Goal: Task Accomplishment & Management: Complete application form

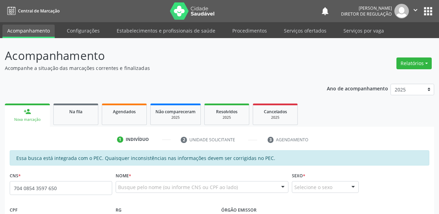
scroll to position [14, 0]
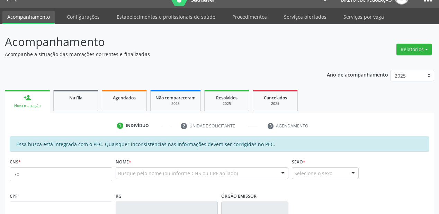
type input "7"
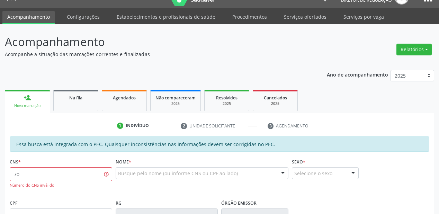
type input "7"
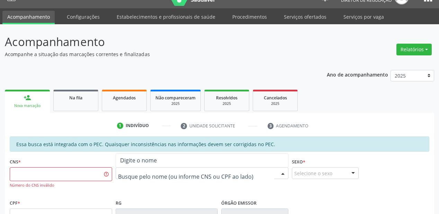
click at [146, 168] on div at bounding box center [202, 173] width 173 height 12
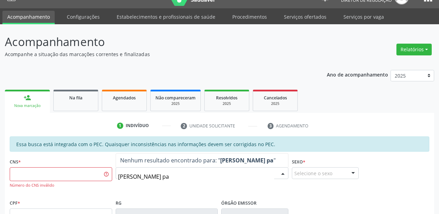
type input "benedito almeida pai"
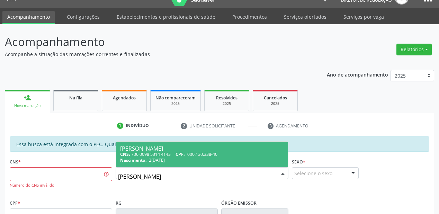
click at [189, 150] on div "Benedito Almeida Paixao" at bounding box center [202, 149] width 164 height 6
type input "706 0098 5314 4143"
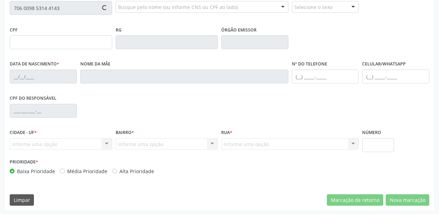
type input "000.130.338-40"
type input "20/04/1957"
type input "Nemezia Almeida Paixao"
type input "(87) 98843-9157"
type input "S/N"
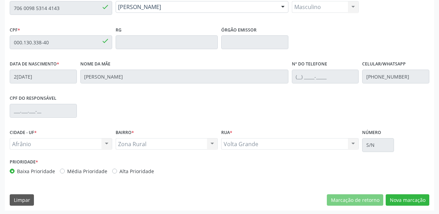
scroll to position [181, 0]
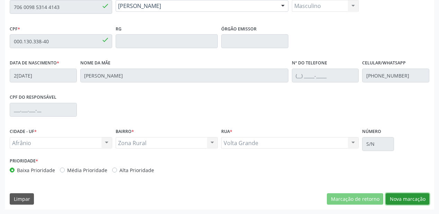
click at [392, 197] on button "Nova marcação" at bounding box center [407, 199] width 44 height 12
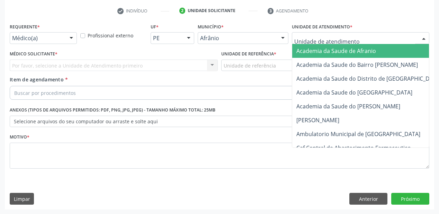
drag, startPoint x: 305, startPoint y: 37, endPoint x: 308, endPoint y: 83, distance: 45.8
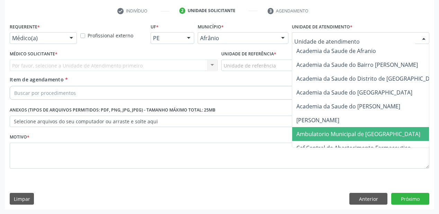
click at [311, 134] on span "Ambulatorio Municipal de [GEOGRAPHIC_DATA]" at bounding box center [358, 134] width 124 height 8
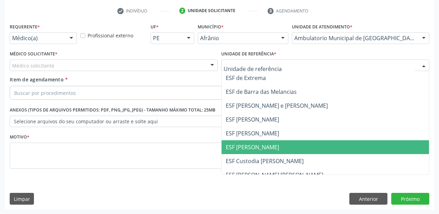
drag, startPoint x: 236, startPoint y: 146, endPoint x: 219, endPoint y: 139, distance: 18.4
click at [235, 146] on span "ESF [PERSON_NAME]" at bounding box center [252, 147] width 53 height 8
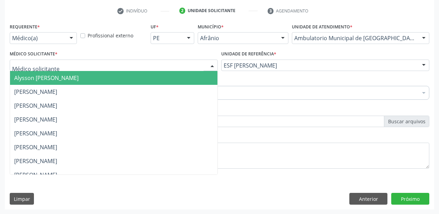
drag, startPoint x: 46, startPoint y: 67, endPoint x: 44, endPoint y: 79, distance: 12.0
click at [44, 79] on span "Alysson [PERSON_NAME]" at bounding box center [46, 78] width 64 height 8
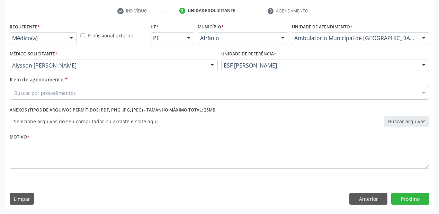
scroll to position [0, 0]
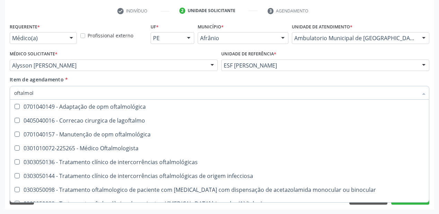
type input "oftalmolo"
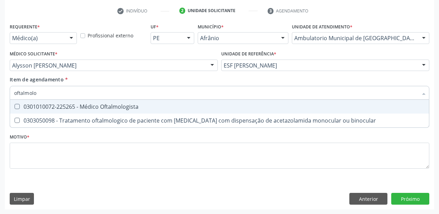
click at [59, 107] on div "0301010072-225265 - Médico Oftalmologista" at bounding box center [219, 107] width 410 height 6
checkbox Oftalmologista "true"
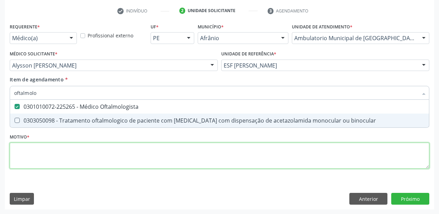
click at [35, 158] on div "Requerente * Médico(a) Médico(a) Enfermeiro(a) Paciente Nenhum resultado encont…" at bounding box center [219, 99] width 419 height 157
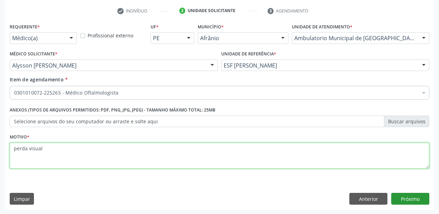
type textarea "perda visual"
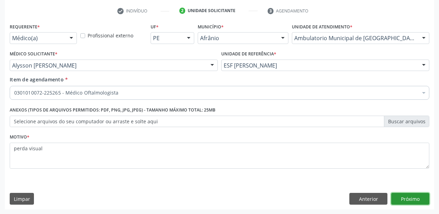
click at [397, 198] on button "Próximo" at bounding box center [410, 199] width 38 height 12
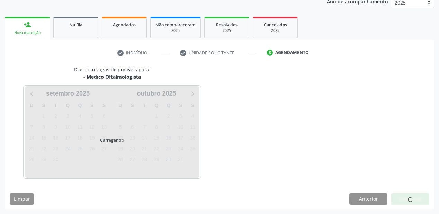
scroll to position [107, 0]
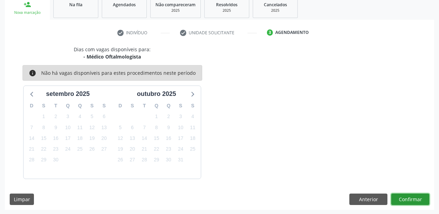
click at [405, 194] on button "Confirmar" at bounding box center [410, 199] width 38 height 12
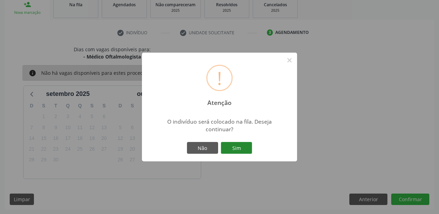
click at [233, 146] on button "Sim" at bounding box center [236, 148] width 31 height 12
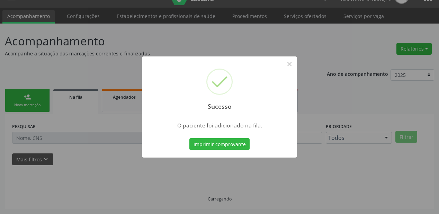
scroll to position [14, 0]
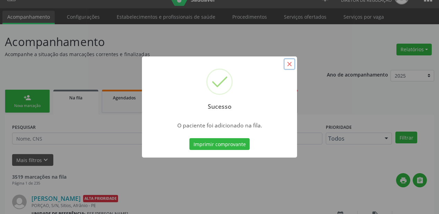
click at [288, 62] on button "×" at bounding box center [289, 64] width 12 height 12
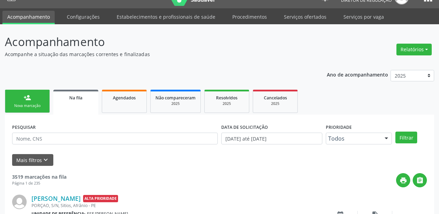
click at [31, 97] on link "person_add Nova marcação" at bounding box center [27, 101] width 45 height 23
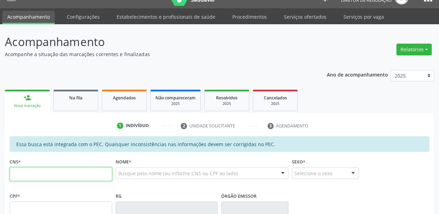
click at [35, 173] on input "text" at bounding box center [61, 174] width 102 height 14
type input "706 3037 3406 8577"
type input "05/07/1994"
type input "Maria Rodrigues dos Santos"
type input "(87) 98818-0664"
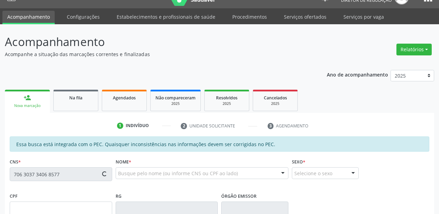
type input "S/N"
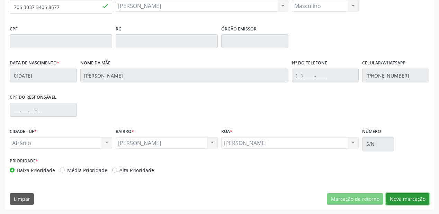
click at [404, 201] on button "Nova marcação" at bounding box center [407, 199] width 44 height 12
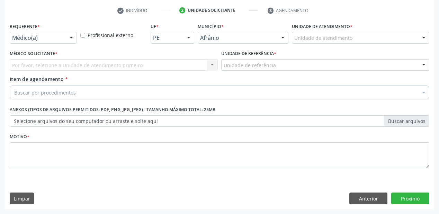
scroll to position [129, 0]
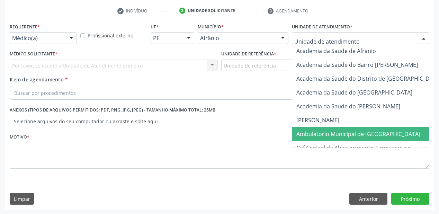
click at [314, 137] on span "Ambulatorio Municipal de [GEOGRAPHIC_DATA]" at bounding box center [376, 134] width 169 height 14
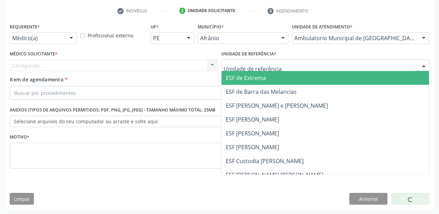
drag, startPoint x: 250, startPoint y: 70, endPoint x: 250, endPoint y: 106, distance: 35.3
click at [250, 71] on div "ESF de Extrema ESF de Barra das Melancias ESF Jose e Maria Rodrigues de Macedo …" at bounding box center [325, 66] width 208 height 12
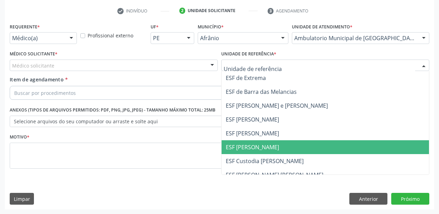
click at [248, 142] on span "ESF [PERSON_NAME]" at bounding box center [324, 147] width 207 height 14
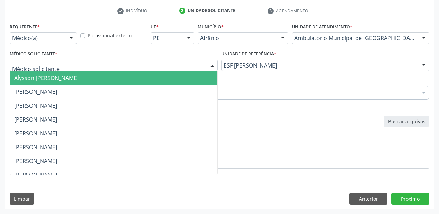
click at [33, 71] on div "Alysson [PERSON_NAME] [PERSON_NAME] [PERSON_NAME] [PERSON_NAME] [PERSON_NAME] […" at bounding box center [114, 66] width 208 height 12
click at [37, 82] on span "Alysson [PERSON_NAME]" at bounding box center [113, 78] width 207 height 14
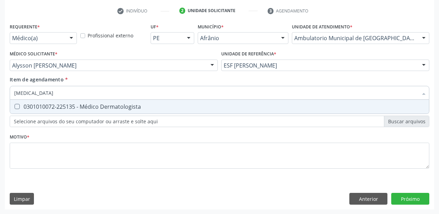
type input "dermatologista"
click at [30, 106] on div "0301010072-225135 - Médico Dermatologista" at bounding box center [219, 107] width 410 height 6
checkbox Dermatologista "true"
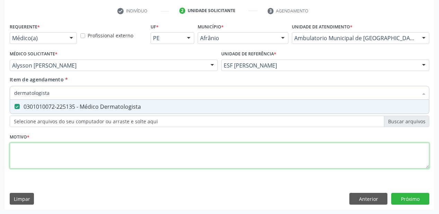
click at [30, 151] on div "Requerente * Médico(a) Médico(a) Enfermeiro(a) Paciente Nenhum resultado encont…" at bounding box center [219, 99] width 419 height 157
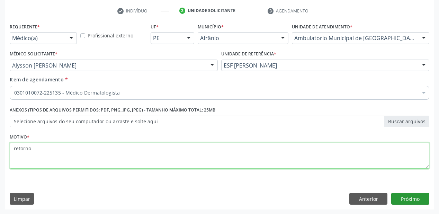
type textarea "retorno"
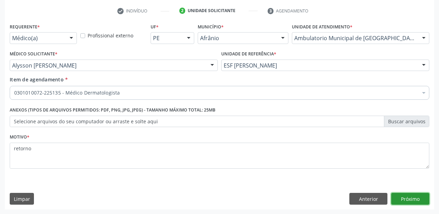
click at [400, 199] on button "Próximo" at bounding box center [410, 199] width 38 height 12
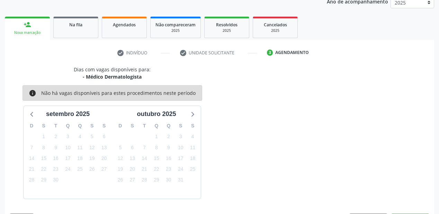
scroll to position [107, 0]
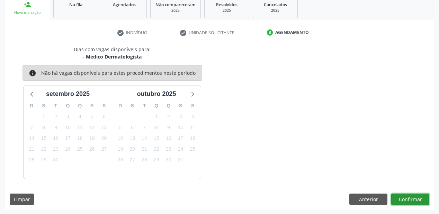
click at [400, 197] on button "Confirmar" at bounding box center [410, 199] width 38 height 12
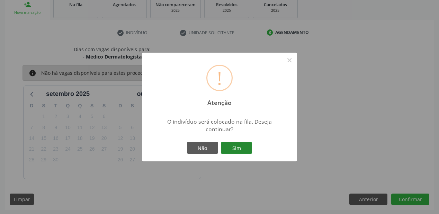
click at [241, 145] on button "Sim" at bounding box center [236, 148] width 31 height 12
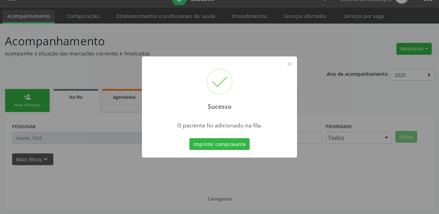
scroll to position [14, 0]
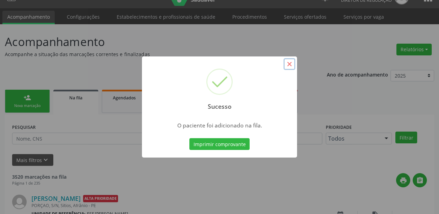
click at [286, 61] on button "×" at bounding box center [289, 64] width 12 height 12
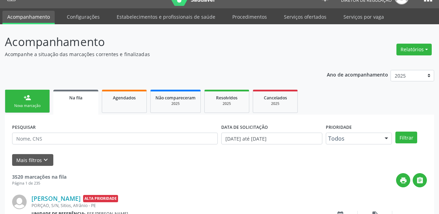
click at [36, 101] on link "person_add Nova marcação" at bounding box center [27, 101] width 45 height 23
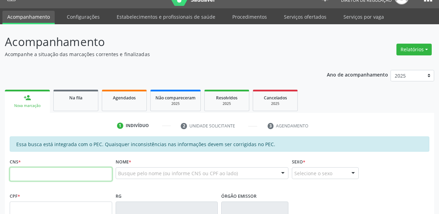
click at [36, 172] on input "text" at bounding box center [61, 174] width 102 height 14
type input "700 0062 7531 1902"
type input "457.434.104-10"
type input "01/07/1963"
type input "Perpetua Josefa Rodrigues"
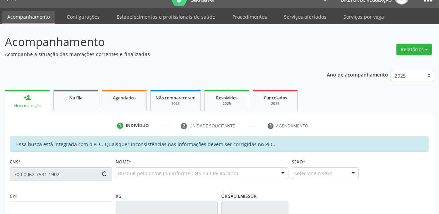
type input "(87) 98157-4748"
type input "S/N"
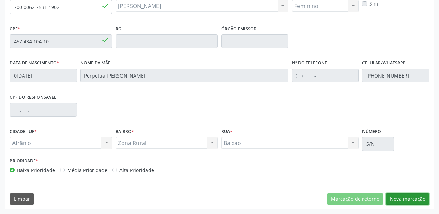
click at [398, 199] on button "Nova marcação" at bounding box center [407, 199] width 44 height 12
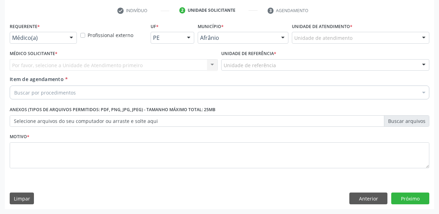
scroll to position [129, 0]
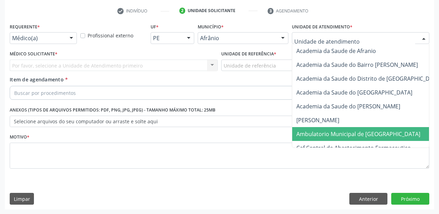
drag, startPoint x: 312, startPoint y: 130, endPoint x: 256, endPoint y: 85, distance: 71.6
click at [308, 127] on span "Ambulatorio Municipal de [GEOGRAPHIC_DATA]" at bounding box center [376, 134] width 169 height 14
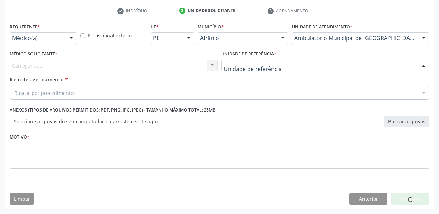
drag, startPoint x: 226, startPoint y: 64, endPoint x: 233, endPoint y: 107, distance: 43.8
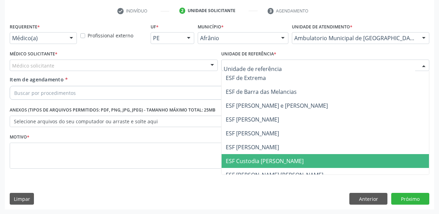
click at [240, 154] on span "ESF Custodia [PERSON_NAME]" at bounding box center [324, 161] width 207 height 14
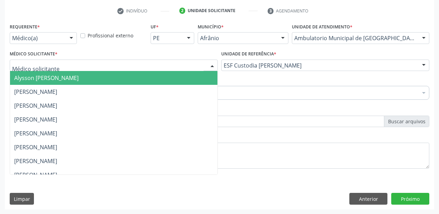
drag, startPoint x: 24, startPoint y: 65, endPoint x: 26, endPoint y: 75, distance: 10.2
click at [26, 76] on span "Alysson [PERSON_NAME]" at bounding box center [46, 78] width 64 height 8
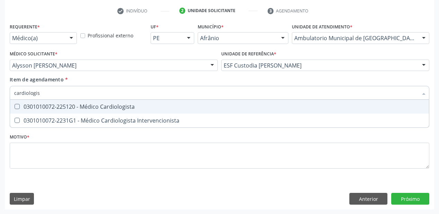
type input "cardiologist"
click at [29, 105] on div "0301010072-225120 - Médico Cardiologista" at bounding box center [219, 107] width 410 height 6
checkbox Cardiologista "true"
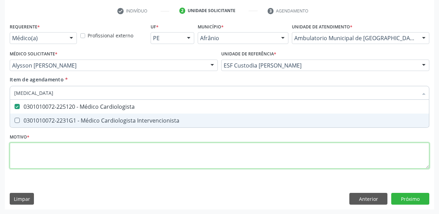
click at [49, 152] on div "Requerente * Médico(a) Médico(a) Enfermeiro(a) Paciente Nenhum resultado encont…" at bounding box center [219, 99] width 419 height 157
checkbox Intervencionista "true"
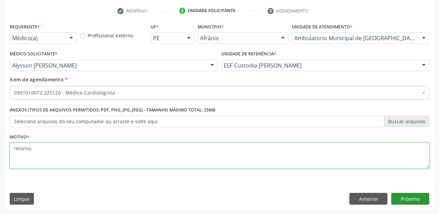
type textarea "retorno"
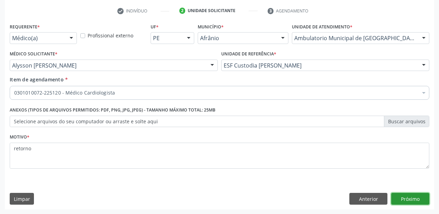
click at [417, 197] on button "Próximo" at bounding box center [410, 199] width 38 height 12
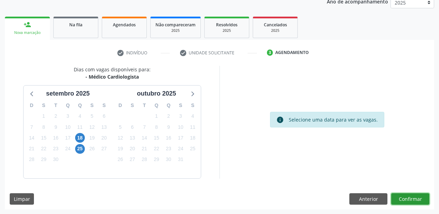
click at [398, 197] on button "Confirmar" at bounding box center [410, 199] width 38 height 12
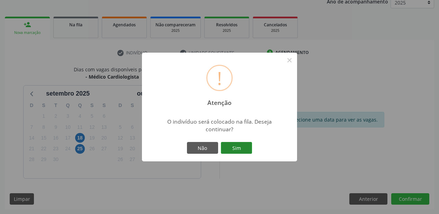
click at [240, 148] on button "Sim" at bounding box center [236, 148] width 31 height 12
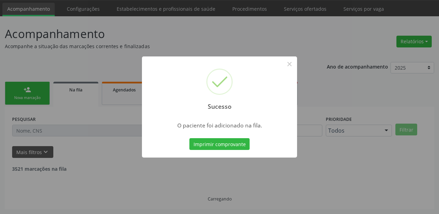
scroll to position [14, 0]
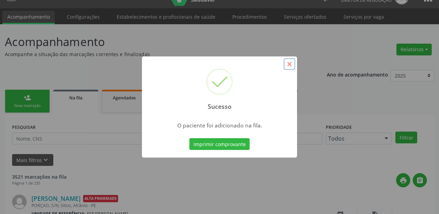
click at [289, 63] on button "×" at bounding box center [289, 64] width 12 height 12
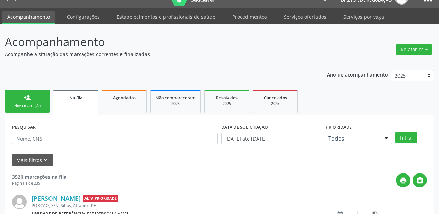
click at [30, 98] on div "person_add" at bounding box center [28, 98] width 8 height 8
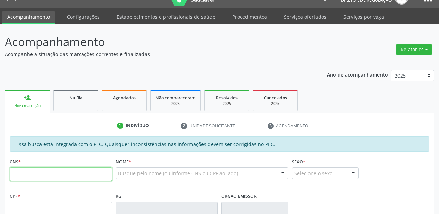
click at [35, 176] on input "text" at bounding box center [61, 174] width 102 height 14
type input "709 2002 7543 6833"
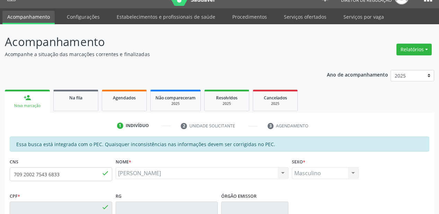
type input "163.540.884-97"
type input "16/02/2019"
type input "Vanderleia Pereira da Silva"
type input "(87) 98875-6200"
type input "S/N"
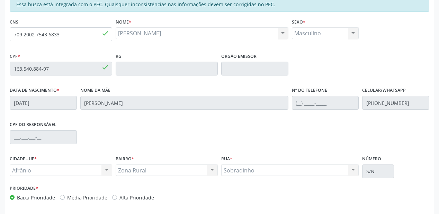
scroll to position [181, 0]
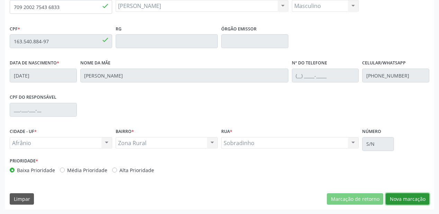
click at [404, 198] on button "Nova marcação" at bounding box center [407, 199] width 44 height 12
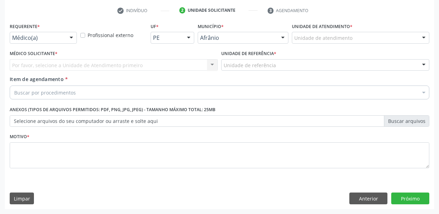
scroll to position [129, 0]
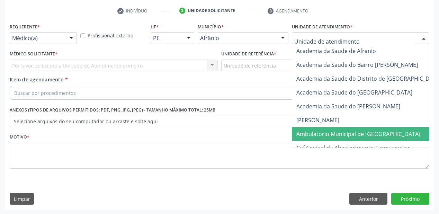
click at [309, 132] on span "Ambulatorio Municipal de [GEOGRAPHIC_DATA]" at bounding box center [358, 134] width 124 height 8
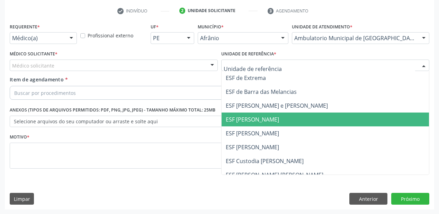
click at [231, 116] on span "ESF [PERSON_NAME]" at bounding box center [252, 120] width 53 height 8
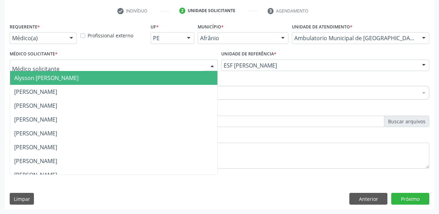
drag, startPoint x: 50, startPoint y: 68, endPoint x: 48, endPoint y: 76, distance: 8.5
drag, startPoint x: 48, startPoint y: 76, endPoint x: 47, endPoint y: 83, distance: 7.3
click at [48, 77] on span "Alysson [PERSON_NAME]" at bounding box center [46, 78] width 64 height 8
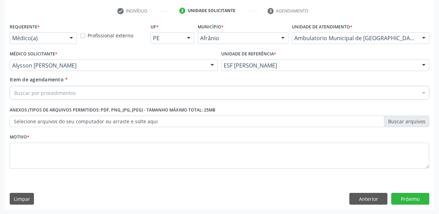
click at [47, 84] on div "Item de agendamento * Buscar por procedimentos Selecionar todos 0604320140 - Ab…" at bounding box center [219, 87] width 419 height 22
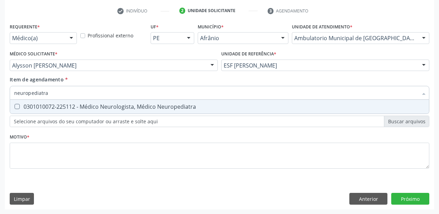
type input "neuropediatra"
click at [50, 102] on span "0301010072-225112 - Médico Neurologista, Médico Neuropediatra" at bounding box center [219, 107] width 419 height 14
checkbox Neuropediatra "true"
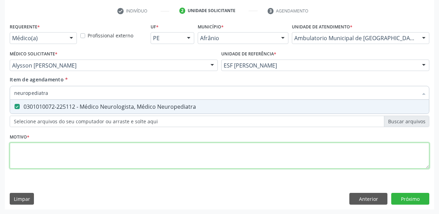
click at [24, 154] on div "Requerente * Médico(a) Médico(a) Enfermeiro(a) Paciente Nenhum resultado encont…" at bounding box center [219, 99] width 419 height 157
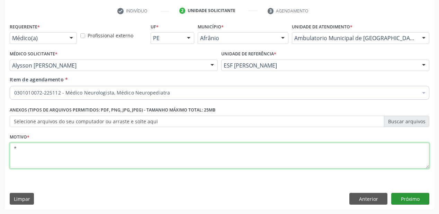
type textarea "*"
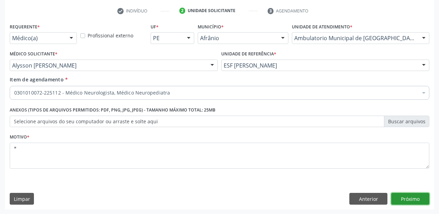
click at [401, 194] on button "Próximo" at bounding box center [410, 199] width 38 height 12
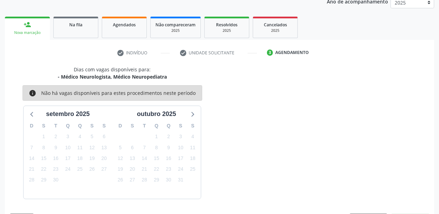
scroll to position [107, 0]
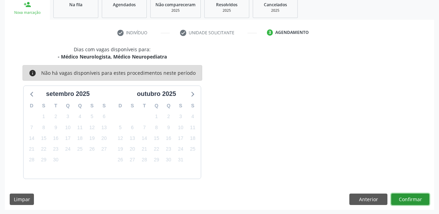
click at [404, 193] on button "Confirmar" at bounding box center [410, 199] width 38 height 12
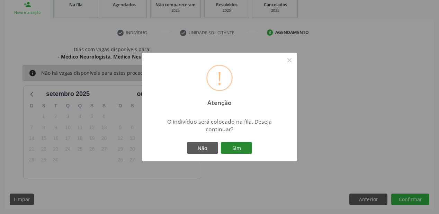
click at [231, 144] on button "Sim" at bounding box center [236, 148] width 31 height 12
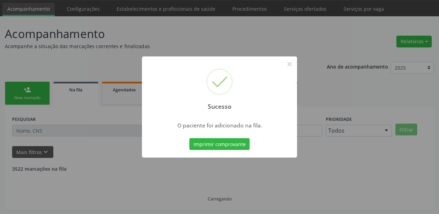
scroll to position [14, 0]
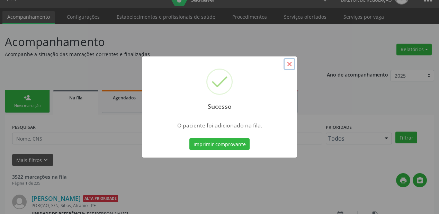
click at [287, 64] on button "×" at bounding box center [289, 64] width 12 height 12
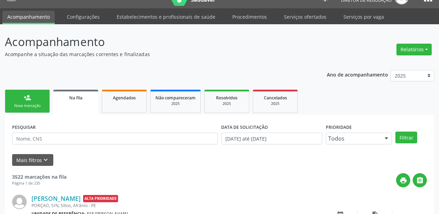
click at [21, 101] on link "person_add Nova marcação" at bounding box center [27, 101] width 45 height 23
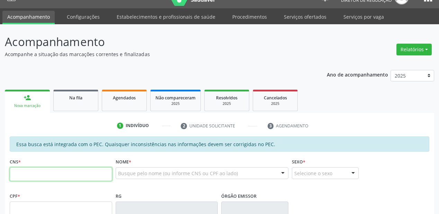
click at [28, 172] on input "text" at bounding box center [61, 174] width 102 height 14
type input "701 1070 6157 1510"
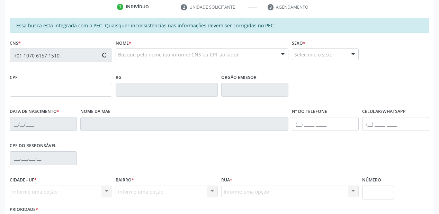
scroll to position [181, 0]
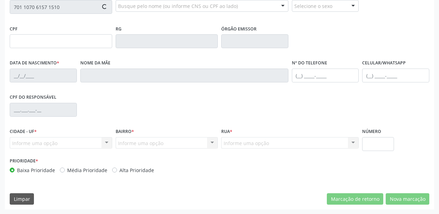
type input "25/07/1993"
type input "Sonia Maria da Conceiçao"
type input "(87) 8878-4389"
type input "S/N"
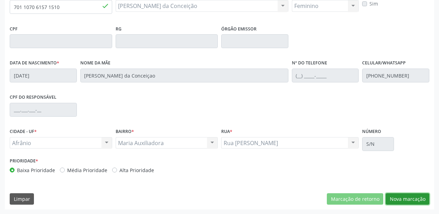
click at [397, 201] on button "Nova marcação" at bounding box center [407, 199] width 44 height 12
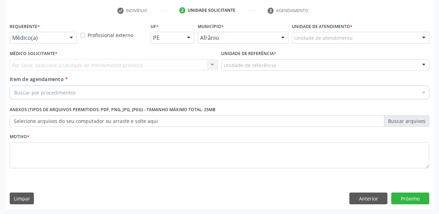
scroll to position [129, 0]
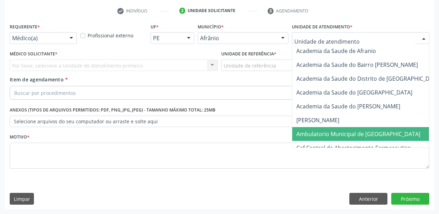
click at [312, 131] on span "Ambulatorio Municipal de [GEOGRAPHIC_DATA]" at bounding box center [358, 134] width 124 height 8
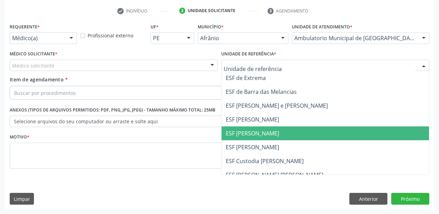
click at [234, 137] on span "ESF [PERSON_NAME]" at bounding box center [324, 133] width 207 height 14
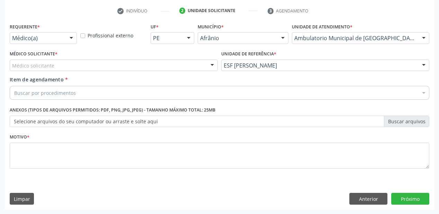
drag, startPoint x: 42, startPoint y: 72, endPoint x: 40, endPoint y: 78, distance: 6.4
click at [41, 72] on div "Médico Solicitante * Médico solicitante Alysson Rodrigo Ferreira Cavalcanti Bru…" at bounding box center [113, 62] width 211 height 27
click at [40, 69] on div "Médico solicitante" at bounding box center [114, 66] width 208 height 12
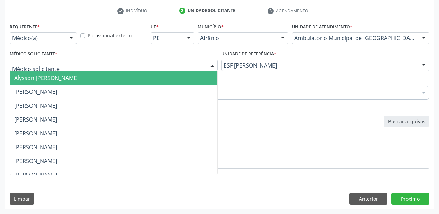
click at [39, 83] on span "Alysson [PERSON_NAME]" at bounding box center [113, 78] width 207 height 14
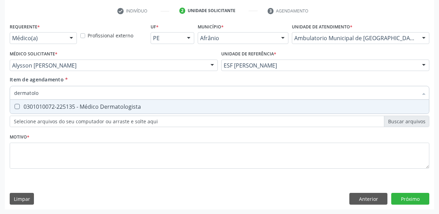
type input "dermatolog"
click at [36, 104] on div "0301010072-225135 - Médico Dermatologista" at bounding box center [219, 107] width 410 height 6
checkbox Dermatologista "true"
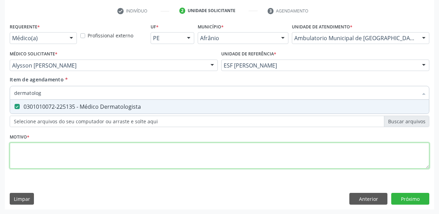
click at [30, 155] on div "Requerente * Médico(a) Médico(a) Enfermeiro(a) Paciente Nenhum resultado encont…" at bounding box center [219, 99] width 419 height 157
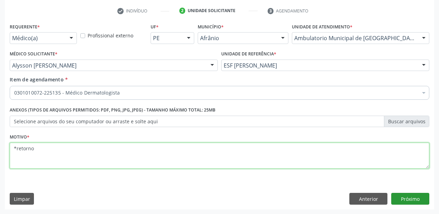
type textarea "*retorno"
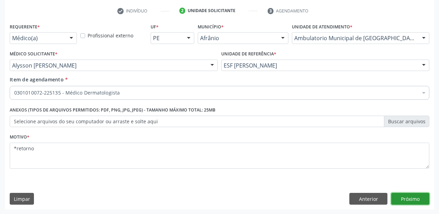
click at [414, 200] on button "Próximo" at bounding box center [410, 199] width 38 height 12
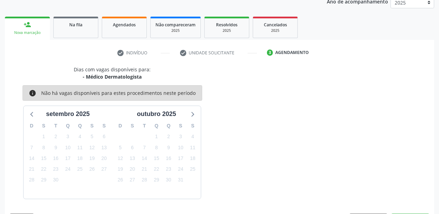
scroll to position [107, 0]
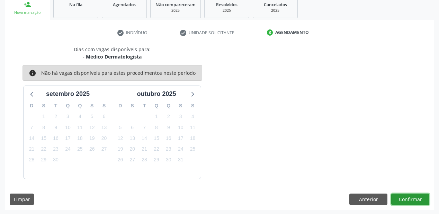
click at [409, 199] on button "Confirmar" at bounding box center [410, 199] width 38 height 12
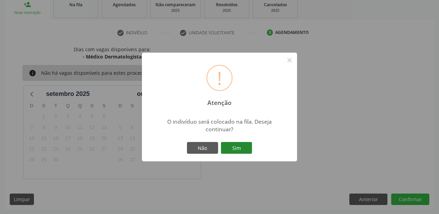
click at [240, 149] on button "Sim" at bounding box center [236, 148] width 31 height 12
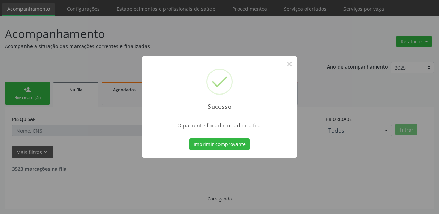
scroll to position [14, 0]
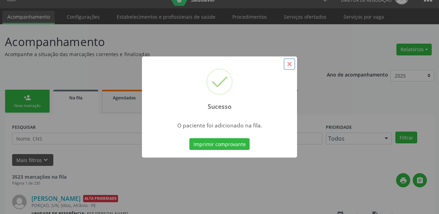
click at [291, 63] on button "×" at bounding box center [289, 64] width 12 height 12
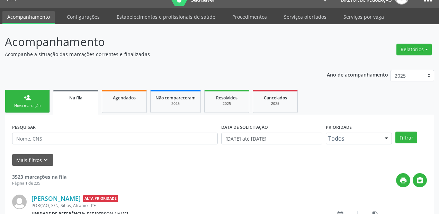
click at [30, 98] on div "person_add" at bounding box center [28, 98] width 8 height 8
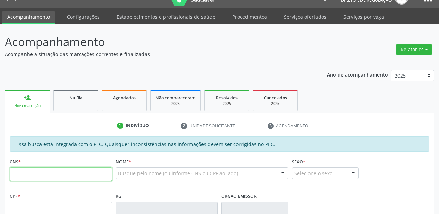
click at [55, 175] on input "text" at bounding box center [61, 174] width 102 height 14
click at [52, 173] on input "text" at bounding box center [61, 174] width 102 height 14
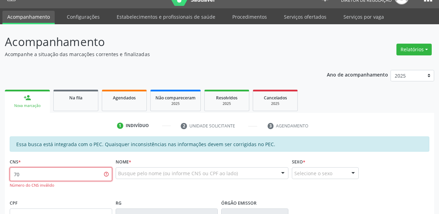
type input "7"
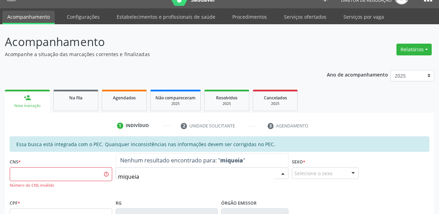
type input "miqueias"
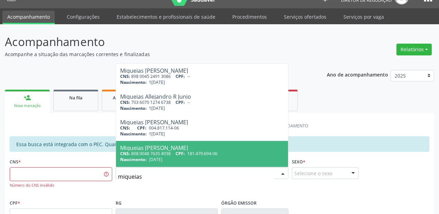
drag, startPoint x: 177, startPoint y: 155, endPoint x: 224, endPoint y: 159, distance: 47.3
click at [176, 154] on div "CNS: 898 0048 7635 4938 CPF: 181.479.694-06" at bounding box center [202, 153] width 164 height 6
type input "898 0048 7635 4938"
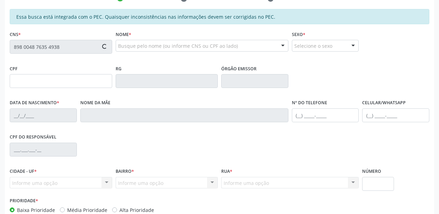
scroll to position [180, 0]
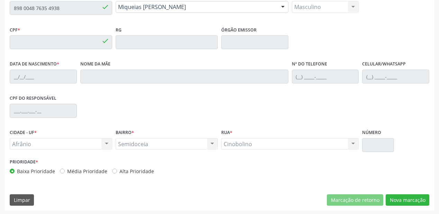
type input "181.479.694-06"
type input "25/06/2015"
type input "Maria Aparecida Rodrigues Neris"
type input "(87) 98806-5292"
type input "S/N"
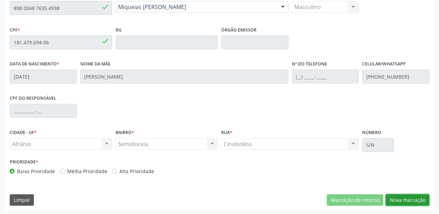
click at [397, 199] on button "Nova marcação" at bounding box center [407, 200] width 44 height 12
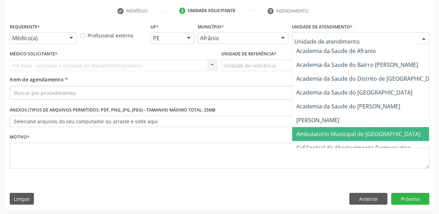
drag, startPoint x: 319, startPoint y: 130, endPoint x: 309, endPoint y: 125, distance: 11.5
click at [319, 130] on span "Ambulatorio Municipal de [GEOGRAPHIC_DATA]" at bounding box center [358, 134] width 124 height 8
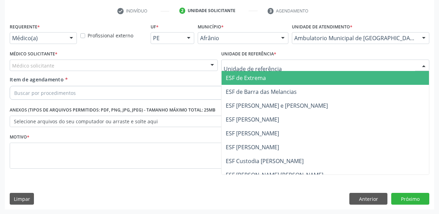
drag, startPoint x: 242, startPoint y: 66, endPoint x: 250, endPoint y: 109, distance: 44.2
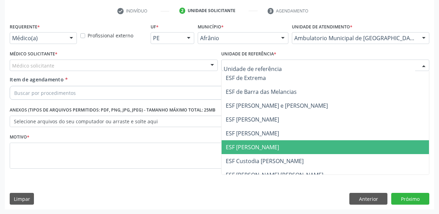
click at [250, 143] on span "ESF [PERSON_NAME]" at bounding box center [252, 147] width 53 height 8
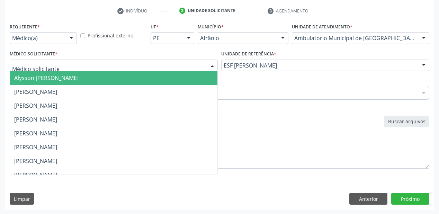
drag, startPoint x: 58, startPoint y: 70, endPoint x: 57, endPoint y: 77, distance: 7.3
click at [58, 71] on div "Alysson Rodrigo Ferreira Cavalcanti Bruno Saraiva Bezerra Medrado Carlos Gustav…" at bounding box center [114, 66] width 208 height 12
click at [57, 77] on span "Alysson [PERSON_NAME]" at bounding box center [46, 78] width 64 height 8
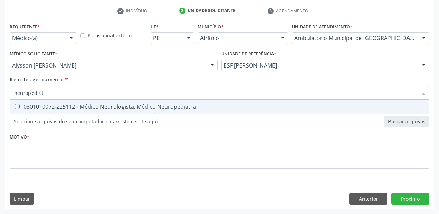
type input "neuropediatr"
click at [45, 111] on span "0301010072-225112 - Médico Neurologista, Médico Neuropediatra" at bounding box center [219, 107] width 419 height 14
checkbox Neuropediatra "true"
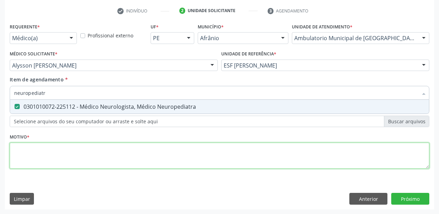
click at [38, 151] on div "Requerente * Médico(a) Médico(a) Enfermeiro(a) Paciente Nenhum resultado encont…" at bounding box center [219, 99] width 419 height 157
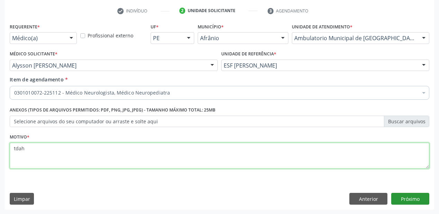
type textarea "tdah"
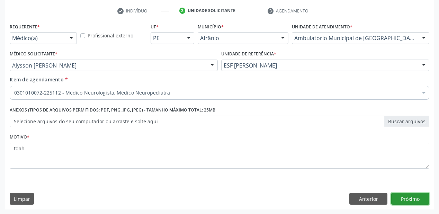
click at [403, 196] on button "Próximo" at bounding box center [410, 199] width 38 height 12
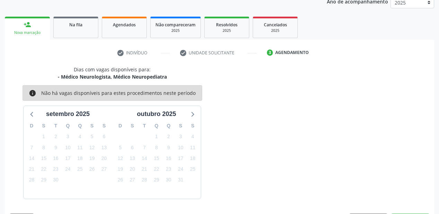
scroll to position [107, 0]
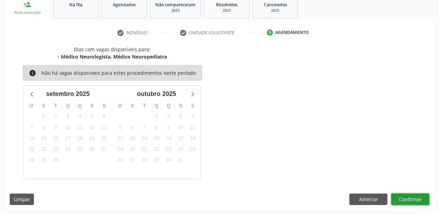
click at [401, 197] on button "Confirmar" at bounding box center [410, 199] width 38 height 12
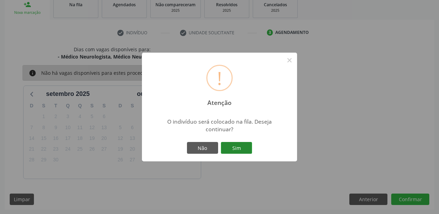
click at [240, 145] on button "Sim" at bounding box center [236, 148] width 31 height 12
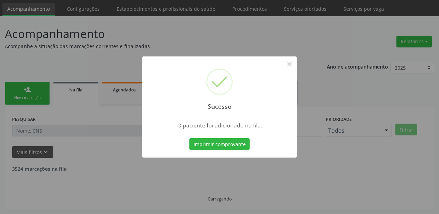
scroll to position [14, 0]
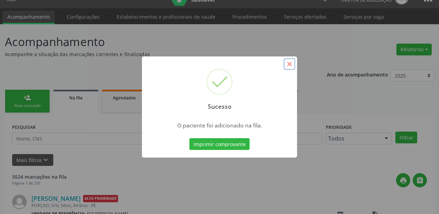
click at [288, 64] on button "×" at bounding box center [289, 64] width 12 height 12
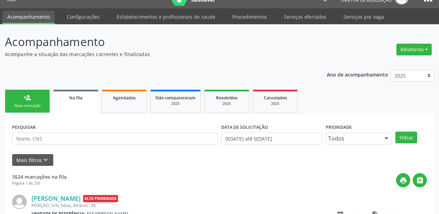
scroll to position [14, 0]
click at [32, 97] on link "person_add Nova marcação" at bounding box center [27, 101] width 45 height 23
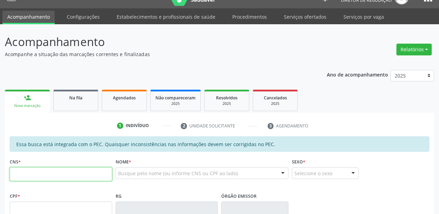
click at [37, 173] on input "text" at bounding box center [61, 174] width 102 height 14
type input "701 8082 9626 8979"
type input "053.175.304-23"
type input "1[DATE]"
type input "[PERSON_NAME]"
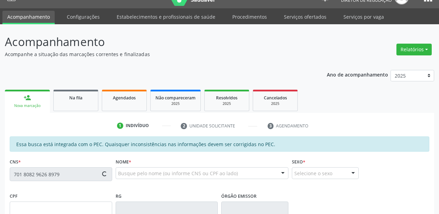
type input "[PHONE_NUMBER]"
type input "S/N"
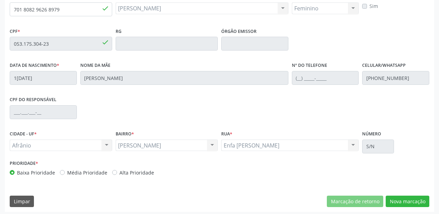
scroll to position [181, 0]
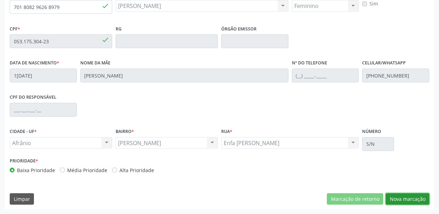
drag, startPoint x: 396, startPoint y: 199, endPoint x: 380, endPoint y: 192, distance: 18.3
click at [396, 199] on button "Nova marcação" at bounding box center [407, 199] width 44 height 12
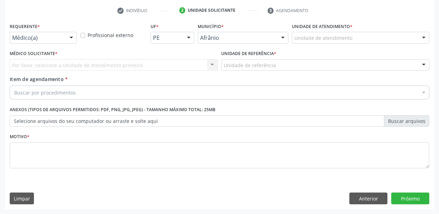
scroll to position [129, 0]
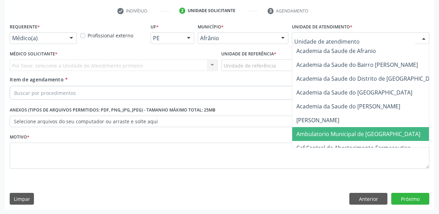
click at [308, 128] on span "Ambulatorio Municipal de [GEOGRAPHIC_DATA]" at bounding box center [376, 134] width 169 height 14
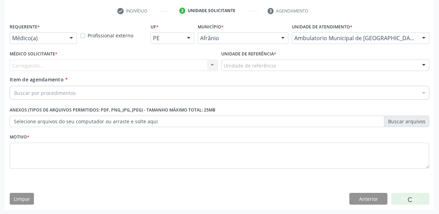
drag, startPoint x: 238, startPoint y: 67, endPoint x: 236, endPoint y: 77, distance: 10.9
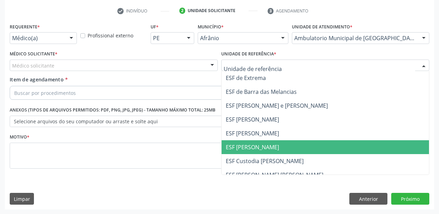
click at [235, 144] on span "ESF [PERSON_NAME]" at bounding box center [252, 147] width 53 height 8
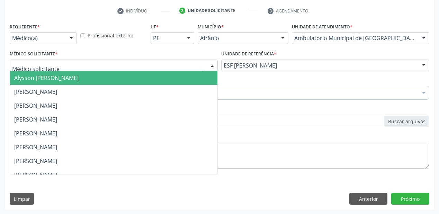
drag, startPoint x: 29, startPoint y: 63, endPoint x: 27, endPoint y: 82, distance: 18.8
click at [27, 82] on span "Alysson [PERSON_NAME]" at bounding box center [113, 78] width 207 height 14
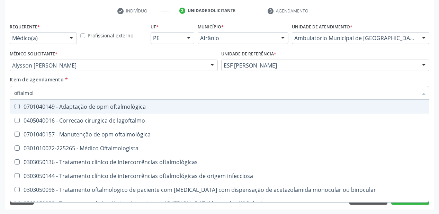
type input "oftalmolo"
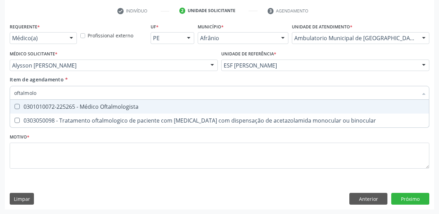
click at [28, 106] on div "0301010072-225265 - Médico Oftalmologista" at bounding box center [219, 107] width 410 height 6
checkbox Oftalmologista "true"
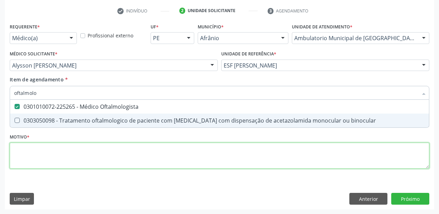
click at [23, 155] on div "Requerente * Médico(a) Médico(a) Enfermeiro(a) Paciente Nenhum resultado encont…" at bounding box center [219, 99] width 419 height 157
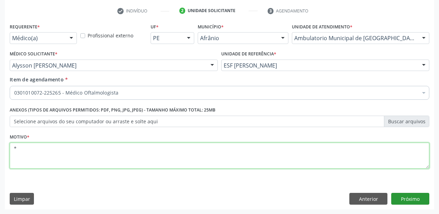
type textarea "*"
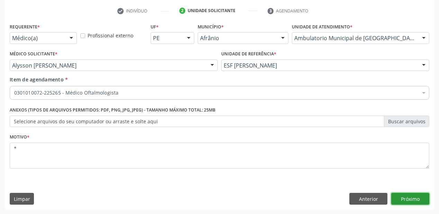
click at [404, 198] on button "Próximo" at bounding box center [410, 199] width 38 height 12
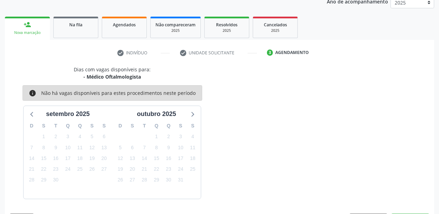
scroll to position [107, 0]
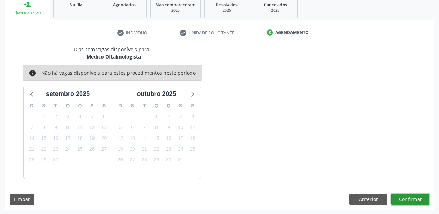
click at [394, 197] on button "Confirmar" at bounding box center [410, 199] width 38 height 12
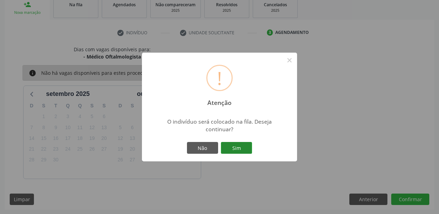
click at [232, 147] on button "Sim" at bounding box center [236, 148] width 31 height 12
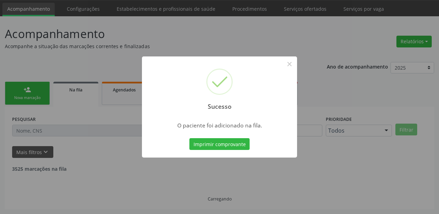
scroll to position [14, 0]
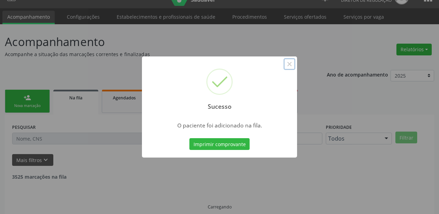
click at [287, 65] on button "×" at bounding box center [289, 64] width 12 height 12
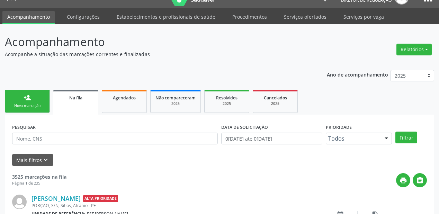
click at [19, 104] on div "Nova marcação" at bounding box center [27, 105] width 35 height 5
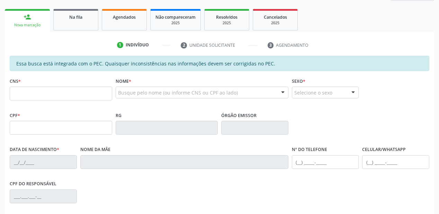
scroll to position [125, 0]
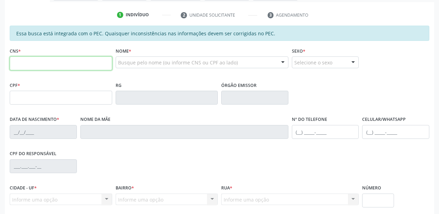
click at [33, 63] on input "text" at bounding box center [61, 63] width 102 height 14
type input "700 0057 0320 7708"
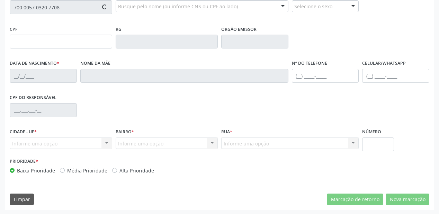
type input "056.736.804-14"
type input "23/04/1985"
type input "Rita da Cruz Santos Sousa"
type input "(87) 98146-3077"
type input "S/N"
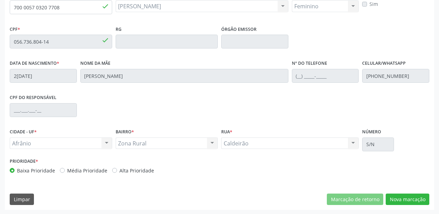
scroll to position [181, 0]
drag, startPoint x: 396, startPoint y: 199, endPoint x: 391, endPoint y: 189, distance: 11.5
click at [396, 198] on button "Nova marcação" at bounding box center [407, 199] width 44 height 12
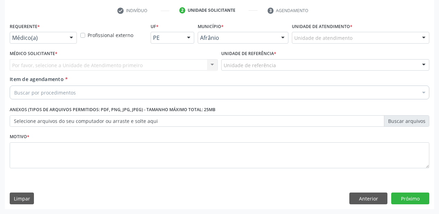
scroll to position [129, 0]
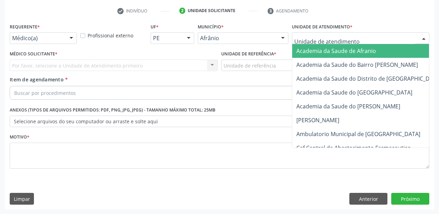
drag, startPoint x: 298, startPoint y: 35, endPoint x: 304, endPoint y: 83, distance: 48.9
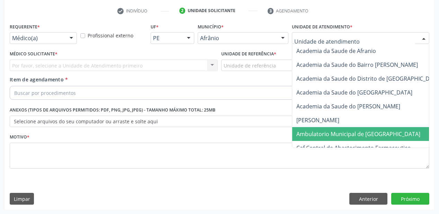
click at [313, 136] on span "Ambulatorio Municipal de [GEOGRAPHIC_DATA]" at bounding box center [358, 134] width 124 height 8
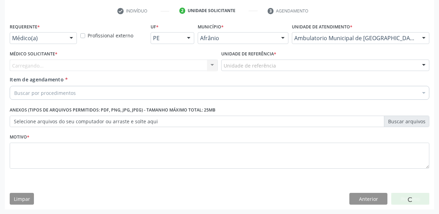
drag, startPoint x: 238, startPoint y: 63, endPoint x: 241, endPoint y: 100, distance: 36.4
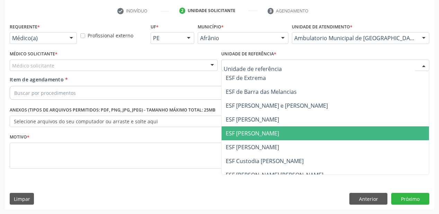
click at [245, 137] on span "ESF [PERSON_NAME]" at bounding box center [324, 133] width 207 height 14
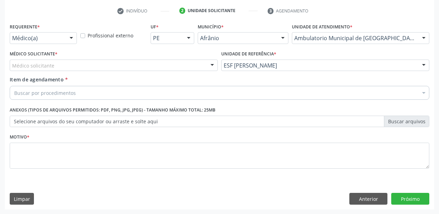
drag, startPoint x: 47, startPoint y: 66, endPoint x: 45, endPoint y: 80, distance: 14.3
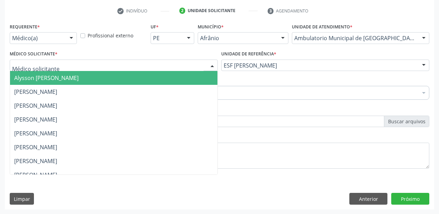
drag, startPoint x: 45, startPoint y: 80, endPoint x: 42, endPoint y: 86, distance: 6.7
click at [44, 82] on span "Alysson [PERSON_NAME]" at bounding box center [113, 78] width 207 height 14
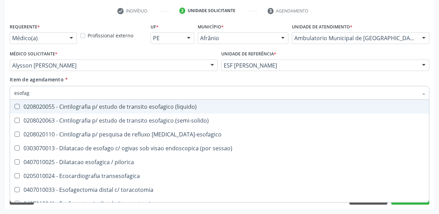
type input "esofa"
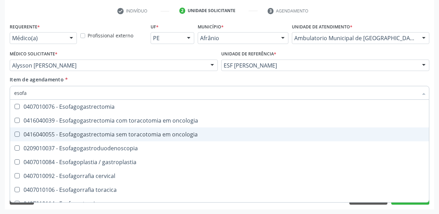
scroll to position [166, 0]
click at [97, 131] on div "0209010037 - Esofagogastroduodenoscopia" at bounding box center [219, 134] width 410 height 6
checkbox Esofagogastroduodenoscopia "true"
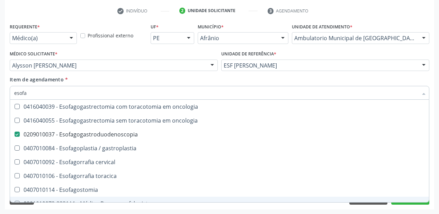
drag, startPoint x: 40, startPoint y: 209, endPoint x: 36, endPoint y: 209, distance: 3.5
click at [39, 209] on div "Requerente * Médico(a) Médico(a) Enfermeiro(a) Paciente Nenhum resultado encont…" at bounding box center [219, 115] width 429 height 188
checkbox \(semi-solido\) "true"
checkbox Esofagogastroduodenoscopia "false"
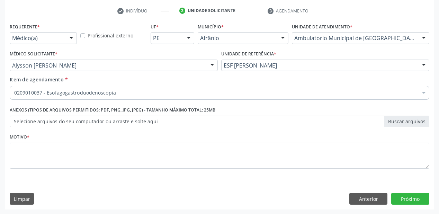
scroll to position [0, 0]
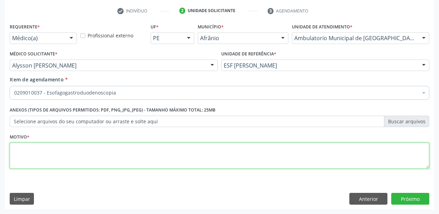
click at [29, 154] on textarea at bounding box center [219, 156] width 419 height 26
type textarea "*"
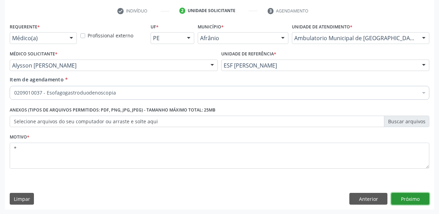
click at [408, 195] on button "Próximo" at bounding box center [410, 199] width 38 height 12
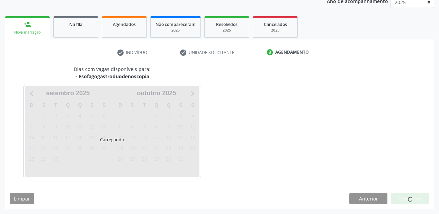
scroll to position [87, 0]
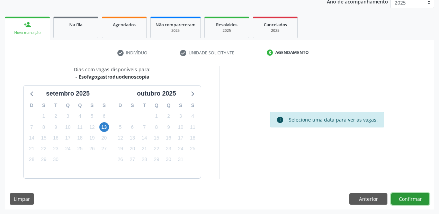
click at [407, 197] on button "Confirmar" at bounding box center [410, 199] width 38 height 12
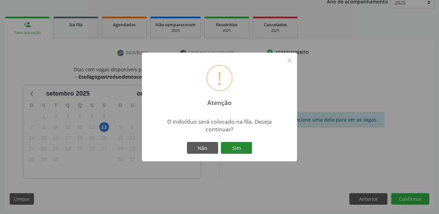
click at [234, 146] on button "Sim" at bounding box center [236, 148] width 31 height 12
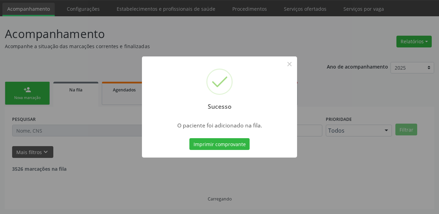
scroll to position [14, 0]
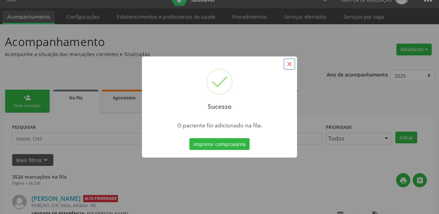
drag, startPoint x: 289, startPoint y: 64, endPoint x: 283, endPoint y: 65, distance: 6.0
click at [286, 64] on button "×" at bounding box center [289, 64] width 12 height 12
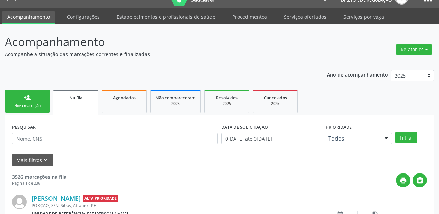
click at [24, 97] on div "person_add" at bounding box center [28, 98] width 8 height 8
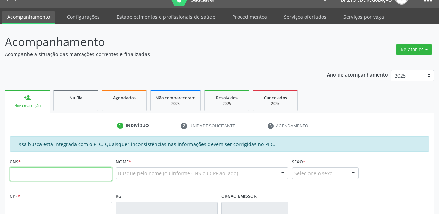
click at [48, 168] on input "text" at bounding box center [61, 174] width 102 height 14
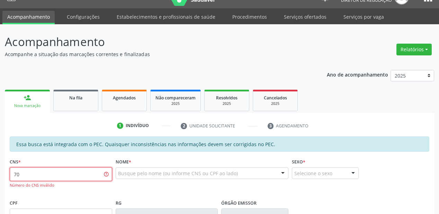
type input "7"
type input "705 0002 9257 5357"
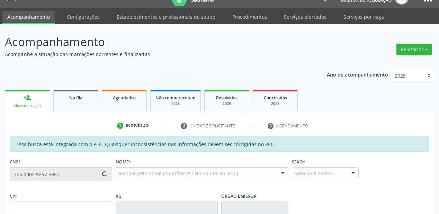
type input "110.343.724-08"
type input "20/12/1993"
type input "Espedita Rodrigues Coelho"
type input "(87) 98102-5136"
type input "S/N"
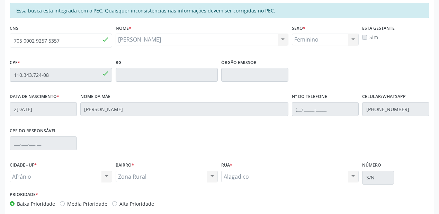
scroll to position [152, 0]
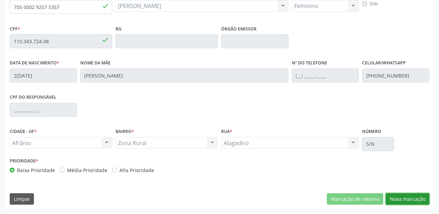
click at [397, 199] on button "Nova marcação" at bounding box center [407, 199] width 44 height 12
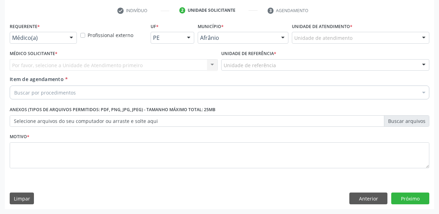
scroll to position [129, 0]
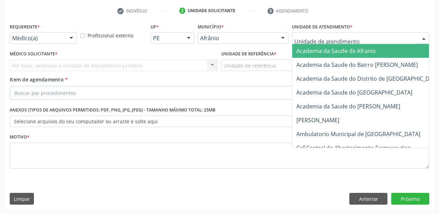
drag, startPoint x: 303, startPoint y: 37, endPoint x: 304, endPoint y: 84, distance: 47.1
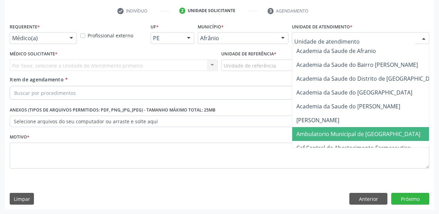
drag, startPoint x: 304, startPoint y: 134, endPoint x: 295, endPoint y: 123, distance: 14.3
click at [304, 134] on span "Ambulatorio Municipal de [GEOGRAPHIC_DATA]" at bounding box center [358, 134] width 124 height 8
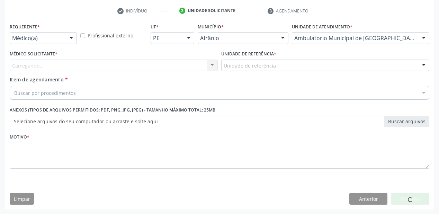
drag, startPoint x: 235, startPoint y: 61, endPoint x: 236, endPoint y: 79, distance: 17.7
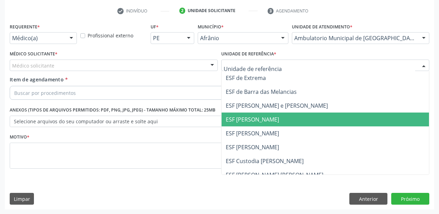
click at [235, 125] on span "ESF [PERSON_NAME]" at bounding box center [324, 119] width 207 height 14
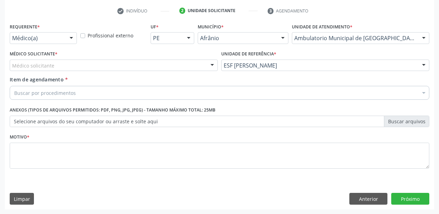
click at [36, 72] on div "Médico Solicitante * Médico solicitante Alysson Rodrigo Ferreira Cavalcanti Bru…" at bounding box center [113, 62] width 211 height 27
click at [38, 69] on div "Médico solicitante" at bounding box center [114, 66] width 208 height 12
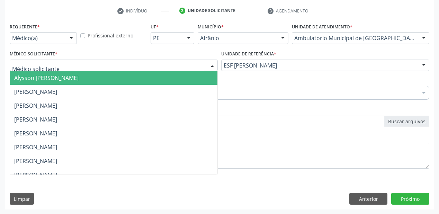
click at [37, 77] on span "Alysson Rodrigo Ferreira Cavalcanti" at bounding box center [46, 78] width 64 height 8
click at [33, 92] on span "Bruno Saraiva Bezerra Medrado" at bounding box center [35, 92] width 43 height 8
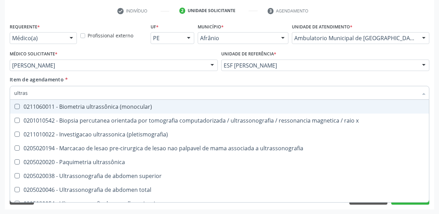
type input "ultrass"
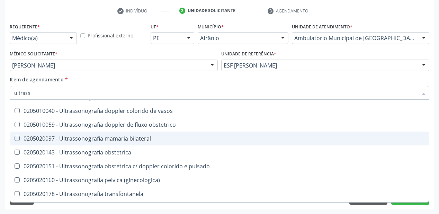
scroll to position [216, 0]
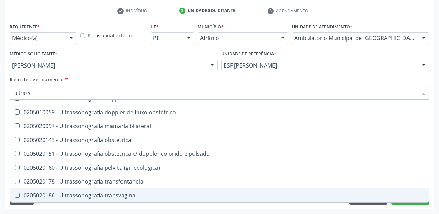
click at [81, 194] on div "0205020186 - Ultrassonografia transvaginal" at bounding box center [219, 195] width 410 height 6
checkbox transvaginal "true"
click at [51, 210] on div "Acompanhamento Acompanhe a situação das marcações correntes e finalizadas Relat…" at bounding box center [219, 61] width 439 height 305
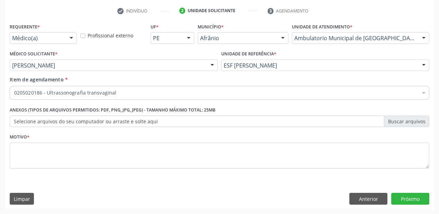
scroll to position [0, 0]
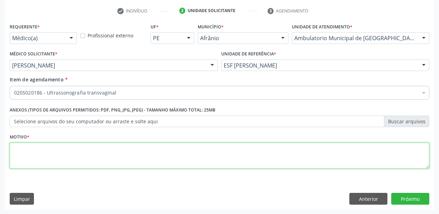
click at [36, 153] on textarea at bounding box center [219, 156] width 419 height 26
type textarea "*"
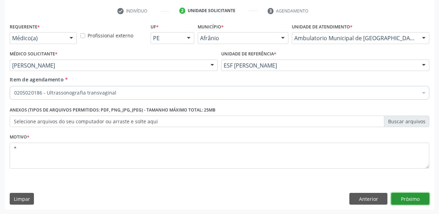
click at [411, 199] on button "Próximo" at bounding box center [410, 199] width 38 height 12
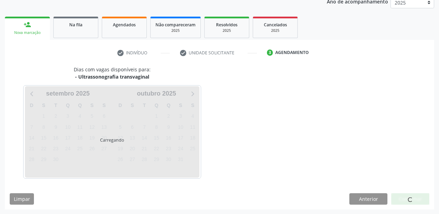
scroll to position [107, 0]
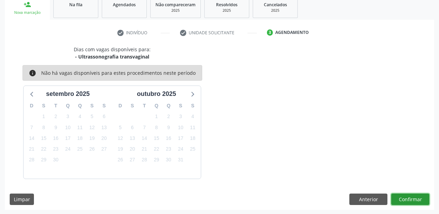
click at [399, 199] on button "Confirmar" at bounding box center [410, 199] width 38 height 12
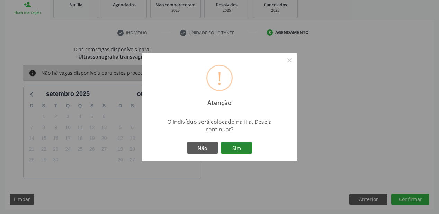
click at [230, 144] on button "Sim" at bounding box center [236, 148] width 31 height 12
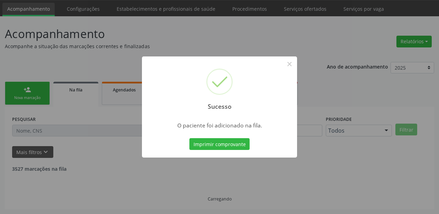
scroll to position [14, 0]
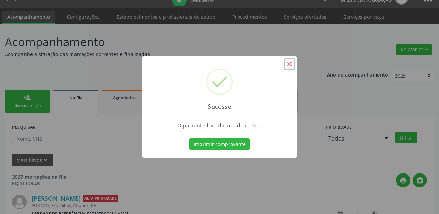
click at [288, 66] on button "×" at bounding box center [289, 64] width 12 height 12
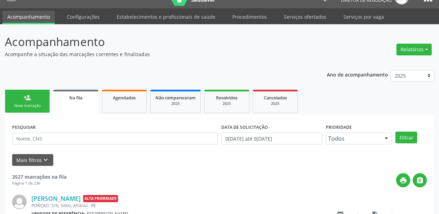
click at [28, 100] on div "person_add" at bounding box center [28, 98] width 8 height 8
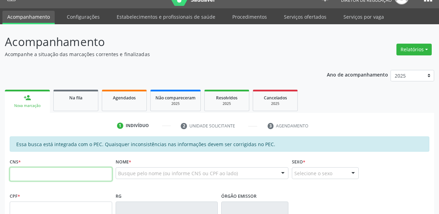
click at [29, 174] on input "text" at bounding box center [61, 174] width 102 height 14
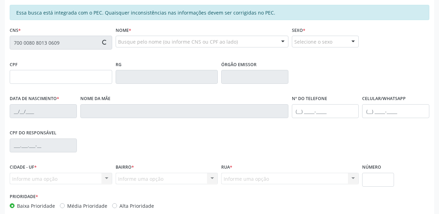
scroll to position [180, 0]
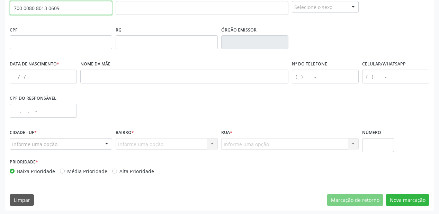
click at [71, 12] on input "700 0080 8013 0609" at bounding box center [61, 8] width 102 height 14
type input "7"
type input "707 8096 5792 0617"
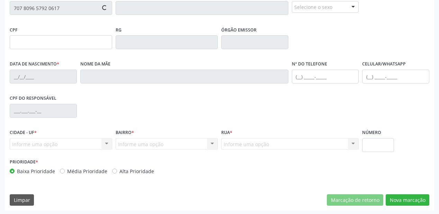
type input "085.135.764-41"
type input "02/08/1999"
type input "Aldenir Nunes da Silva"
type input "(87) 5555-5557"
type input "S/N"
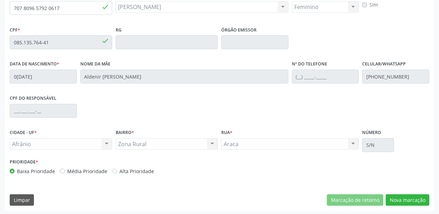
scroll to position [181, 0]
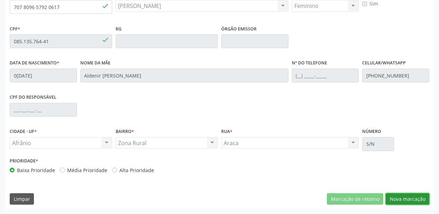
click at [400, 201] on button "Nova marcação" at bounding box center [407, 199] width 44 height 12
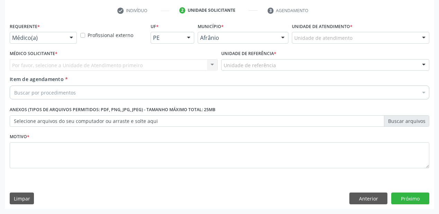
scroll to position [129, 0]
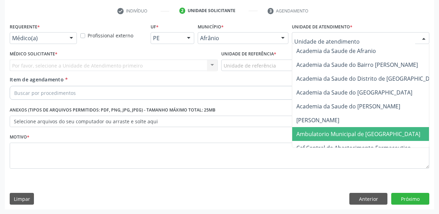
click at [322, 135] on span "Ambulatorio Municipal de [GEOGRAPHIC_DATA]" at bounding box center [358, 134] width 124 height 8
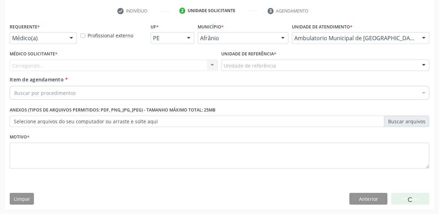
drag, startPoint x: 252, startPoint y: 67, endPoint x: 252, endPoint y: 94, distance: 26.6
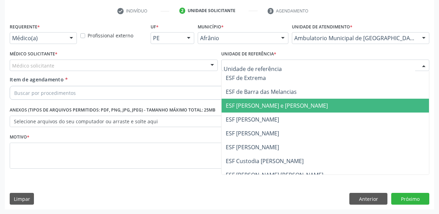
drag, startPoint x: 250, startPoint y: 111, endPoint x: 209, endPoint y: 105, distance: 41.2
click at [249, 111] on span "ESF [PERSON_NAME] e [PERSON_NAME]" at bounding box center [324, 106] width 207 height 14
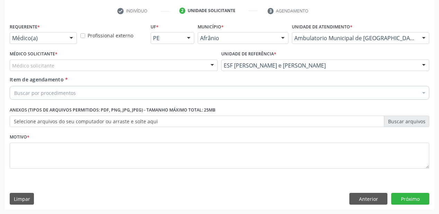
drag, startPoint x: 65, startPoint y: 70, endPoint x: 63, endPoint y: 75, distance: 5.5
click at [64, 70] on div "Médico solicitante" at bounding box center [114, 66] width 208 height 12
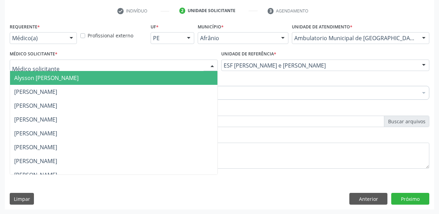
drag, startPoint x: 63, startPoint y: 76, endPoint x: 62, endPoint y: 82, distance: 5.9
click at [63, 77] on span "Alysson Rodrigo Ferreira Cavalcanti" at bounding box center [46, 78] width 64 height 8
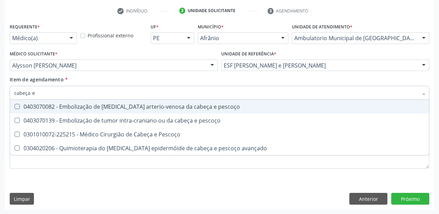
type input "cabeça e"
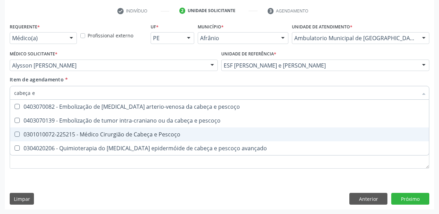
drag, startPoint x: 72, startPoint y: 134, endPoint x: 62, endPoint y: 152, distance: 21.1
click at [72, 134] on div "0301010072-225215 - Médico Cirurgião de Cabeça e Pescoço" at bounding box center [219, 134] width 410 height 6
checkbox Pescoço "true"
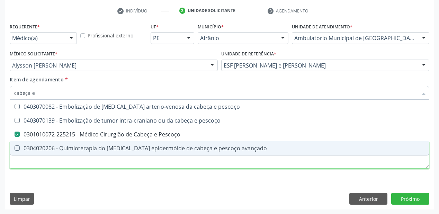
click at [52, 163] on div "Requerente * Médico(a) Médico(a) Enfermeiro(a) Paciente Nenhum resultado encont…" at bounding box center [219, 99] width 419 height 157
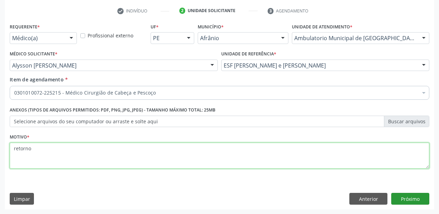
type textarea "retorno"
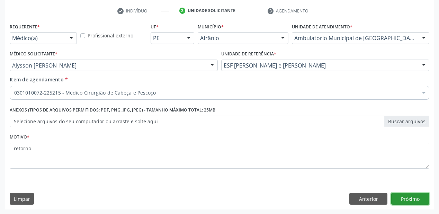
click at [412, 201] on button "Próximo" at bounding box center [410, 199] width 38 height 12
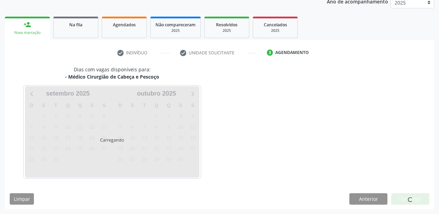
click at [412, 201] on div at bounding box center [410, 199] width 38 height 12
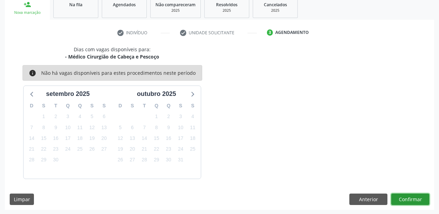
click at [401, 197] on button "Confirmar" at bounding box center [410, 199] width 38 height 12
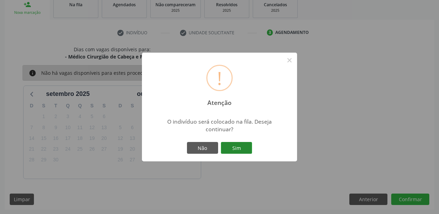
click at [238, 148] on button "Sim" at bounding box center [236, 148] width 31 height 12
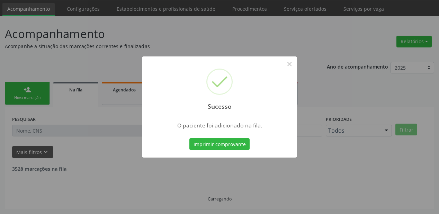
scroll to position [14, 0]
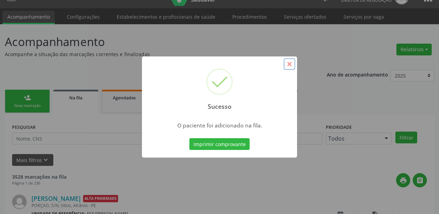
click at [289, 62] on button "×" at bounding box center [289, 64] width 12 height 12
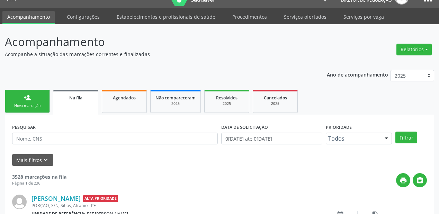
click at [18, 99] on link "person_add Nova marcação" at bounding box center [27, 101] width 45 height 23
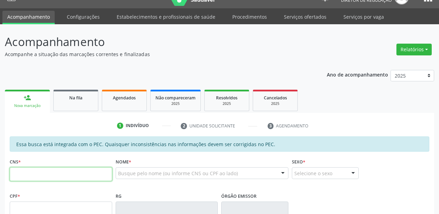
click at [33, 173] on input "text" at bounding box center [61, 174] width 102 height 14
type input "7"
type input "706 1055 8486 7260"
type input "057.438.294-11"
type input "07/08/1977"
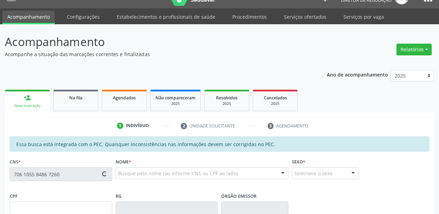
type input "Maria Lucas da Silva"
type input "(87) 98826-6972"
type input "S/N"
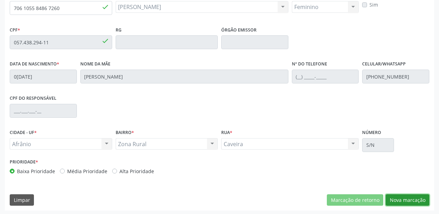
click at [396, 195] on button "Nova marcação" at bounding box center [407, 200] width 44 height 12
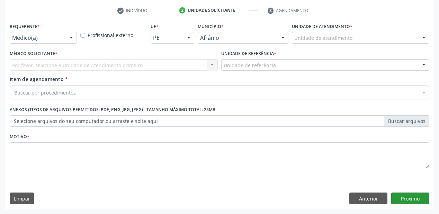
scroll to position [129, 0]
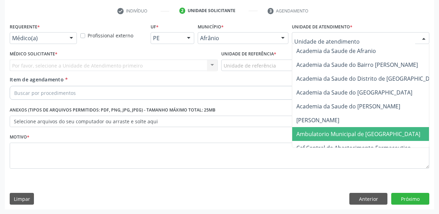
click at [316, 134] on span "Ambulatorio Municipal de [GEOGRAPHIC_DATA]" at bounding box center [358, 134] width 124 height 8
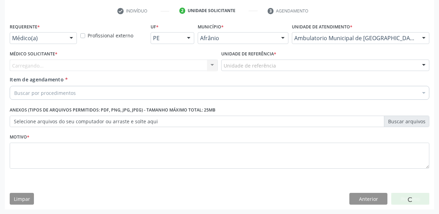
click at [241, 70] on div "Unidade de referência" at bounding box center [325, 66] width 208 height 12
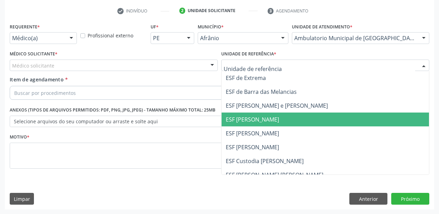
drag, startPoint x: 241, startPoint y: 125, endPoint x: 190, endPoint y: 117, distance: 52.2
click at [241, 125] on span "ESF [PERSON_NAME]" at bounding box center [324, 119] width 207 height 14
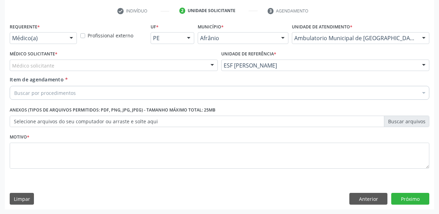
drag, startPoint x: 51, startPoint y: 67, endPoint x: 53, endPoint y: 79, distance: 12.2
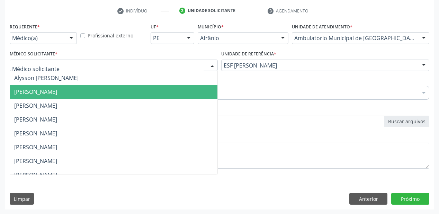
click at [53, 88] on span "Bruno Saraiva Bezerra Medrado" at bounding box center [35, 92] width 43 height 8
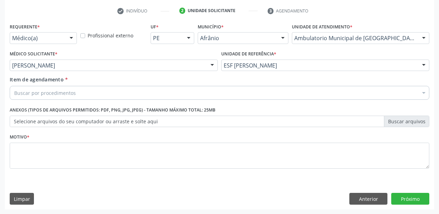
click at [27, 96] on div "Buscar por procedimentos" at bounding box center [219, 93] width 419 height 14
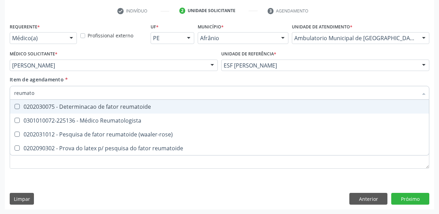
type input "reumat"
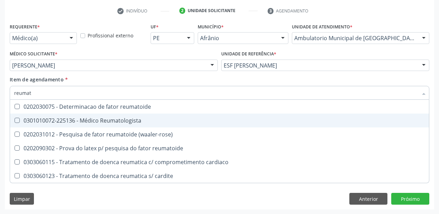
click at [29, 120] on div "0301010072-225136 - Médico Reumatologista" at bounding box center [219, 121] width 410 height 6
checkbox Reumatologista "true"
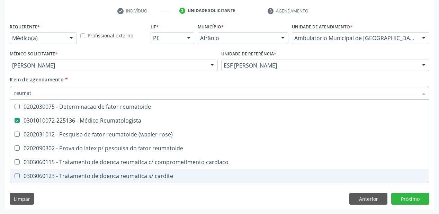
click at [37, 188] on div "Requerente * Médico(a) Médico(a) Enfermeiro(a) Paciente Nenhum resultado encont…" at bounding box center [219, 115] width 429 height 188
click at [44, 165] on div "0303060115 - Tratamento de doenca reumatica c/ comprometimento cardiaco" at bounding box center [219, 162] width 410 height 6
click at [60, 165] on div "0303060115 - Tratamento de doenca reumatica c/ comprometimento cardiaco" at bounding box center [219, 162] width 410 height 6
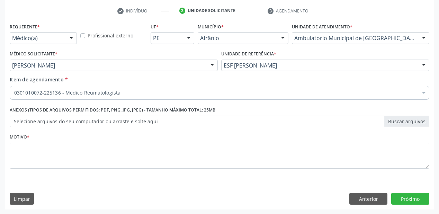
click at [71, 197] on div "Requerente * Médico(a) Médico(a) Enfermeiro(a) Paciente Nenhum resultado encont…" at bounding box center [219, 115] width 429 height 188
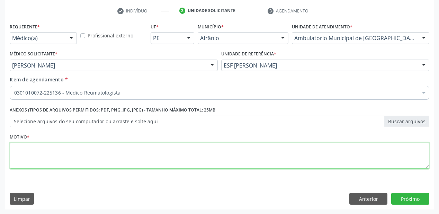
click at [43, 152] on textarea at bounding box center [219, 156] width 419 height 26
type textarea "*"
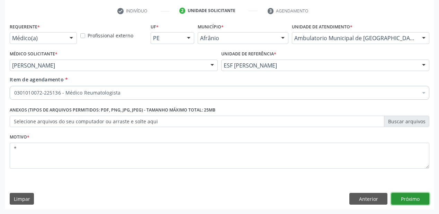
click at [401, 194] on button "Próximo" at bounding box center [410, 199] width 38 height 12
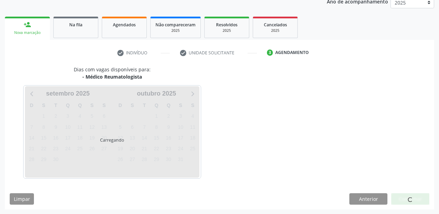
scroll to position [107, 0]
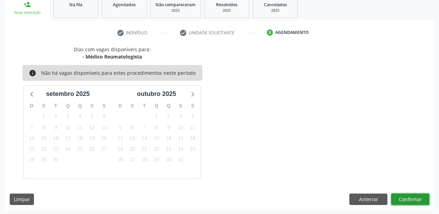
click at [408, 198] on button "Confirmar" at bounding box center [410, 199] width 38 height 12
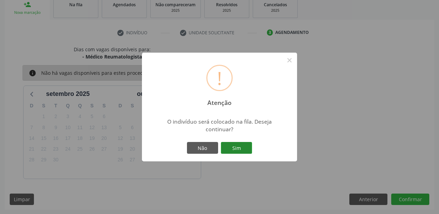
click at [226, 143] on button "Sim" at bounding box center [236, 148] width 31 height 12
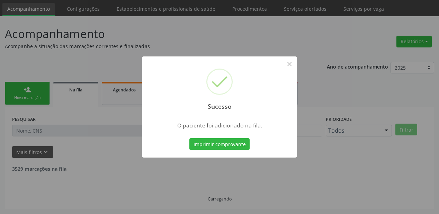
scroll to position [14, 0]
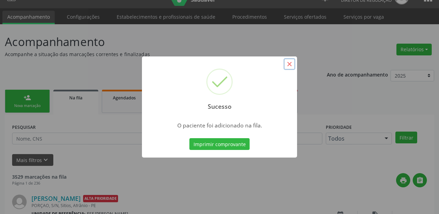
click at [289, 63] on button "×" at bounding box center [289, 64] width 12 height 12
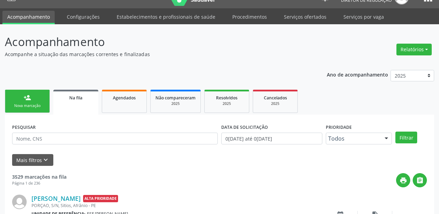
click at [35, 104] on div "Nova marcação" at bounding box center [27, 105] width 35 height 5
click at [28, 108] on link "person_add Nova marcação" at bounding box center [27, 101] width 45 height 23
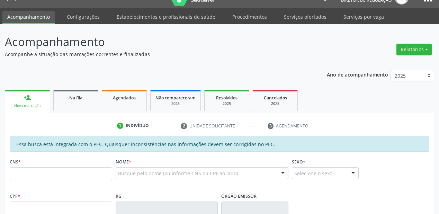
click at [28, 108] on link "person_add Nova marcação" at bounding box center [27, 101] width 45 height 23
click at [36, 176] on input "text" at bounding box center [61, 174] width 102 height 14
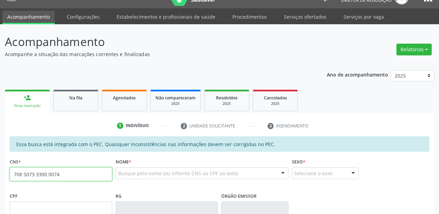
type input "708 5073 3300 0074"
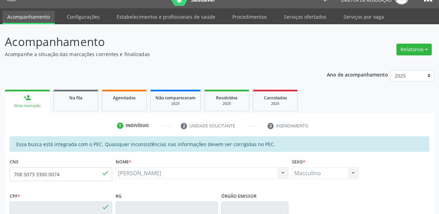
type input "138.636.024-47"
type input "09/06/2016"
type input "Mirely de Souza"
type input "(87) 98104-2058"
type input "S/N"
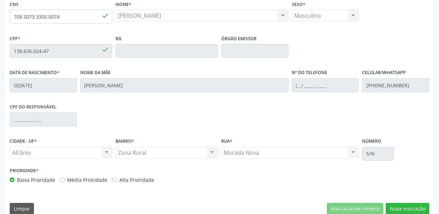
scroll to position [181, 0]
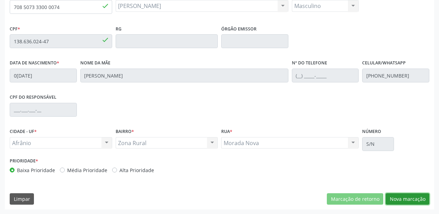
click at [399, 198] on button "Nova marcação" at bounding box center [407, 199] width 44 height 12
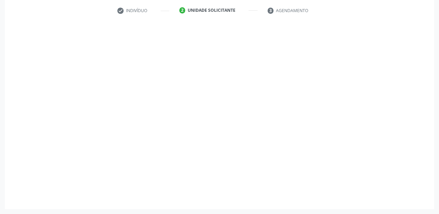
scroll to position [129, 0]
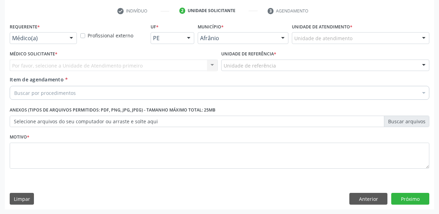
click at [291, 41] on div "Unidade de atendimento * Unidade de atendimento Academia da Saude de Afranio Ac…" at bounding box center [360, 34] width 141 height 27
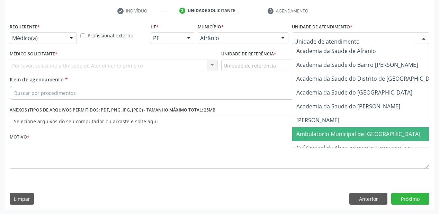
drag, startPoint x: 314, startPoint y: 134, endPoint x: 255, endPoint y: 87, distance: 75.5
click at [314, 134] on span "Ambulatorio Municipal de [GEOGRAPHIC_DATA]" at bounding box center [358, 134] width 124 height 8
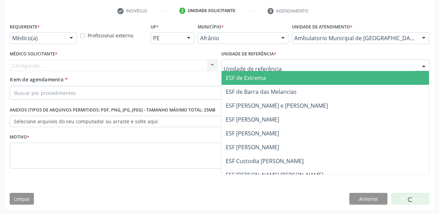
drag, startPoint x: 228, startPoint y: 62, endPoint x: 242, endPoint y: 116, distance: 55.7
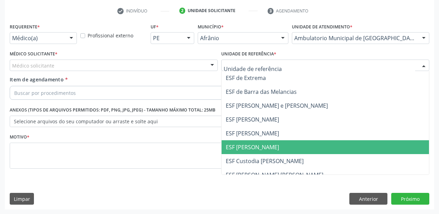
click at [247, 145] on span "ESF [PERSON_NAME]" at bounding box center [252, 147] width 53 height 8
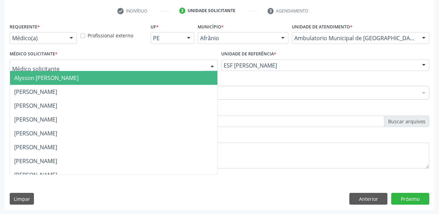
drag, startPoint x: 71, startPoint y: 68, endPoint x: 71, endPoint y: 79, distance: 11.1
click at [71, 71] on div "Alysson Rodrigo Ferreira Cavalcanti Bruno Saraiva Bezerra Medrado Carlos Gustav…" at bounding box center [114, 66] width 208 height 12
drag, startPoint x: 71, startPoint y: 79, endPoint x: 64, endPoint y: 88, distance: 11.3
click at [71, 80] on span "Alysson Rodrigo Ferreira Cavalcanti" at bounding box center [46, 78] width 64 height 8
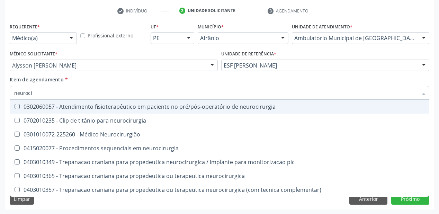
type input "neurocir"
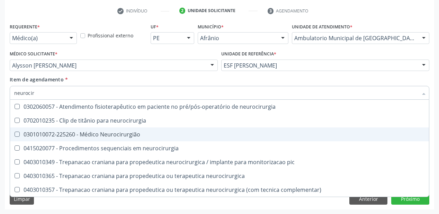
click at [85, 134] on div "0301010072-225260 - Médico Neurocirurgião" at bounding box center [219, 134] width 410 height 6
checkbox Neurocirurgião "true"
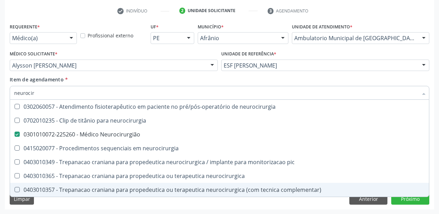
click at [59, 200] on div "Requerente * Médico(a) Médico(a) Enfermeiro(a) Paciente Nenhum resultado encont…" at bounding box center [219, 115] width 429 height 188
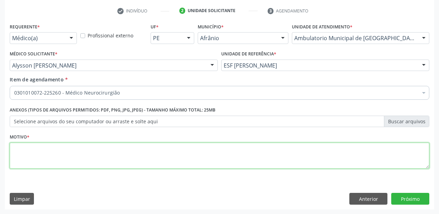
click at [40, 159] on textarea at bounding box center [219, 156] width 419 height 26
type textarea "retrono"
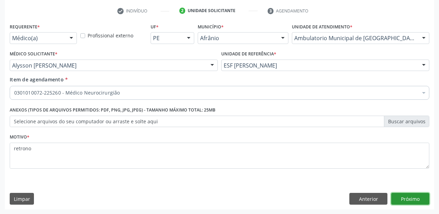
click at [412, 197] on button "Próximo" at bounding box center [410, 199] width 38 height 12
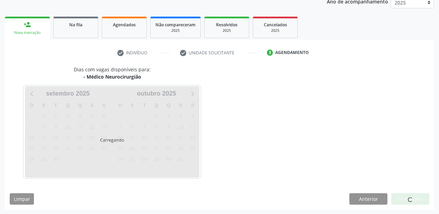
scroll to position [107, 0]
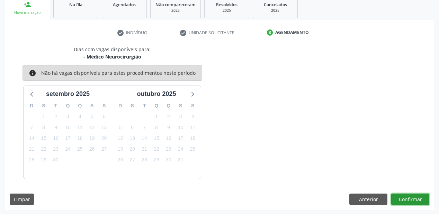
click at [408, 199] on button "Confirmar" at bounding box center [410, 199] width 38 height 12
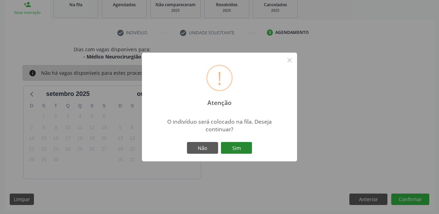
click at [245, 145] on button "Sim" at bounding box center [236, 148] width 31 height 12
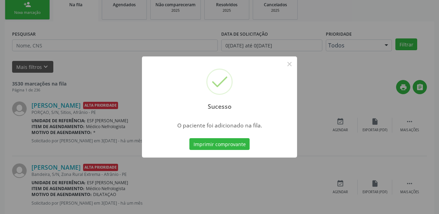
scroll to position [14, 0]
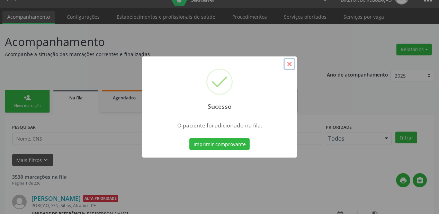
click at [288, 65] on button "×" at bounding box center [289, 64] width 12 height 12
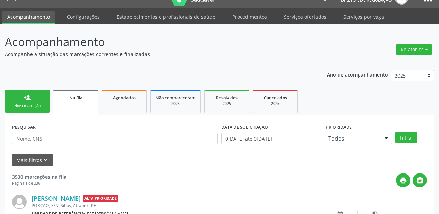
click at [42, 99] on link "person_add Nova marcação" at bounding box center [27, 101] width 45 height 23
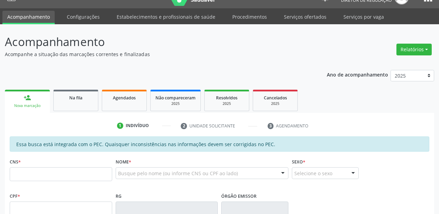
click at [42, 99] on link "person_add Nova marcação" at bounding box center [27, 101] width 45 height 23
click at [30, 96] on div "person_add" at bounding box center [28, 98] width 8 height 8
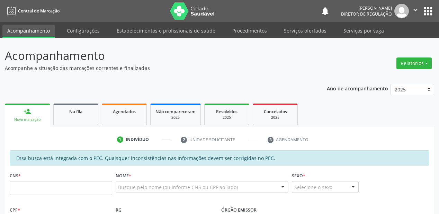
scroll to position [14, 0]
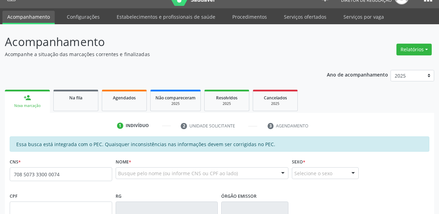
type input "708 5073 3300 0074"
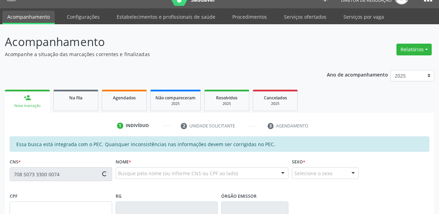
type input "138.636.024-47"
type input "09[DATE]"
type input "[PERSON_NAME]"
type input "[PHONE_NUMBER]"
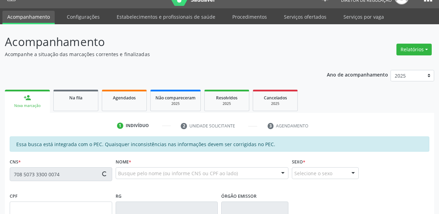
type input "S/N"
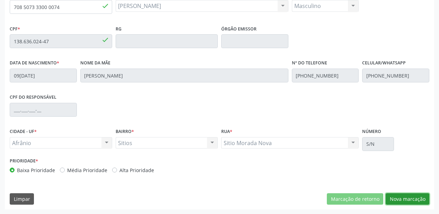
click at [397, 198] on button "Nova marcação" at bounding box center [407, 199] width 44 height 12
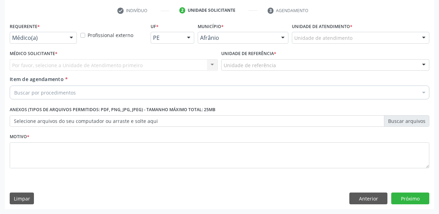
scroll to position [129, 0]
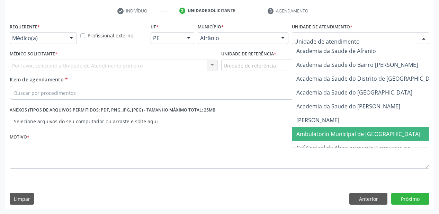
click at [307, 132] on span "Ambulatorio Municipal de [GEOGRAPHIC_DATA]" at bounding box center [358, 134] width 124 height 8
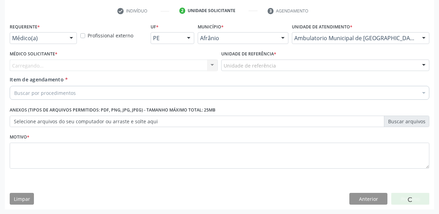
drag, startPoint x: 244, startPoint y: 65, endPoint x: 244, endPoint y: 115, distance: 49.5
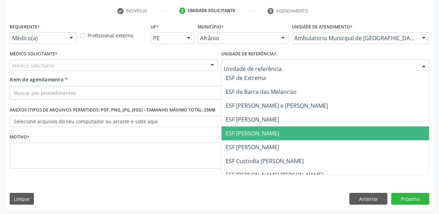
click at [244, 127] on span "ESF [PERSON_NAME]" at bounding box center [324, 133] width 207 height 14
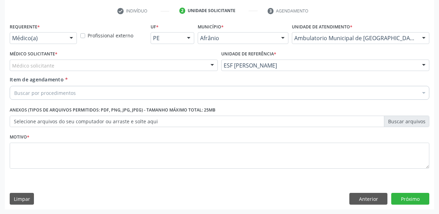
drag, startPoint x: 40, startPoint y: 66, endPoint x: 41, endPoint y: 77, distance: 11.8
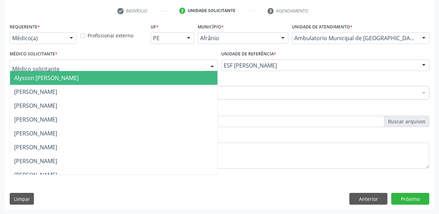
drag, startPoint x: 41, startPoint y: 77, endPoint x: 42, endPoint y: 82, distance: 4.3
click at [42, 78] on span "Alysson [PERSON_NAME]" at bounding box center [46, 78] width 64 height 8
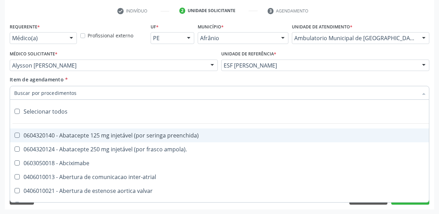
type input "r"
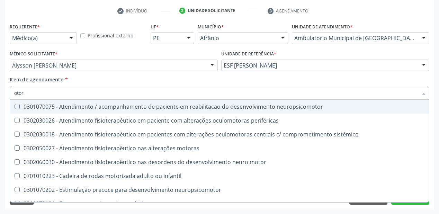
type input "otorr"
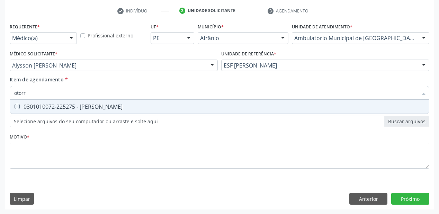
click at [34, 112] on span "0301010072-225275 - Médico Otorrinolaringologista" at bounding box center [219, 107] width 419 height 14
checkbox Otorrinolaringologista "true"
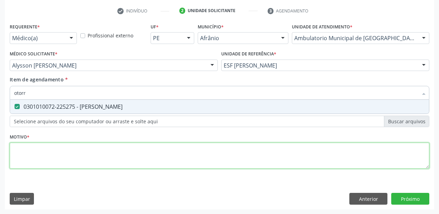
click at [31, 145] on div "Requerente * Médico(a) Médico(a) Enfermeiro(a) Paciente Nenhum resultado encont…" at bounding box center [219, 99] width 419 height 157
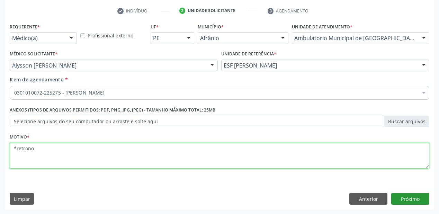
type textarea "*retrono"
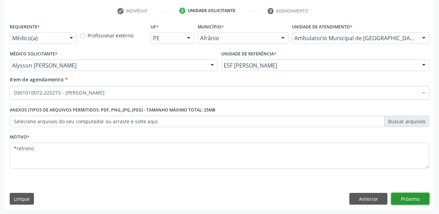
click at [400, 197] on button "Próximo" at bounding box center [410, 199] width 38 height 12
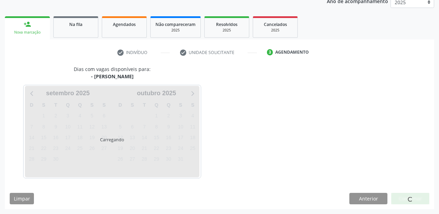
scroll to position [87, 0]
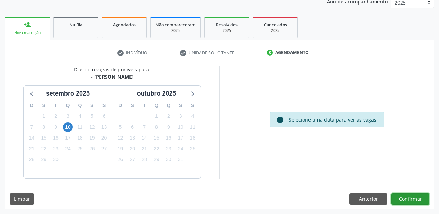
click at [402, 196] on button "Confirmar" at bounding box center [410, 199] width 38 height 12
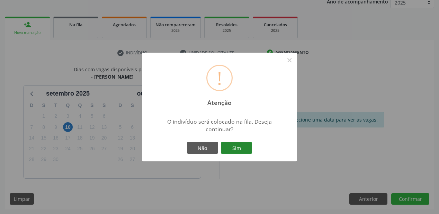
click at [234, 145] on button "Sim" at bounding box center [236, 148] width 31 height 12
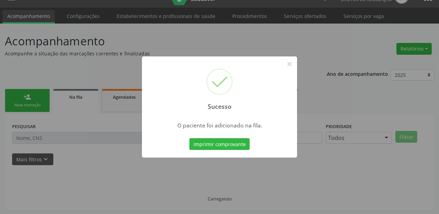
scroll to position [14, 0]
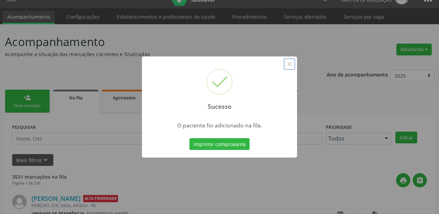
click at [286, 63] on button "×" at bounding box center [289, 64] width 12 height 12
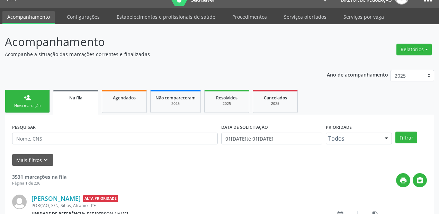
click at [41, 101] on link "person_add Nova marcação" at bounding box center [27, 101] width 45 height 23
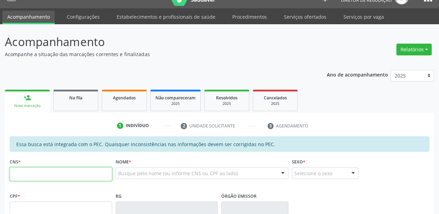
click at [45, 175] on input "text" at bounding box center [61, 174] width 102 height 14
type input "700 0064 1679 8608"
type input "022.819.054-11"
type input "03/05/1976"
type input "Dageomar Francisca de Santana Sousa"
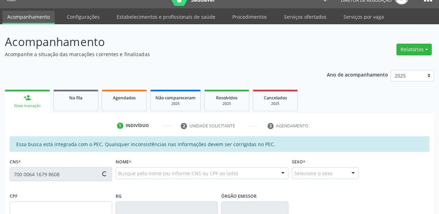
type input "(87) 98828-2086"
type input "S/N"
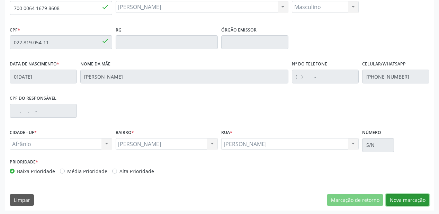
click at [396, 198] on button "Nova marcação" at bounding box center [407, 200] width 44 height 12
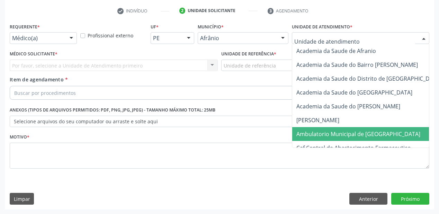
click at [317, 132] on span "Ambulatorio Municipal de [GEOGRAPHIC_DATA]" at bounding box center [358, 134] width 124 height 8
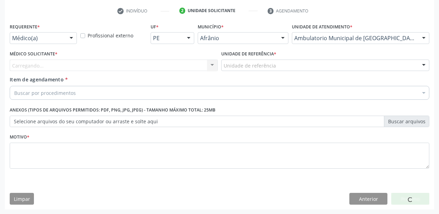
drag, startPoint x: 242, startPoint y: 65, endPoint x: 247, endPoint y: 91, distance: 26.7
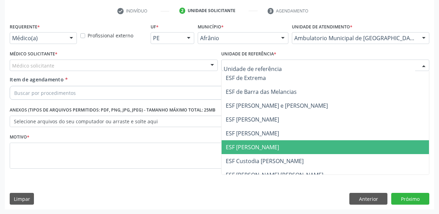
drag, startPoint x: 258, startPoint y: 153, endPoint x: 180, endPoint y: 125, distance: 83.5
click at [258, 154] on ul "ESF de Extrema ESF de Barra das Melancias ESF Jose e Maria Rodrigues de Macedo …" at bounding box center [324, 140] width 207 height 138
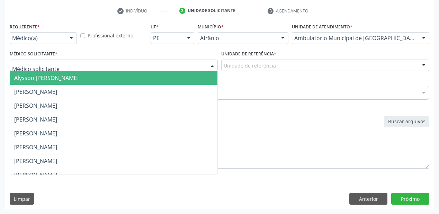
click at [46, 79] on span "Alysson [PERSON_NAME]" at bounding box center [46, 78] width 64 height 8
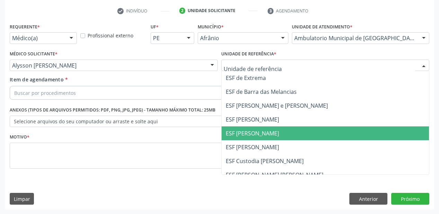
click at [246, 130] on span "ESF [PERSON_NAME]" at bounding box center [252, 133] width 53 height 8
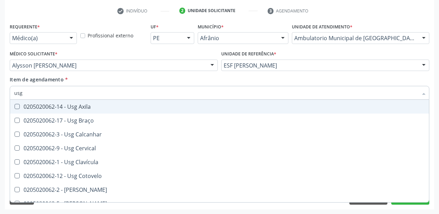
type input "usg o"
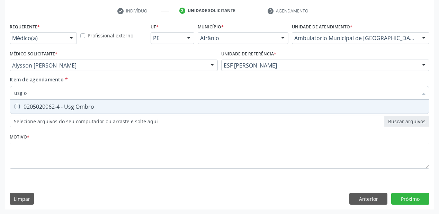
click at [44, 112] on span "0205020062-4 - Usg Ombro" at bounding box center [219, 107] width 419 height 14
checkbox Ombro "true"
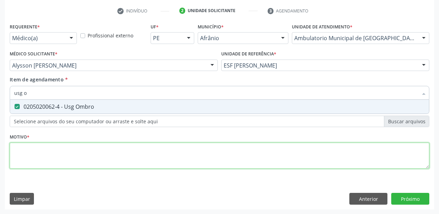
click at [27, 152] on div "Requerente * Médico(a) Médico(a) Enfermeiro(a) Paciente Nenhum resultado encont…" at bounding box center [219, 99] width 419 height 157
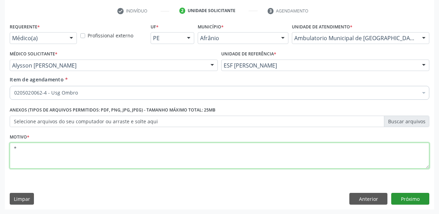
type textarea "*"
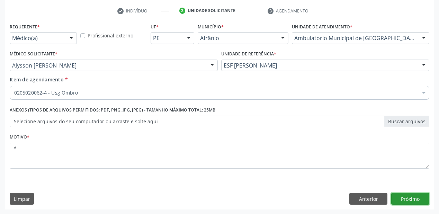
click at [416, 199] on button "Próximo" at bounding box center [410, 199] width 38 height 12
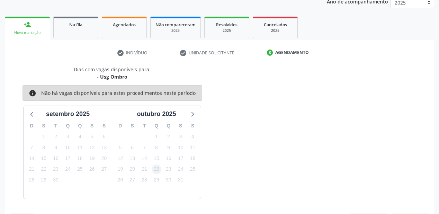
scroll to position [107, 0]
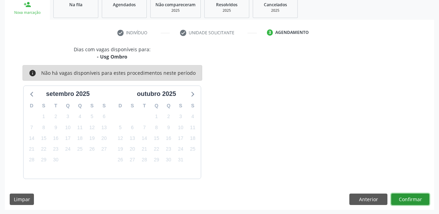
click at [412, 198] on button "Confirmar" at bounding box center [410, 199] width 38 height 12
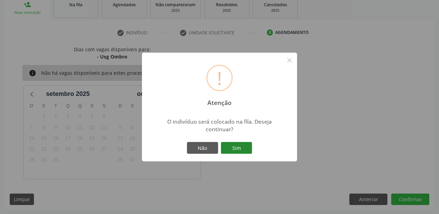
click at [244, 148] on button "Sim" at bounding box center [236, 148] width 31 height 12
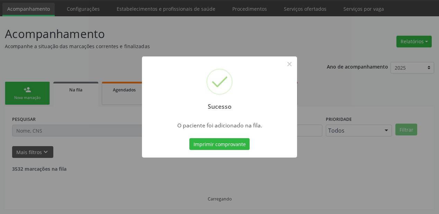
scroll to position [14, 0]
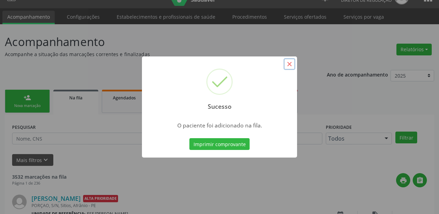
click at [289, 66] on button "×" at bounding box center [289, 64] width 12 height 12
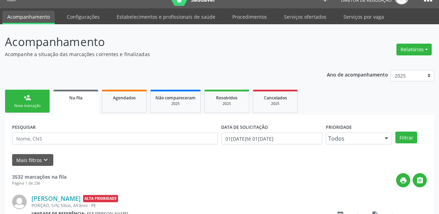
click at [30, 97] on div "person_add" at bounding box center [28, 98] width 8 height 8
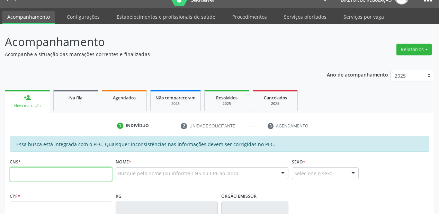
click at [54, 174] on input "text" at bounding box center [61, 174] width 102 height 14
type input "706 5063 0074 5898"
type input "749.072.804-59"
type input "10/10/1967"
type input "Angelina Rodrigues de Andrade Silva"
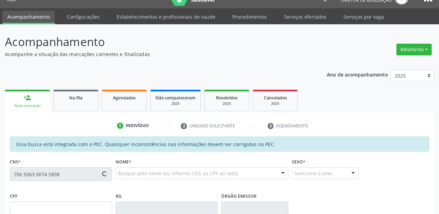
type input "(87) 98829-9905"
type input "(87) 98881-0576"
type input "S/N"
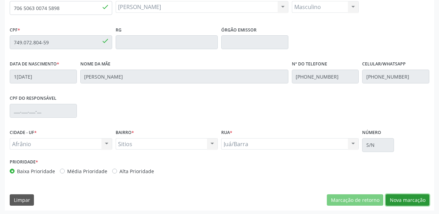
drag, startPoint x: 401, startPoint y: 200, endPoint x: 387, endPoint y: 199, distance: 13.5
click at [401, 200] on button "Nova marcação" at bounding box center [407, 200] width 44 height 12
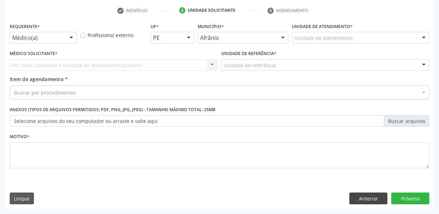
scroll to position [129, 0]
drag, startPoint x: 307, startPoint y: 39, endPoint x: 316, endPoint y: 73, distance: 35.1
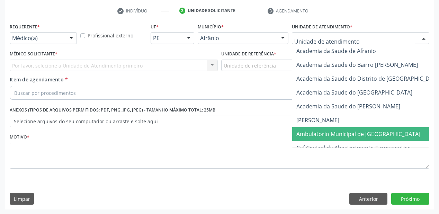
click at [319, 133] on span "Ambulatorio Municipal de [GEOGRAPHIC_DATA]" at bounding box center [358, 134] width 124 height 8
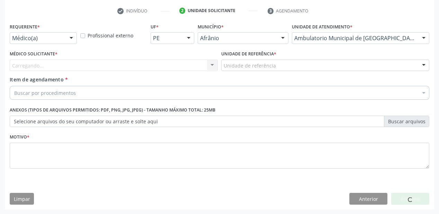
drag, startPoint x: 231, startPoint y: 66, endPoint x: 237, endPoint y: 95, distance: 29.5
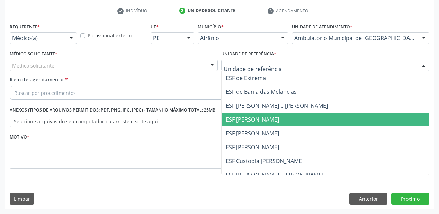
click at [239, 112] on span "ESF [PERSON_NAME]" at bounding box center [324, 119] width 207 height 14
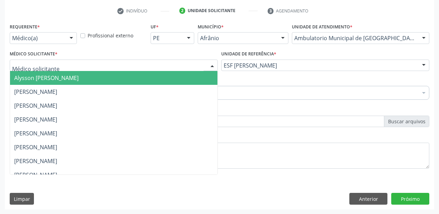
click at [48, 73] on span "Alysson [PERSON_NAME]" at bounding box center [113, 78] width 207 height 14
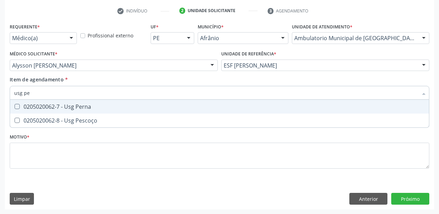
type input "usg p"
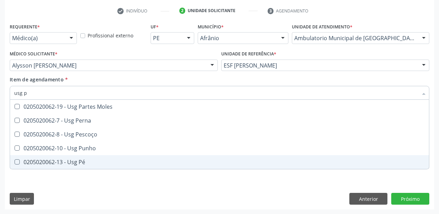
click at [67, 159] on div "0205020062-13 - Usg Pé" at bounding box center [219, 162] width 410 height 6
checkbox Pé "true"
click at [52, 188] on div "Requerente * Médico(a) Médico(a) Enfermeiro(a) Paciente Nenhum resultado encont…" at bounding box center [219, 115] width 429 height 188
checkbox Perna "true"
checkbox Pé "false"
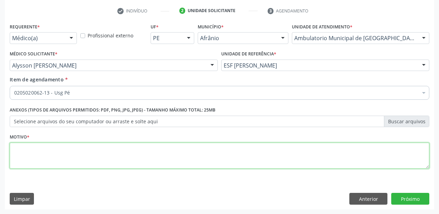
click at [56, 155] on textarea at bounding box center [219, 156] width 419 height 26
type textarea "*"
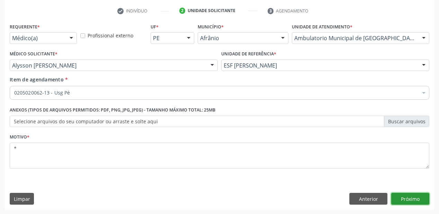
click at [408, 195] on button "Próximo" at bounding box center [410, 199] width 38 height 12
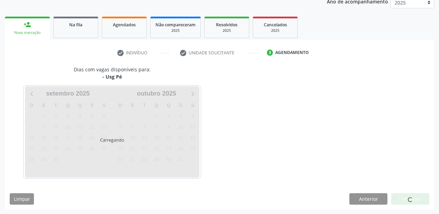
scroll to position [107, 0]
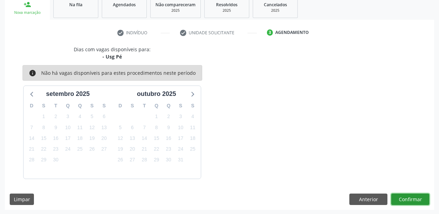
click at [408, 195] on button "Confirmar" at bounding box center [410, 199] width 38 height 12
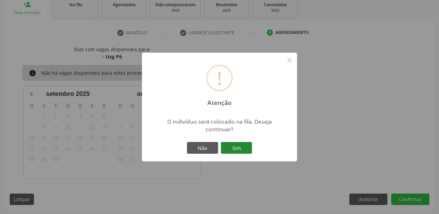
click at [238, 147] on button "Sim" at bounding box center [236, 148] width 31 height 12
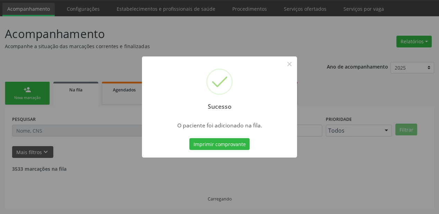
scroll to position [14, 0]
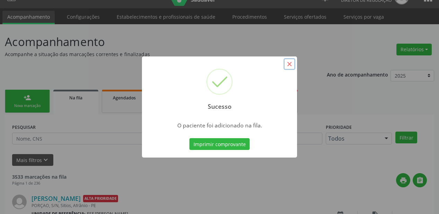
click at [289, 66] on button "×" at bounding box center [289, 64] width 12 height 12
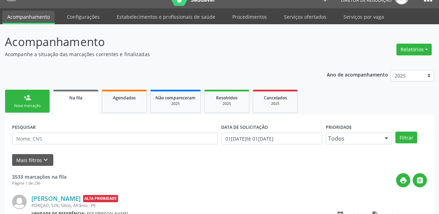
click at [27, 99] on div "person_add" at bounding box center [28, 98] width 8 height 8
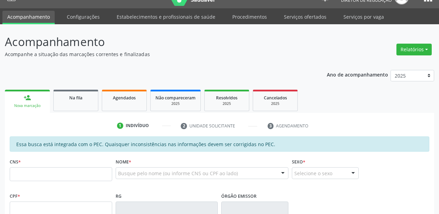
click at [16, 100] on link "person_add Nova marcação" at bounding box center [27, 101] width 45 height 23
drag, startPoint x: 18, startPoint y: 174, endPoint x: 24, endPoint y: 172, distance: 5.9
click at [18, 174] on input "text" at bounding box center [61, 174] width 102 height 14
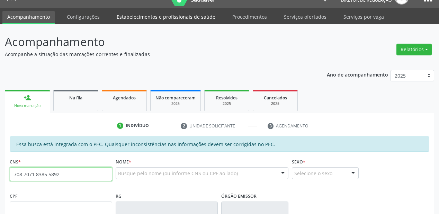
type input "708 7071 8385 5892"
type input "026.830.444-02"
type input "16/12/1979"
type input "Alice da Silva Santos"
type input "(87) 98851-2203"
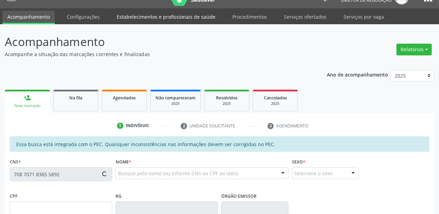
type input "5"
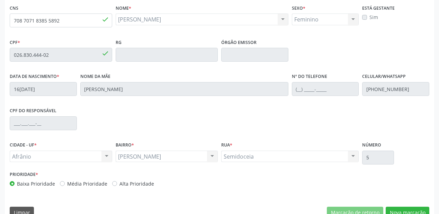
scroll to position [181, 0]
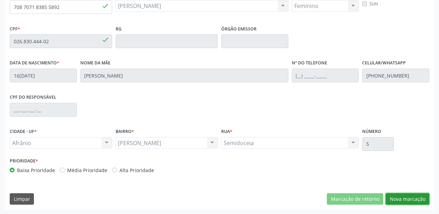
click at [392, 196] on button "Nova marcação" at bounding box center [407, 199] width 44 height 12
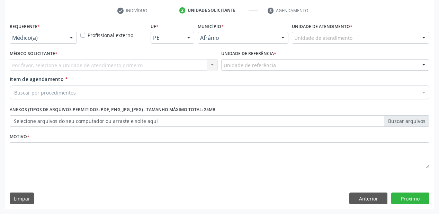
scroll to position [129, 0]
drag, startPoint x: 312, startPoint y: 37, endPoint x: 316, endPoint y: 75, distance: 37.6
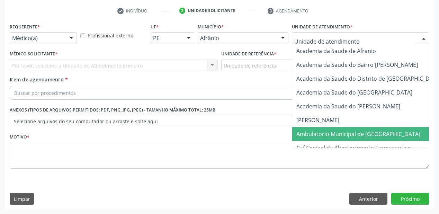
click at [321, 133] on span "Ambulatorio Municipal de [GEOGRAPHIC_DATA]" at bounding box center [358, 134] width 124 height 8
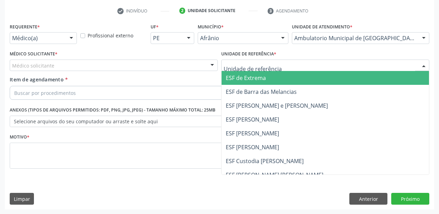
drag, startPoint x: 245, startPoint y: 67, endPoint x: 247, endPoint y: 91, distance: 23.9
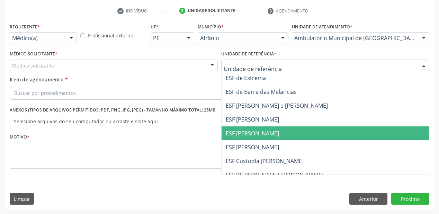
click at [242, 132] on span "ESF [PERSON_NAME]" at bounding box center [252, 133] width 53 height 8
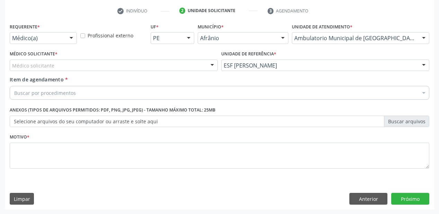
drag, startPoint x: 40, startPoint y: 65, endPoint x: 39, endPoint y: 76, distance: 11.1
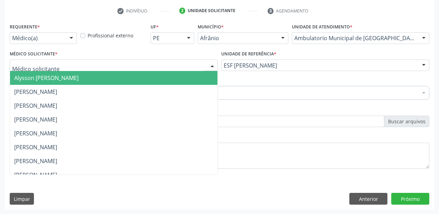
click at [39, 80] on span "Alysson [PERSON_NAME]" at bounding box center [46, 78] width 64 height 8
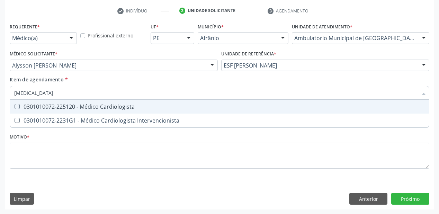
type input "cardiologista"
click at [42, 107] on div "0301010072-225120 - Médico Cardiologista" at bounding box center [219, 107] width 410 height 6
checkbox Cardiologista "true"
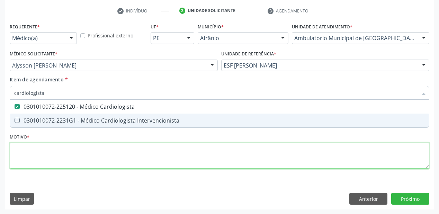
click at [25, 147] on div "Requerente * Médico(a) Médico(a) Enfermeiro(a) Paciente Nenhum resultado encont…" at bounding box center [219, 99] width 419 height 157
checkbox Intervencionista "true"
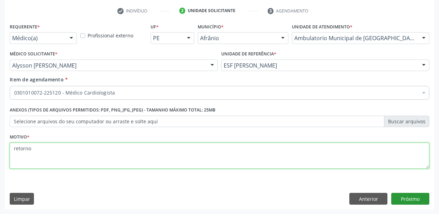
type textarea "retorno"
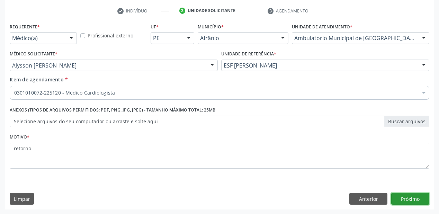
click at [402, 198] on button "Próximo" at bounding box center [410, 199] width 38 height 12
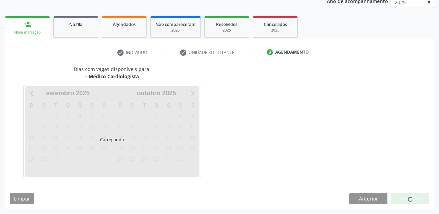
scroll to position [87, 0]
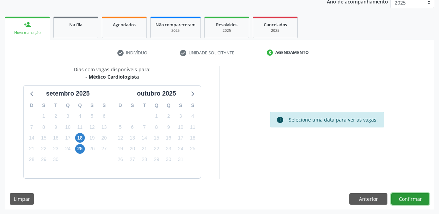
click at [405, 196] on button "Confirmar" at bounding box center [410, 199] width 38 height 12
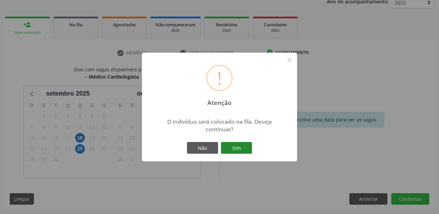
click at [244, 149] on button "Sim" at bounding box center [236, 148] width 31 height 12
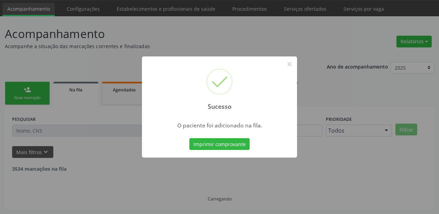
scroll to position [14, 0]
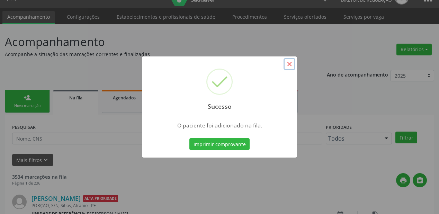
click at [289, 65] on button "×" at bounding box center [289, 64] width 12 height 12
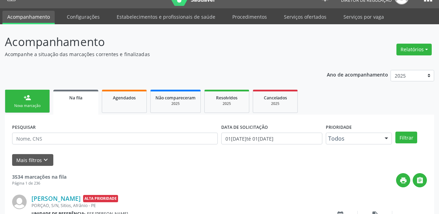
click at [29, 95] on div "person_add" at bounding box center [28, 98] width 8 height 8
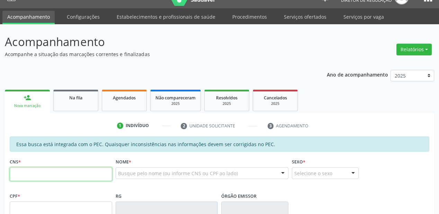
click at [46, 179] on input "text" at bounding box center [61, 174] width 102 height 14
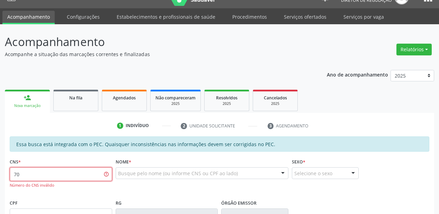
type input "7"
type input "704 8045 5846 3049"
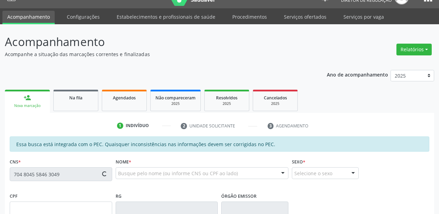
type input "250.257.834-53"
type input "08/02/1957"
type input "Perpétua Damaceno Rodrigues"
type input "(87) 8802-6530"
type input "S/N"
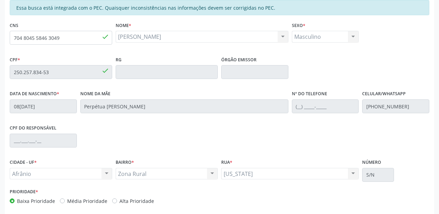
scroll to position [180, 0]
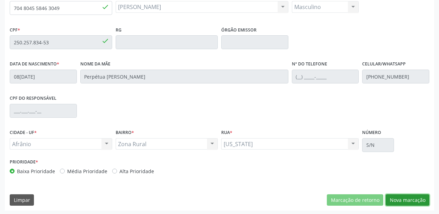
click at [401, 198] on button "Nova marcação" at bounding box center [407, 200] width 44 height 12
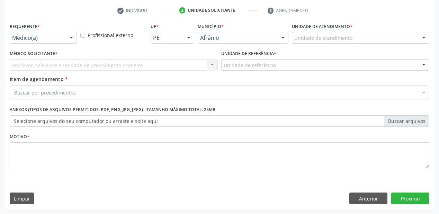
scroll to position [129, 0]
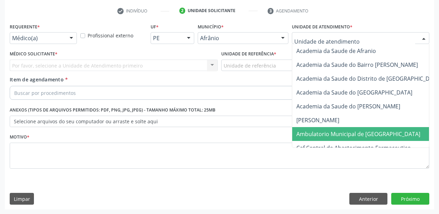
click at [312, 134] on span "Ambulatorio Municipal de [GEOGRAPHIC_DATA]" at bounding box center [358, 134] width 124 height 8
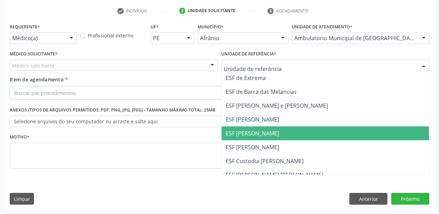
click at [241, 132] on span "ESF [PERSON_NAME]" at bounding box center [252, 133] width 53 height 8
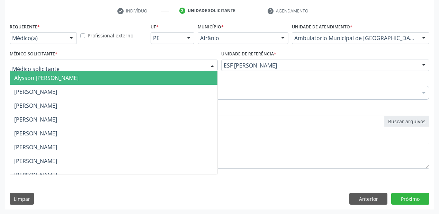
click at [36, 82] on span "Alysson [PERSON_NAME]" at bounding box center [113, 78] width 207 height 14
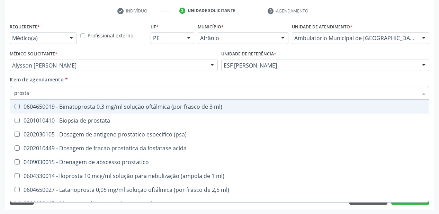
type input "prostat"
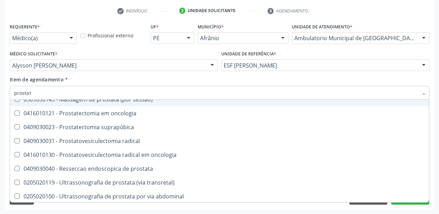
scroll to position [64, 0]
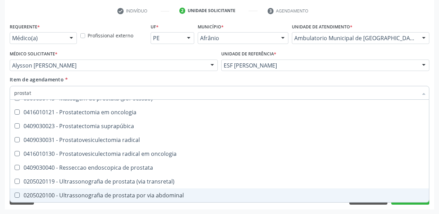
click at [104, 193] on div "0205020100 - Ultrassonografia de prostata por via abdominal" at bounding box center [219, 195] width 410 height 6
checkbox abdominal "true"
click at [80, 206] on div "Requerente * Médico(a) Médico(a) Enfermeiro(a) Paciente Nenhum resultado encont…" at bounding box center [219, 115] width 429 height 188
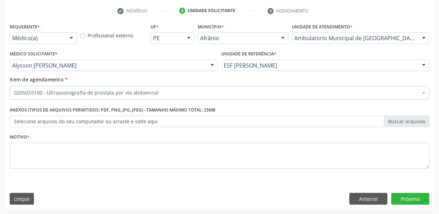
scroll to position [0, 0]
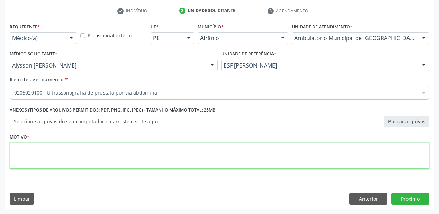
click at [47, 153] on textarea at bounding box center [219, 156] width 419 height 26
type textarea "hpb"
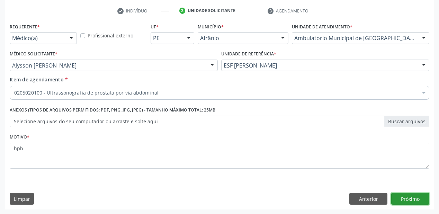
click at [420, 200] on button "Próximo" at bounding box center [410, 199] width 38 height 12
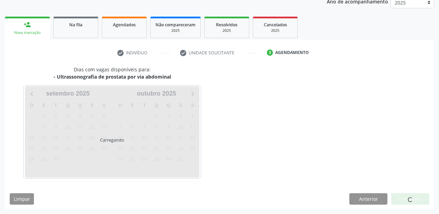
scroll to position [107, 0]
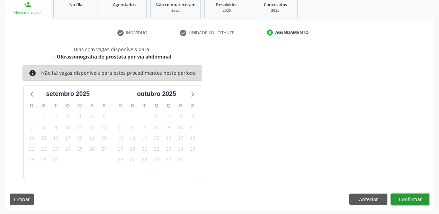
click at [401, 198] on button "Confirmar" at bounding box center [410, 199] width 38 height 12
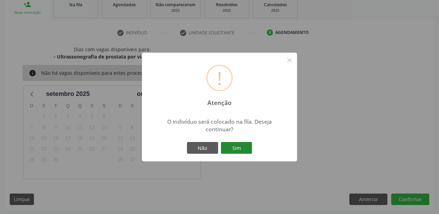
click at [238, 148] on button "Sim" at bounding box center [236, 148] width 31 height 12
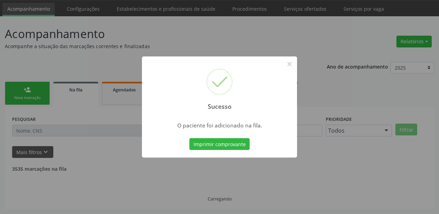
scroll to position [14, 0]
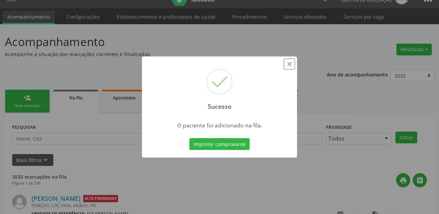
click at [290, 63] on button "×" at bounding box center [289, 64] width 12 height 12
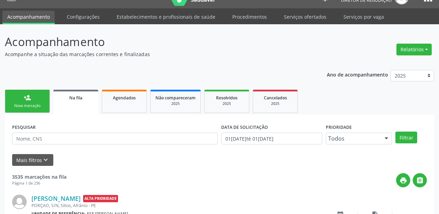
click at [33, 104] on div "Nova marcação" at bounding box center [27, 105] width 35 height 5
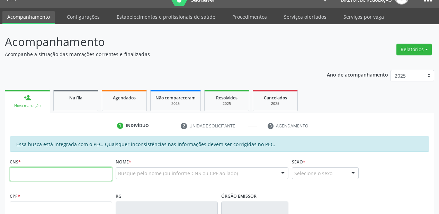
click at [61, 176] on input "text" at bounding box center [61, 174] width 102 height 14
type input "707 0098 9437 9534"
type input "19/07/2011"
type input "Kerciana Coelho Pereira"
type input "(87) 8869-8187"
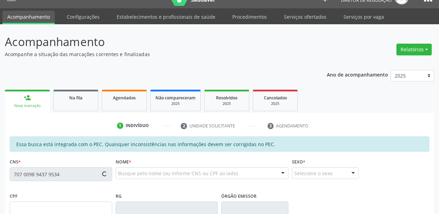
type input "S/N"
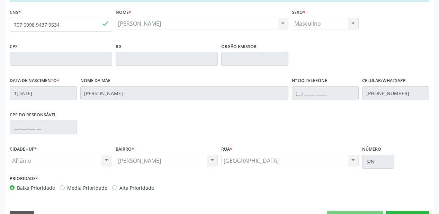
scroll to position [181, 0]
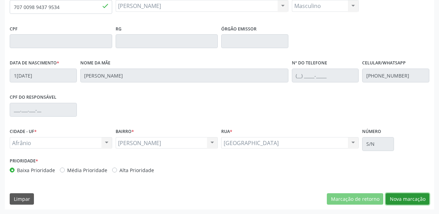
click at [403, 200] on button "Nova marcação" at bounding box center [407, 199] width 44 height 12
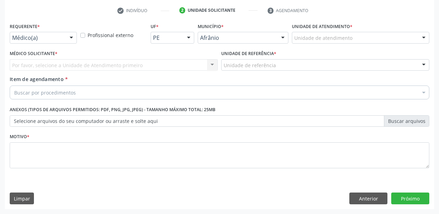
scroll to position [129, 0]
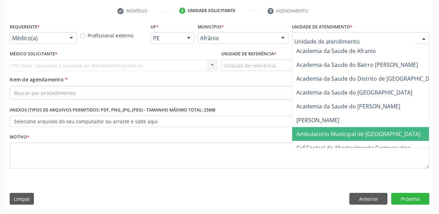
click at [312, 129] on span "Ambulatorio Municipal de [GEOGRAPHIC_DATA]" at bounding box center [376, 134] width 169 height 14
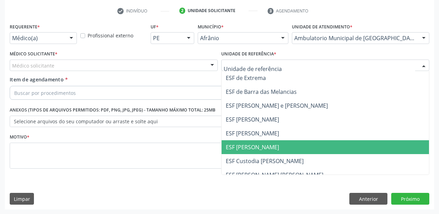
click at [254, 149] on span "ESF [PERSON_NAME]" at bounding box center [252, 147] width 53 height 8
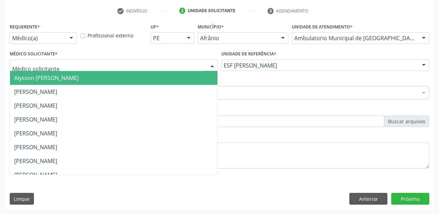
drag, startPoint x: 43, startPoint y: 68, endPoint x: 46, endPoint y: 77, distance: 9.3
click at [46, 77] on span "Alysson [PERSON_NAME]" at bounding box center [46, 78] width 64 height 8
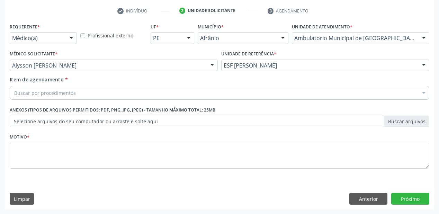
click at [43, 86] on div "Buscar por procedimentos" at bounding box center [219, 93] width 419 height 14
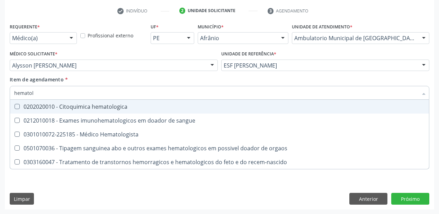
type input "hematolo"
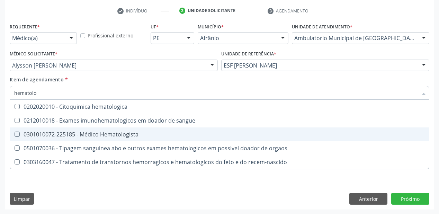
click at [74, 135] on div "0301010072-225185 - Médico Hematologista" at bounding box center [219, 134] width 410 height 6
checkbox Hematologista "true"
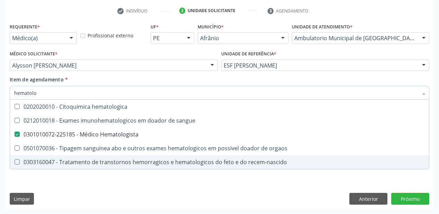
click at [53, 184] on div "Requerente * Médico(a) Médico(a) Enfermeiro(a) Paciente Nenhum resultado encont…" at bounding box center [219, 115] width 429 height 188
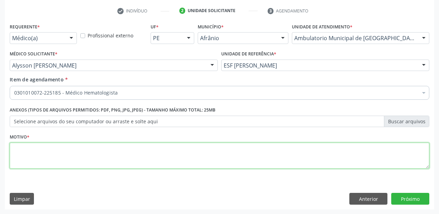
click at [33, 162] on textarea at bounding box center [219, 156] width 419 height 26
type textarea "retorno"
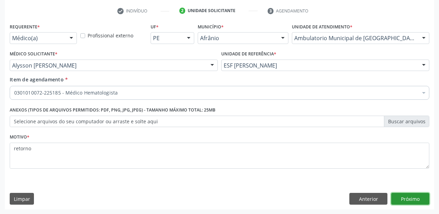
click at [411, 198] on button "Próximo" at bounding box center [410, 199] width 38 height 12
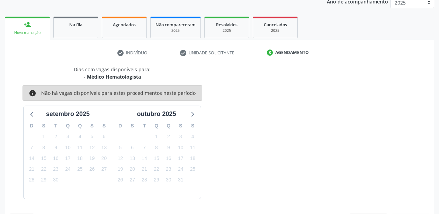
scroll to position [107, 0]
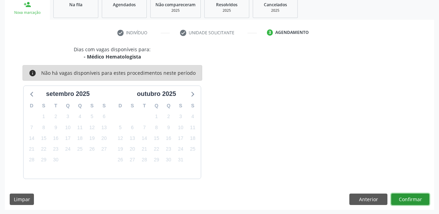
click at [410, 198] on button "Confirmar" at bounding box center [410, 199] width 38 height 12
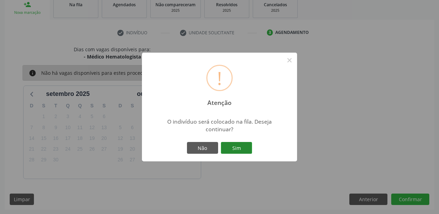
click at [247, 150] on button "Sim" at bounding box center [236, 148] width 31 height 12
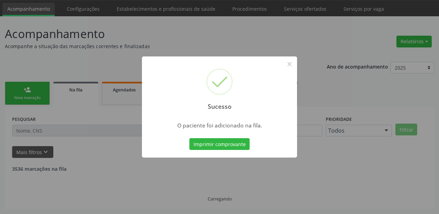
scroll to position [14, 0]
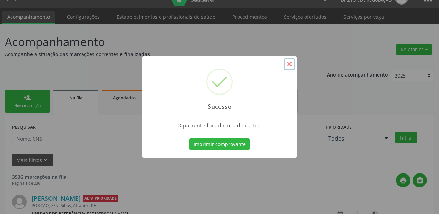
click at [292, 65] on button "×" at bounding box center [289, 64] width 12 height 12
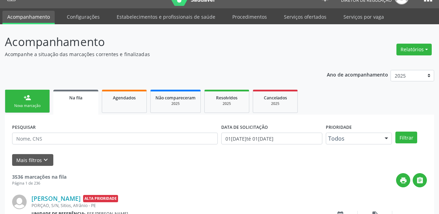
click at [26, 101] on link "person_add Nova marcação" at bounding box center [27, 101] width 45 height 23
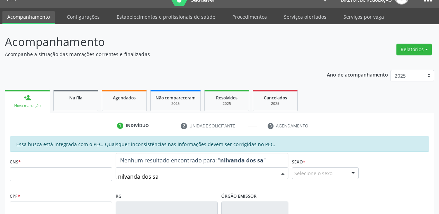
type input "nilvanda dos san"
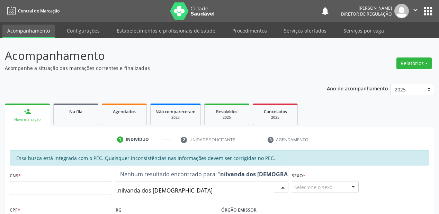
type input "[PERSON_NAME]"
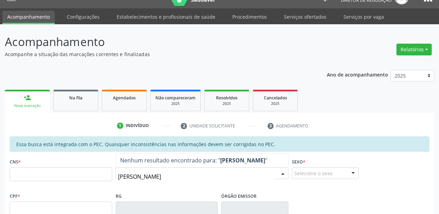
scroll to position [14, 0]
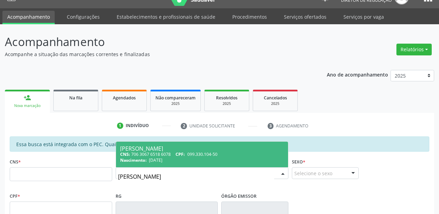
click at [136, 159] on span "Nascimento:" at bounding box center [133, 160] width 27 height 6
type input "706 3067 6518 6078"
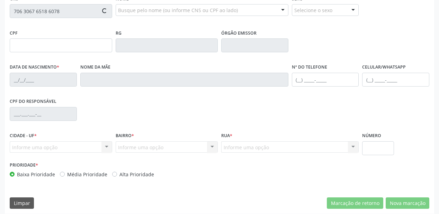
scroll to position [181, 0]
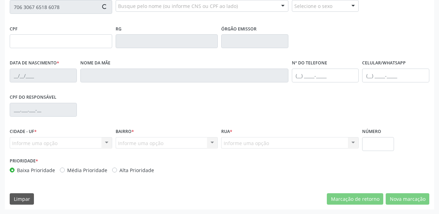
type input "099.330.104-50"
type input "02/01/1992"
type input "Genilda Germana dos Santos"
type input "(87) 98871-9645"
type input "S/N"
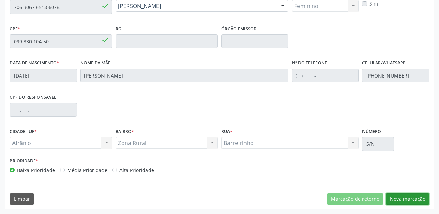
click at [396, 198] on button "Nova marcação" at bounding box center [407, 199] width 44 height 12
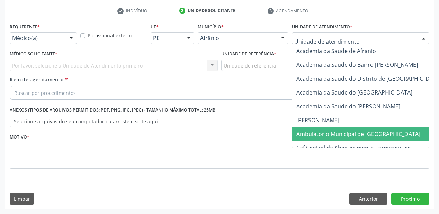
click at [319, 131] on span "Ambulatorio Municipal de [GEOGRAPHIC_DATA]" at bounding box center [358, 134] width 124 height 8
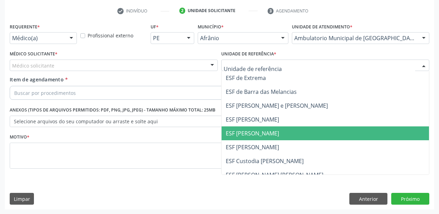
click at [247, 137] on span "ESF [PERSON_NAME]" at bounding box center [324, 133] width 207 height 14
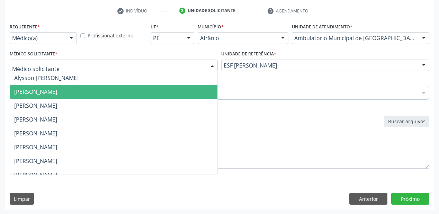
click at [39, 88] on span "[PERSON_NAME]" at bounding box center [35, 92] width 43 height 8
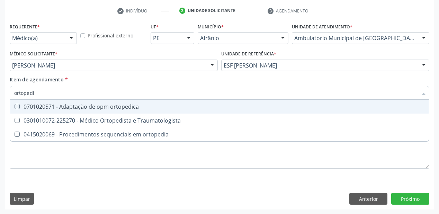
type input "ortopedis"
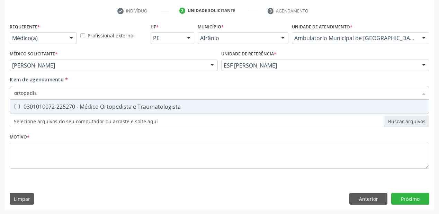
click at [32, 108] on div "0301010072-225270 - Médico Ortopedista e Traumatologista" at bounding box center [219, 107] width 410 height 6
checkbox Traumatologista "true"
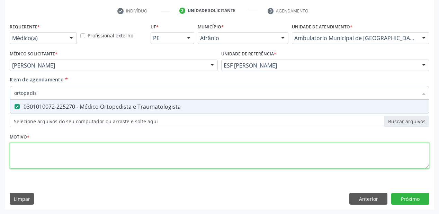
click at [31, 145] on div "Requerente * Médico(a) Médico(a) Enfermeiro(a) Paciente Nenhum resultado encont…" at bounding box center [219, 99] width 419 height 157
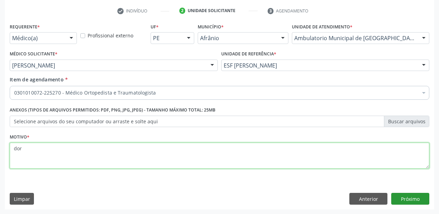
type textarea "dor"
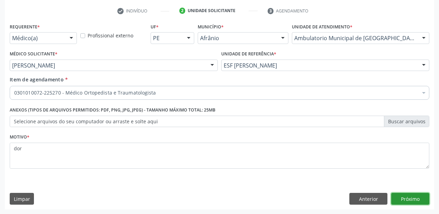
click at [401, 199] on button "Próximo" at bounding box center [410, 199] width 38 height 12
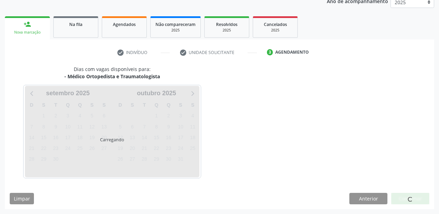
scroll to position [87, 0]
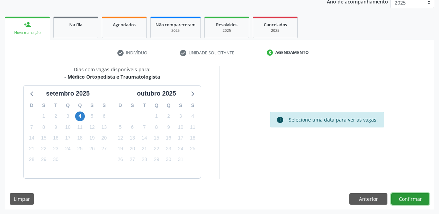
click at [403, 197] on button "Confirmar" at bounding box center [410, 199] width 38 height 12
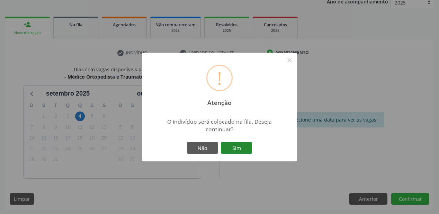
click at [231, 147] on button "Sim" at bounding box center [236, 148] width 31 height 12
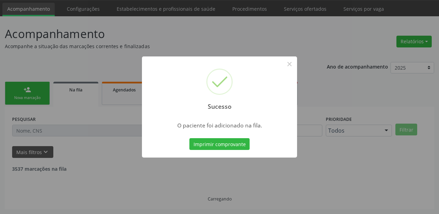
scroll to position [14, 0]
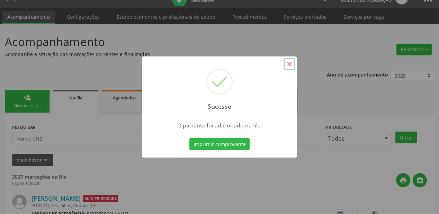
click at [289, 65] on button "×" at bounding box center [289, 64] width 12 height 12
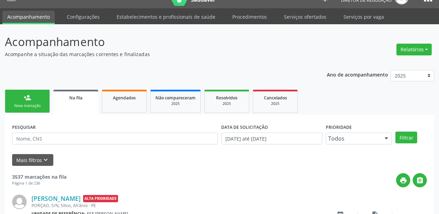
click at [27, 103] on div "Nova marcação" at bounding box center [27, 105] width 35 height 5
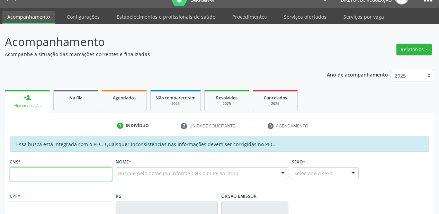
click at [30, 173] on input "text" at bounding box center [61, 174] width 102 height 14
type input "702 4055 9022 6624"
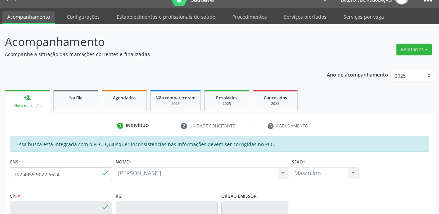
type input "002.133.274-65"
type input "22/02/2024"
type input "Janiele de Macedo Rorigues"
type input "(87) 98809-2067"
type input "180"
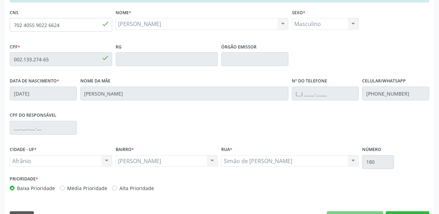
scroll to position [180, 0]
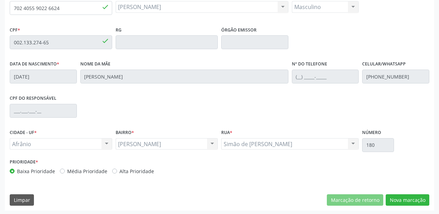
click at [410, 205] on div "Essa busca está integrada com o PEC. Quaisquer inconsistências nas informações …" at bounding box center [219, 90] width 429 height 240
click at [405, 201] on button "Nova marcação" at bounding box center [407, 200] width 44 height 12
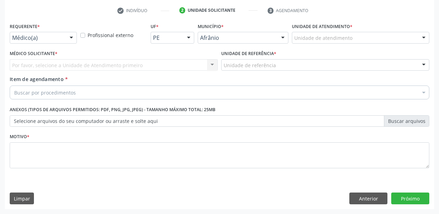
scroll to position [129, 0]
click at [305, 43] on div "Unidade de atendimento" at bounding box center [360, 38] width 137 height 12
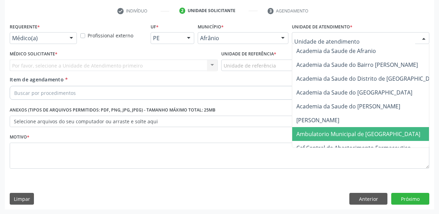
click at [321, 138] on span "Ambulatorio Municipal de [GEOGRAPHIC_DATA]" at bounding box center [376, 134] width 169 height 14
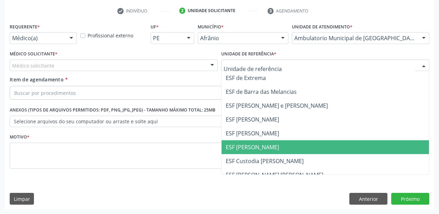
click at [239, 144] on span "ESF [PERSON_NAME]" at bounding box center [252, 147] width 53 height 8
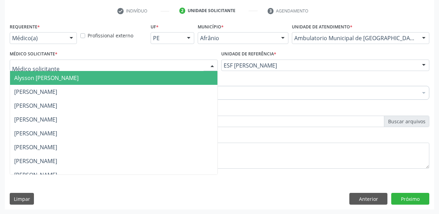
click at [42, 80] on span "Alysson [PERSON_NAME]" at bounding box center [46, 78] width 64 height 8
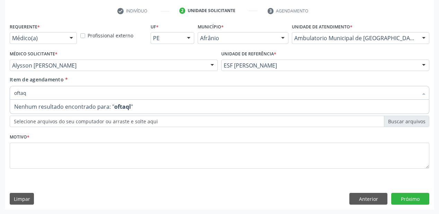
type input "ofta"
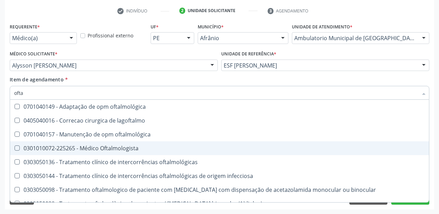
click at [43, 151] on div "0301010072-225265 - Médico Oftalmologista" at bounding box center [219, 148] width 410 height 6
checkbox Oftalmologista "true"
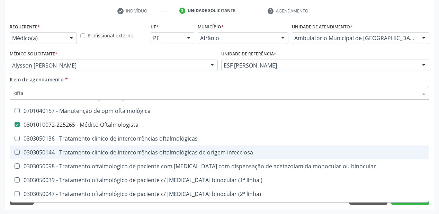
scroll to position [83, 0]
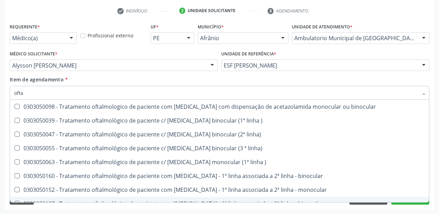
click at [48, 206] on div "Requerente * Médico(a) Médico(a) Enfermeiro(a) Paciente Nenhum resultado encont…" at bounding box center [219, 115] width 429 height 188
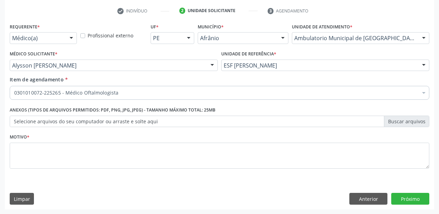
scroll to position [0, 0]
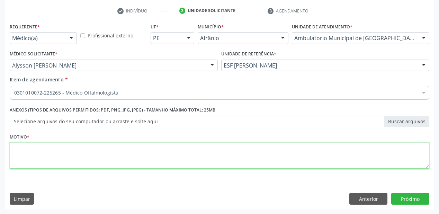
click at [41, 155] on textarea at bounding box center [219, 156] width 419 height 26
type textarea "p"
type textarea "+"
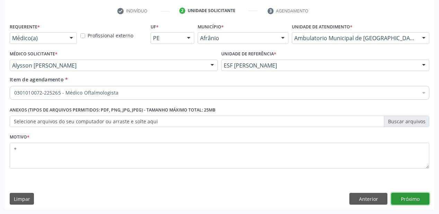
click at [403, 199] on button "Próximo" at bounding box center [410, 199] width 38 height 12
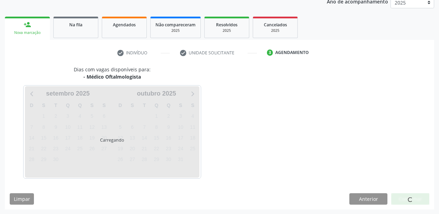
scroll to position [107, 0]
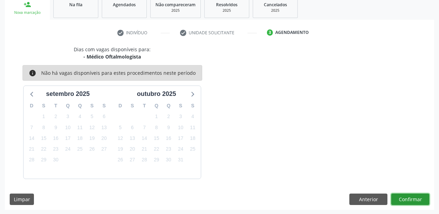
click at [414, 199] on button "Confirmar" at bounding box center [410, 199] width 38 height 12
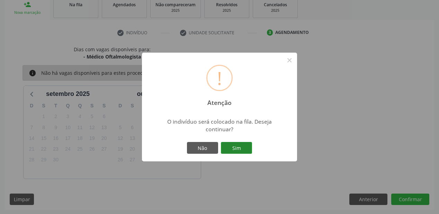
click at [248, 149] on button "Sim" at bounding box center [236, 148] width 31 height 12
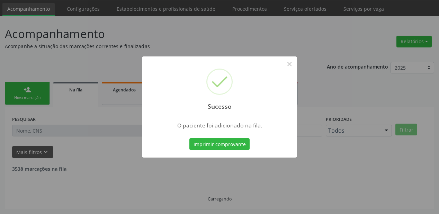
scroll to position [14, 0]
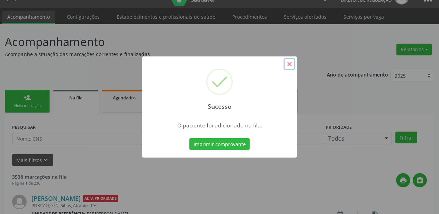
click at [288, 64] on button "×" at bounding box center [289, 64] width 12 height 12
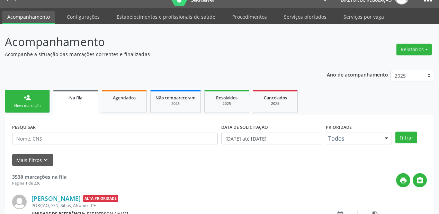
click at [26, 95] on div "person_add" at bounding box center [28, 98] width 8 height 8
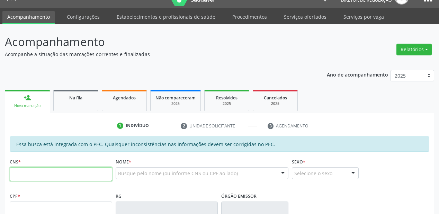
click at [47, 173] on input "text" at bounding box center [61, 174] width 102 height 14
type input "706 4051 6021 0989"
type input "017.105.313-39"
type input "01/06/1983"
type input "Joite Maria da Paixão Coelho"
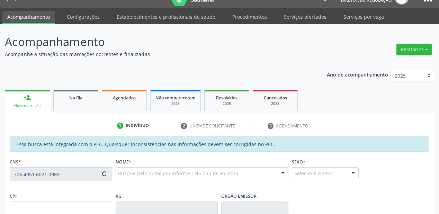
type input "(87) 98851-8114"
type input "S/N"
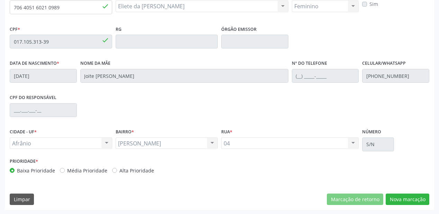
scroll to position [181, 0]
click at [403, 198] on button "Nova marcação" at bounding box center [407, 199] width 44 height 12
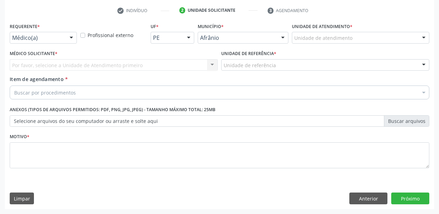
scroll to position [129, 0]
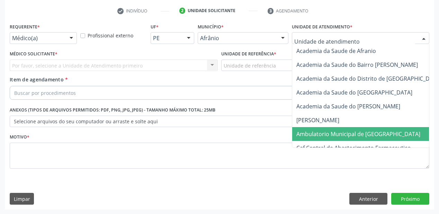
drag, startPoint x: 312, startPoint y: 134, endPoint x: 268, endPoint y: 77, distance: 72.3
click at [312, 134] on span "Ambulatorio Municipal de [GEOGRAPHIC_DATA]" at bounding box center [358, 134] width 124 height 8
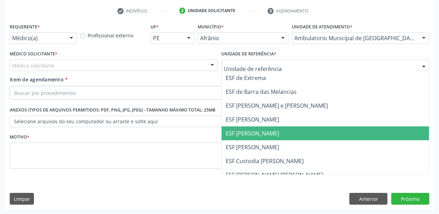
click at [246, 138] on span "ESF [PERSON_NAME]" at bounding box center [324, 133] width 207 height 14
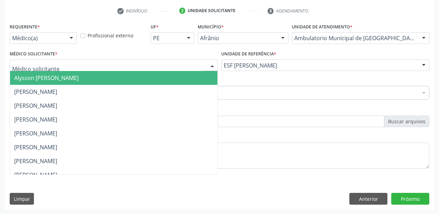
click at [39, 82] on span "Alysson [PERSON_NAME]" at bounding box center [113, 78] width 207 height 14
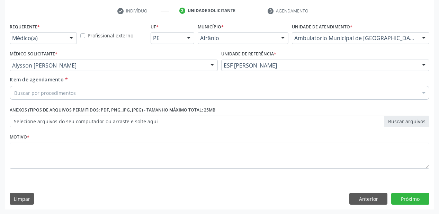
click at [30, 102] on div "Requerente * Médico(a) Médico(a) Enfermeiro(a) Paciente Nenhum resultado encont…" at bounding box center [219, 99] width 419 height 157
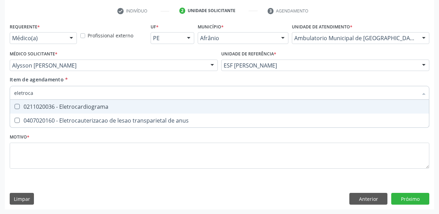
type input "eletrocar"
click at [29, 109] on div "0211020036 - Eletrocardiograma" at bounding box center [219, 107] width 410 height 6
checkbox Eletrocardiograma "true"
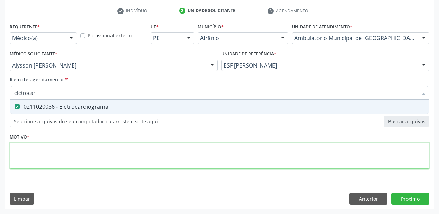
click at [35, 153] on div "Requerente * Médico(a) Médico(a) Enfermeiro(a) Paciente Nenhum resultado encont…" at bounding box center [219, 99] width 419 height 157
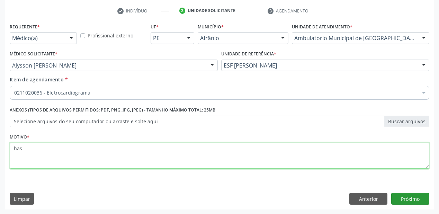
type textarea "has"
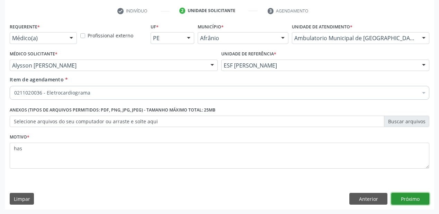
click at [401, 201] on button "Próximo" at bounding box center [410, 199] width 38 height 12
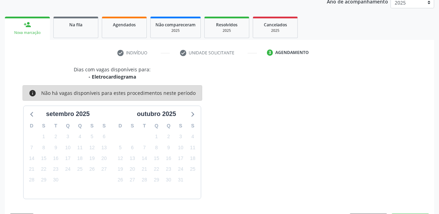
scroll to position [107, 0]
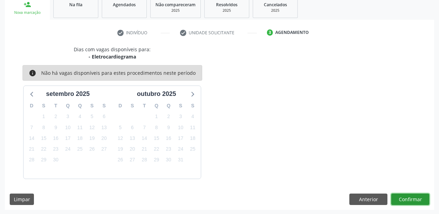
click at [410, 201] on button "Confirmar" at bounding box center [410, 199] width 38 height 12
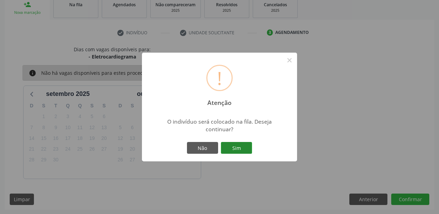
click at [236, 148] on button "Sim" at bounding box center [236, 148] width 31 height 12
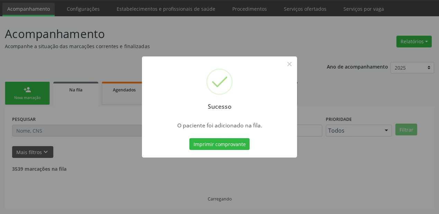
scroll to position [14, 0]
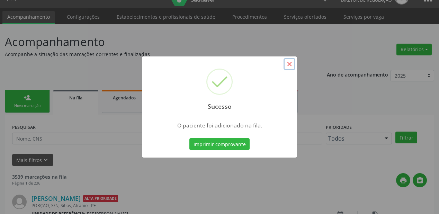
click at [289, 64] on button "×" at bounding box center [289, 64] width 12 height 12
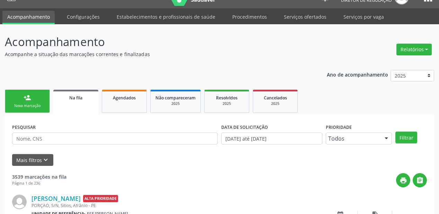
click at [19, 103] on div "Nova marcação" at bounding box center [27, 105] width 35 height 5
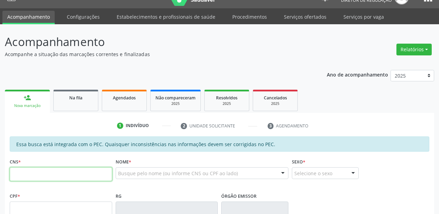
click at [46, 175] on input "text" at bounding box center [61, 174] width 102 height 14
type input "706 2070 8635 2561"
type input "301.636.684-34"
type input "05/07/1956"
type input "Merandolina Domiciana da Purificação"
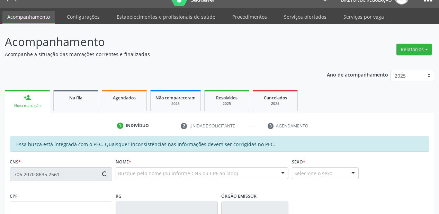
type input "(87) 98127-0252"
type input "S/N"
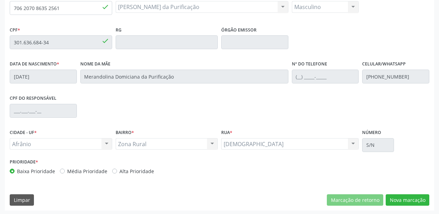
scroll to position [181, 0]
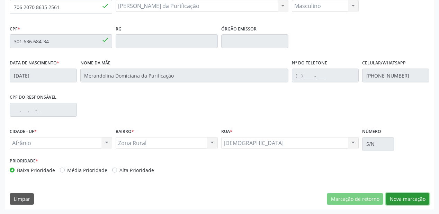
click at [396, 199] on button "Nova marcação" at bounding box center [407, 199] width 44 height 12
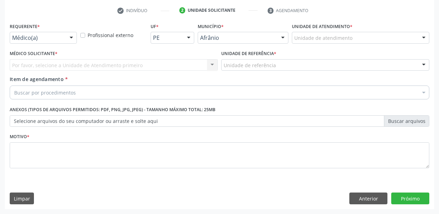
scroll to position [129, 0]
click at [303, 42] on div "Unidade de atendimento" at bounding box center [360, 38] width 137 height 12
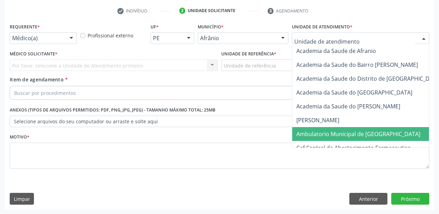
drag, startPoint x: 312, startPoint y: 133, endPoint x: 256, endPoint y: 78, distance: 78.8
click at [312, 133] on span "Ambulatorio Municipal de [GEOGRAPHIC_DATA]" at bounding box center [358, 134] width 124 height 8
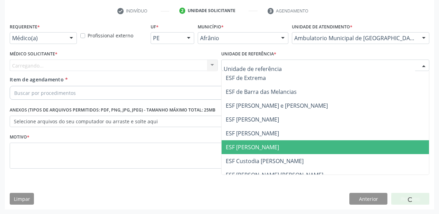
click at [245, 143] on span "ESF [PERSON_NAME]" at bounding box center [324, 147] width 207 height 14
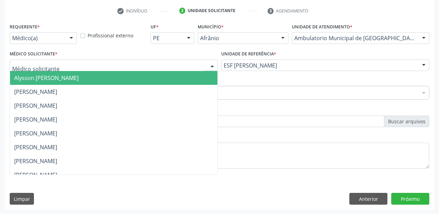
click at [16, 76] on span "Alysson [PERSON_NAME]" at bounding box center [46, 78] width 64 height 8
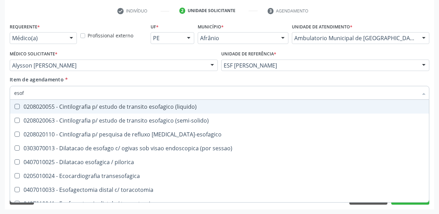
type input "esofa"
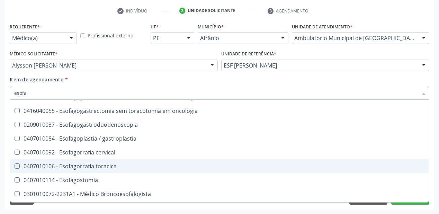
scroll to position [166, 0]
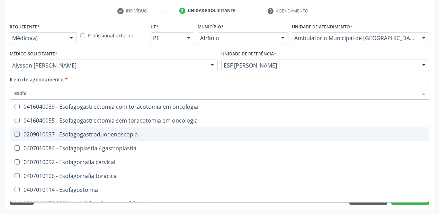
click at [105, 137] on div "0209010037 - Esofagogastroduodenoscopia" at bounding box center [219, 134] width 410 height 6
checkbox Esofagogastroduodenoscopia "true"
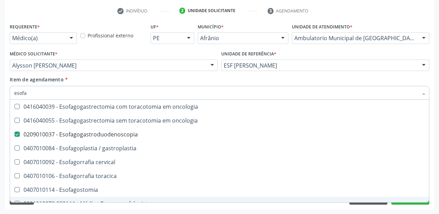
click at [46, 211] on div "Acompanhamento Acompanhe a situação das marcações correntes e finalizadas Relat…" at bounding box center [219, 61] width 439 height 305
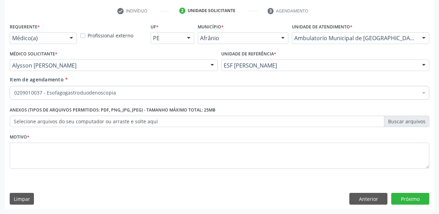
scroll to position [0, 0]
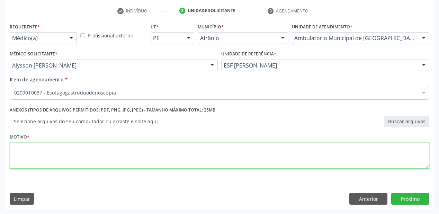
click at [31, 154] on textarea at bounding box center [219, 156] width 419 height 26
type textarea "gastrite"
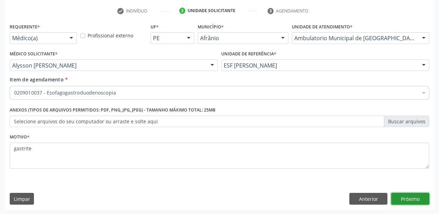
click at [402, 193] on button "Próximo" at bounding box center [410, 199] width 38 height 12
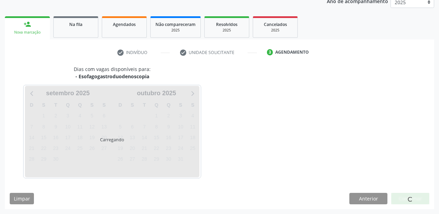
scroll to position [87, 0]
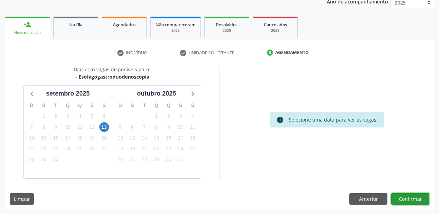
click at [407, 194] on button "Confirmar" at bounding box center [410, 199] width 38 height 12
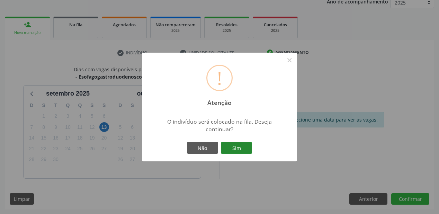
click at [234, 147] on button "Sim" at bounding box center [236, 148] width 31 height 12
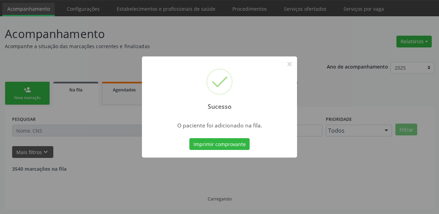
scroll to position [14, 0]
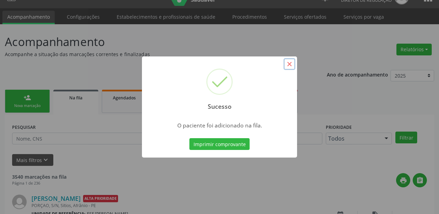
click at [286, 66] on button "×" at bounding box center [289, 64] width 12 height 12
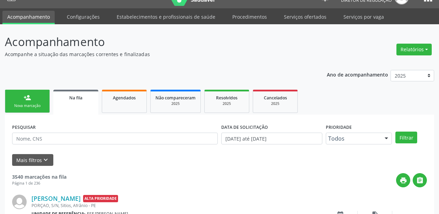
click at [38, 103] on div "Nova marcação" at bounding box center [27, 105] width 35 height 5
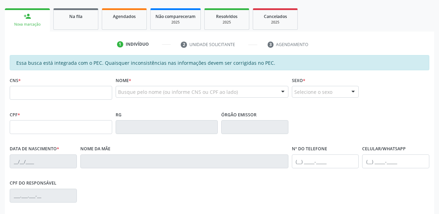
scroll to position [97, 0]
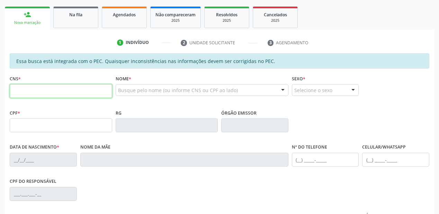
click at [28, 92] on input "text" at bounding box center [61, 91] width 102 height 14
type input "702 6022 2002 9447"
type input "114.900.364-23"
type input "17/09/1990"
type input "Maria Ivanilda Viana"
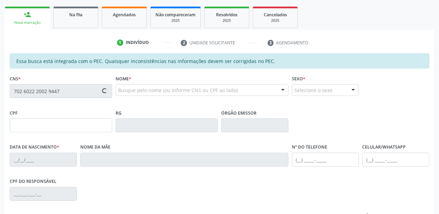
type input "(87) 98888-8888"
type input "S/N"
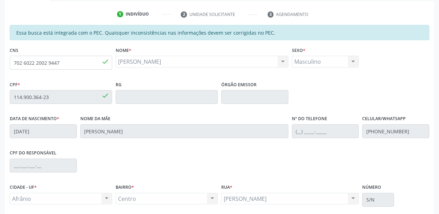
scroll to position [181, 0]
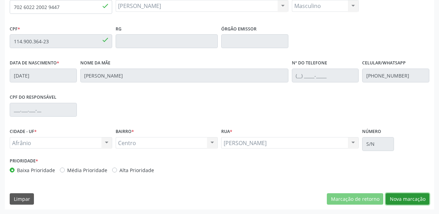
click at [390, 199] on button "Nova marcação" at bounding box center [407, 199] width 44 height 12
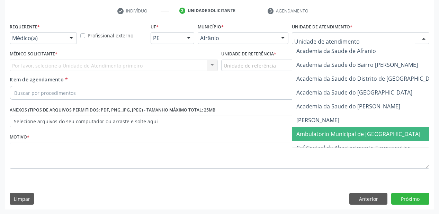
click at [317, 129] on span "Ambulatorio Municipal de [GEOGRAPHIC_DATA]" at bounding box center [376, 134] width 169 height 14
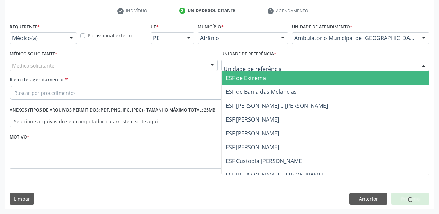
drag, startPoint x: 236, startPoint y: 63, endPoint x: 243, endPoint y: 98, distance: 35.3
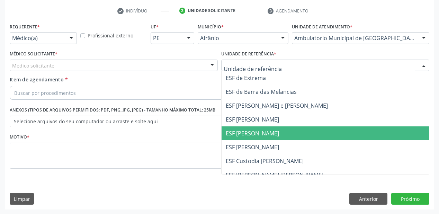
click at [246, 129] on span "ESF [PERSON_NAME]" at bounding box center [252, 133] width 53 height 8
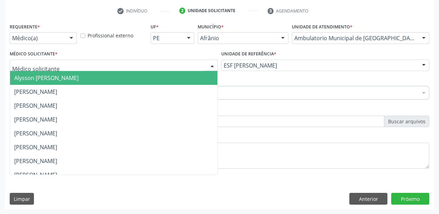
click at [28, 83] on span "Alysson [PERSON_NAME]" at bounding box center [113, 78] width 207 height 14
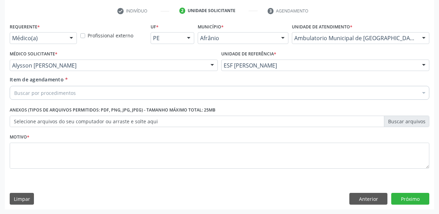
click at [25, 96] on div "Buscar por procedimentos" at bounding box center [219, 93] width 419 height 14
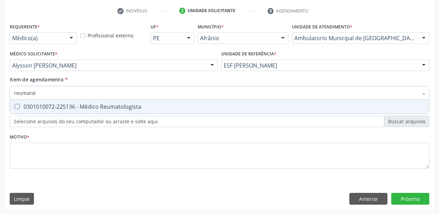
type input "reumatolo"
click at [43, 110] on span "0301010072-225136 - Médico Reumatologista" at bounding box center [219, 107] width 419 height 14
checkbox Reumatologista "true"
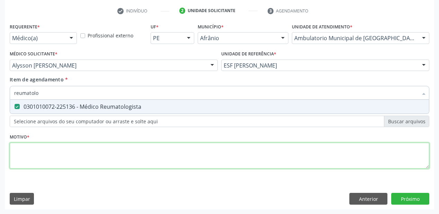
click at [33, 154] on div "Requerente * Médico(a) Médico(a) Enfermeiro(a) Paciente Nenhum resultado encont…" at bounding box center [219, 99] width 419 height 157
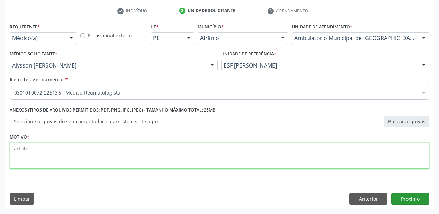
type textarea "artrite"
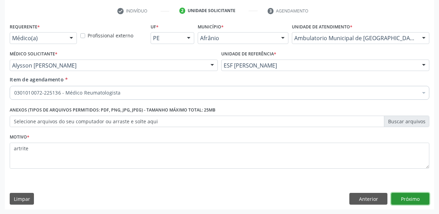
click at [401, 197] on button "Próximo" at bounding box center [410, 199] width 38 height 12
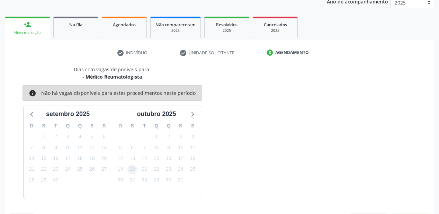
scroll to position [107, 0]
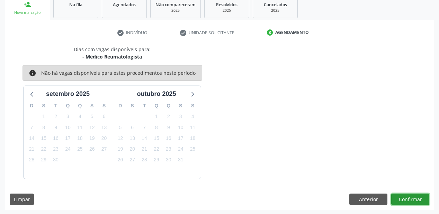
click at [407, 200] on button "Confirmar" at bounding box center [410, 199] width 38 height 12
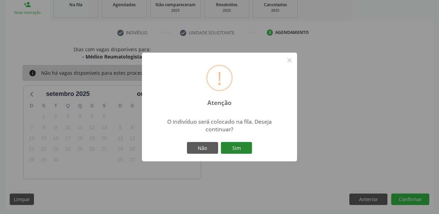
click at [241, 146] on button "Sim" at bounding box center [236, 148] width 31 height 12
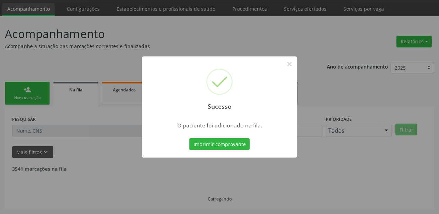
scroll to position [14, 0]
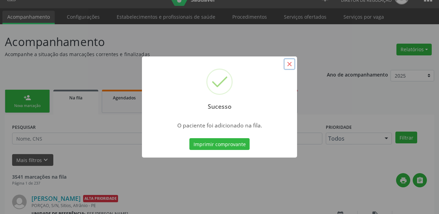
click at [290, 64] on button "×" at bounding box center [289, 64] width 12 height 12
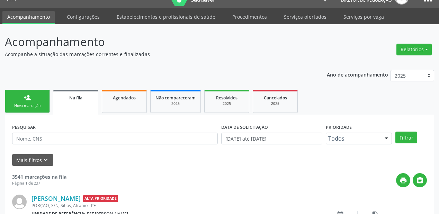
click at [37, 105] on div "Nova marcação" at bounding box center [27, 105] width 35 height 5
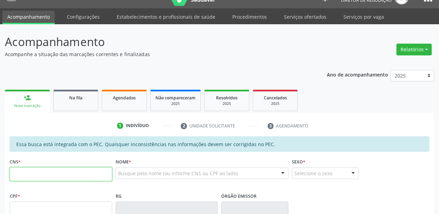
click at [36, 173] on input "text" at bounding box center [61, 174] width 102 height 14
type input "704 8095 8910 1143"
type input "033.473.874-14"
type input "31/12/1976"
type input "Maria das Graças Rodrigues"
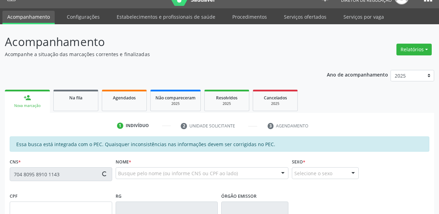
type input "(87) 98857-2826"
type input "S/N"
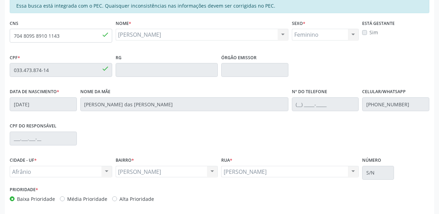
scroll to position [181, 0]
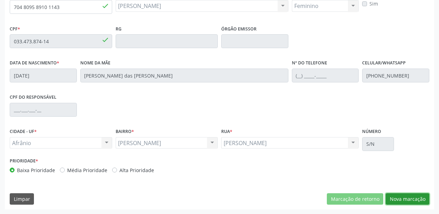
click at [398, 197] on button "Nova marcação" at bounding box center [407, 199] width 44 height 12
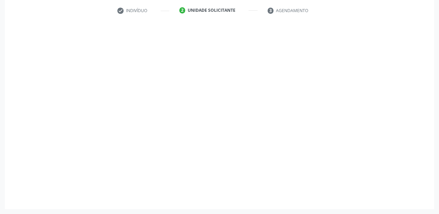
scroll to position [129, 0]
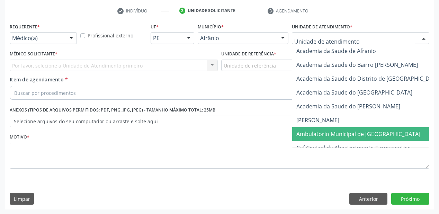
drag, startPoint x: 315, startPoint y: 129, endPoint x: 259, endPoint y: 80, distance: 74.3
click at [314, 127] on span "Ambulatorio Municipal de [GEOGRAPHIC_DATA]" at bounding box center [376, 134] width 169 height 14
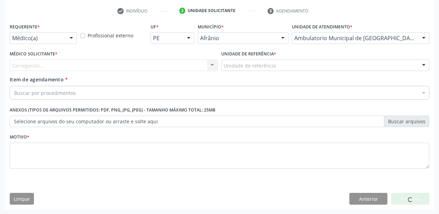
drag, startPoint x: 242, startPoint y: 64, endPoint x: 244, endPoint y: 79, distance: 15.0
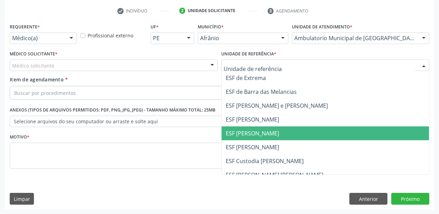
click at [252, 135] on span "ESF [PERSON_NAME]" at bounding box center [252, 133] width 53 height 8
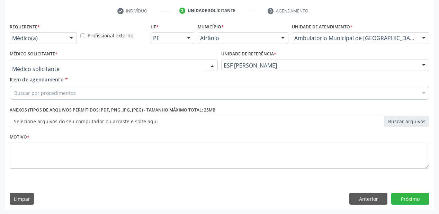
drag, startPoint x: 36, startPoint y: 64, endPoint x: 36, endPoint y: 76, distance: 12.5
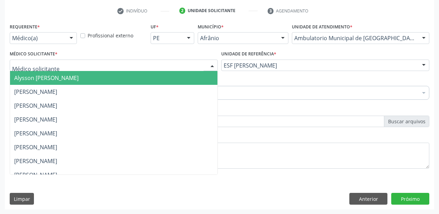
click at [36, 76] on span "Alysson [PERSON_NAME]" at bounding box center [46, 78] width 64 height 8
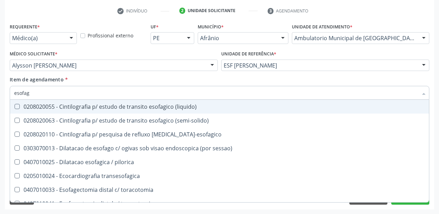
type input "esofa"
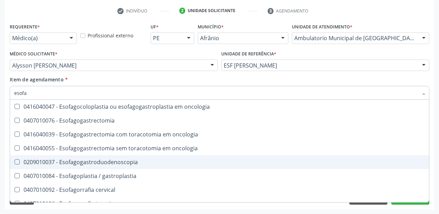
scroll to position [166, 0]
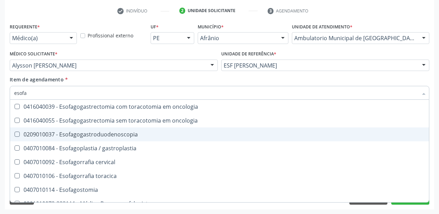
click at [88, 137] on div "0209010037 - Esofagogastroduodenoscopia" at bounding box center [219, 134] width 410 height 6
checkbox Esofagogastroduodenoscopia "true"
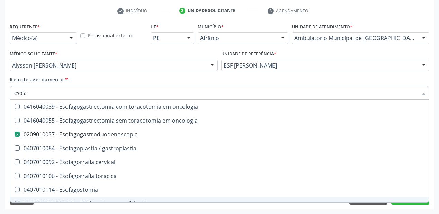
click at [44, 204] on div "Requerente * Médico(a) Médico(a) Enfermeiro(a) Paciente Nenhum resultado encont…" at bounding box center [219, 115] width 429 height 188
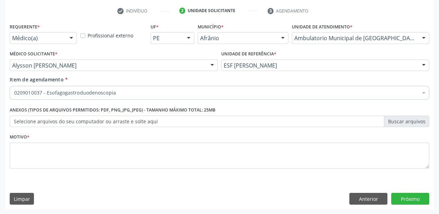
click at [44, 206] on div "Requerente * Médico(a) Médico(a) Enfermeiro(a) Paciente Nenhum resultado encont…" at bounding box center [219, 115] width 429 height 188
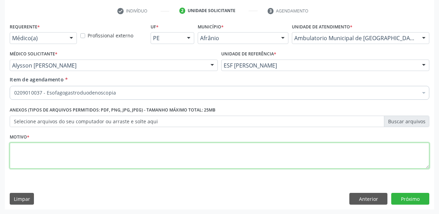
click at [45, 156] on textarea at bounding box center [219, 156] width 419 height 26
type textarea "anemia"
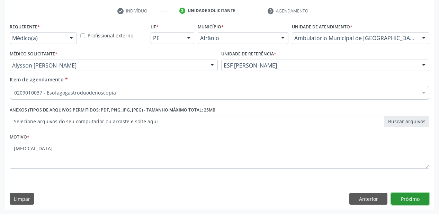
click at [406, 198] on button "Próximo" at bounding box center [410, 199] width 38 height 12
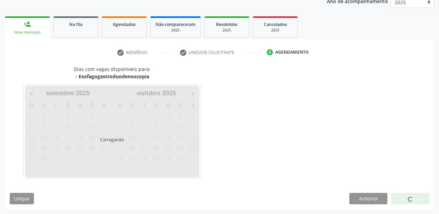
scroll to position [87, 0]
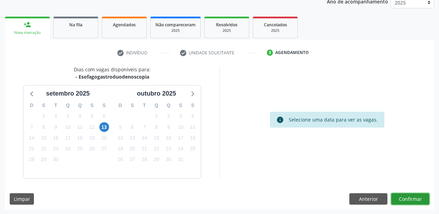
click at [405, 198] on button "Confirmar" at bounding box center [410, 199] width 38 height 12
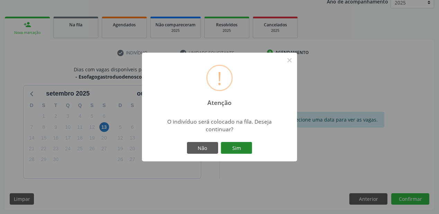
click at [237, 149] on button "Sim" at bounding box center [236, 148] width 31 height 12
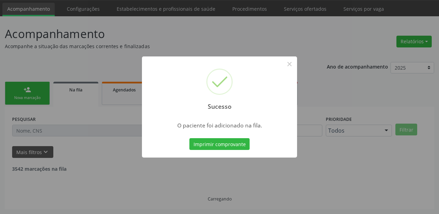
scroll to position [14, 0]
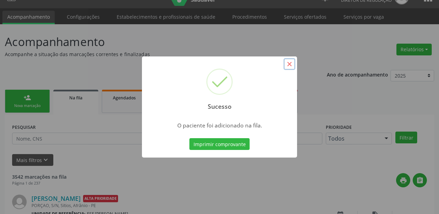
click at [289, 64] on button "×" at bounding box center [289, 64] width 12 height 12
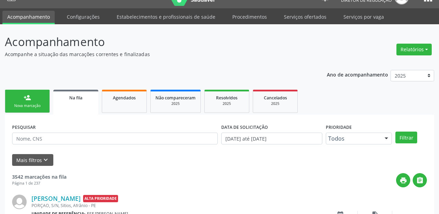
click at [37, 101] on link "person_add Nova marcação" at bounding box center [27, 101] width 45 height 23
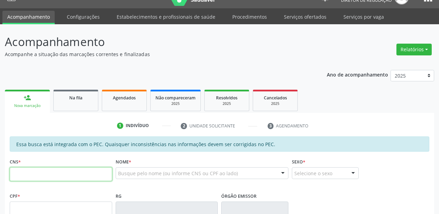
click at [43, 178] on input "text" at bounding box center [61, 174] width 102 height 14
type input "704 8095 8910 1143"
type input "033.473.874-14"
type input "31/12/1976"
type input "Maria das Graças Rodrigues"
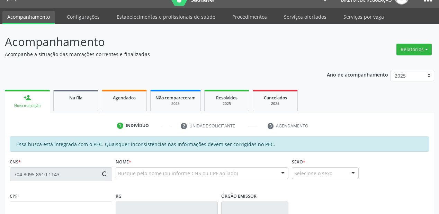
type input "(87) 98834-2084"
type input "(87) 98857-2826"
type input "S/N"
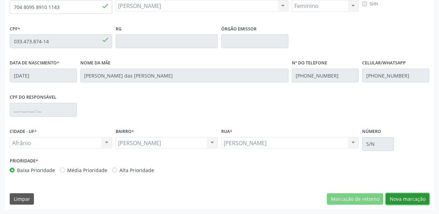
drag, startPoint x: 405, startPoint y: 199, endPoint x: 401, endPoint y: 195, distance: 5.6
click at [405, 198] on button "Nova marcação" at bounding box center [407, 199] width 44 height 12
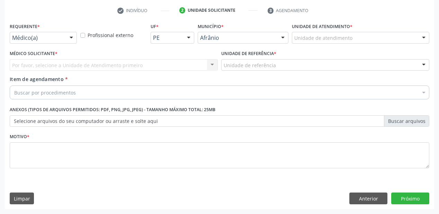
scroll to position [129, 0]
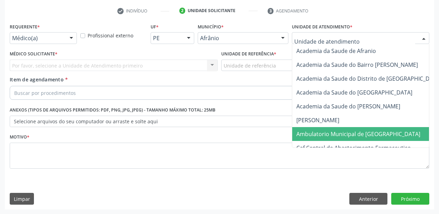
click at [335, 129] on span "Ambulatorio Municipal de [GEOGRAPHIC_DATA]" at bounding box center [376, 134] width 169 height 14
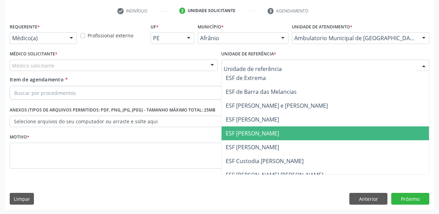
drag, startPoint x: 244, startPoint y: 134, endPoint x: 183, endPoint y: 126, distance: 60.7
click at [243, 134] on span "ESF [PERSON_NAME]" at bounding box center [252, 133] width 53 height 8
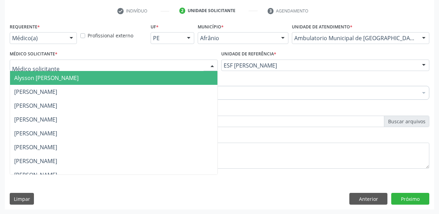
click at [35, 80] on span "Alysson [PERSON_NAME]" at bounding box center [46, 78] width 64 height 8
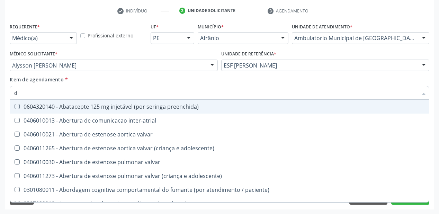
type input "de"
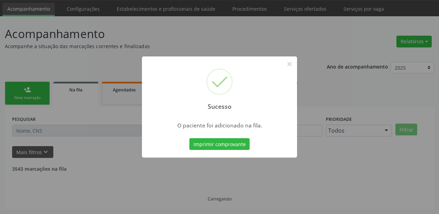
scroll to position [14, 0]
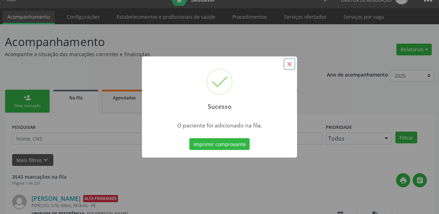
click at [287, 63] on button "×" at bounding box center [289, 64] width 12 height 12
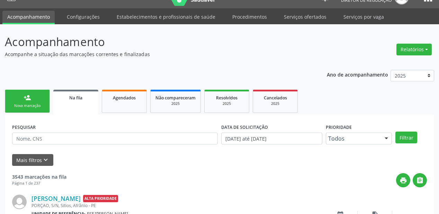
click at [31, 99] on link "person_add Nova marcação" at bounding box center [27, 101] width 45 height 23
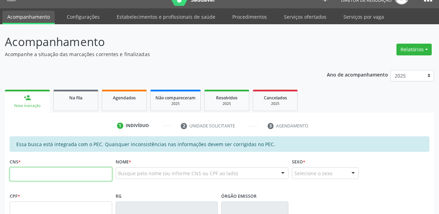
click at [24, 174] on input "text" at bounding box center [61, 174] width 102 height 14
type input "704 8095 8910 1143"
type input "033.473.874-14"
type input "31[DATE]"
type input "[PERSON_NAME] das [PERSON_NAME]"
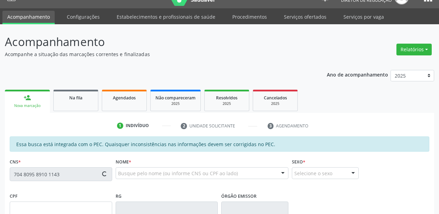
type input "[PHONE_NUMBER]"
type input "S/N"
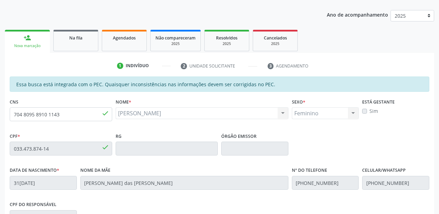
scroll to position [181, 0]
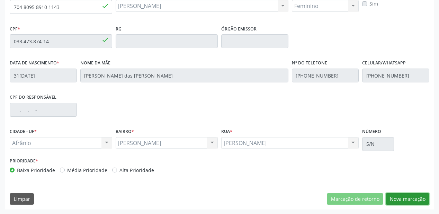
click at [394, 198] on button "Nova marcação" at bounding box center [407, 199] width 44 height 12
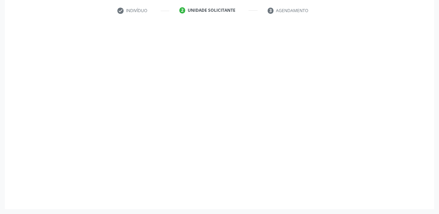
scroll to position [129, 0]
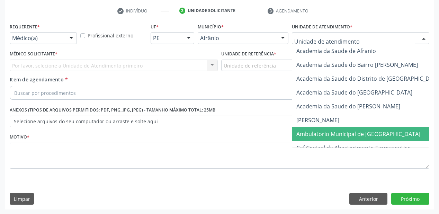
click at [304, 130] on span "Ambulatorio Municipal de [GEOGRAPHIC_DATA]" at bounding box center [358, 134] width 124 height 8
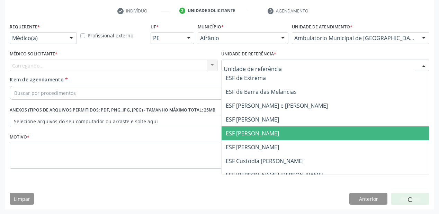
click at [247, 129] on span "ESF [PERSON_NAME]" at bounding box center [252, 133] width 53 height 8
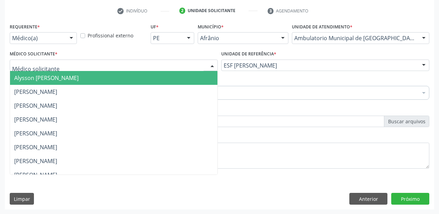
click at [31, 84] on span "Alysson [PERSON_NAME]" at bounding box center [113, 78] width 207 height 14
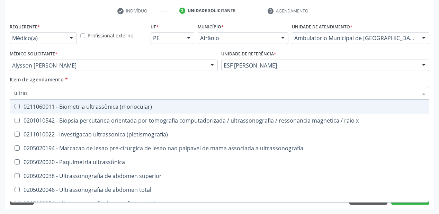
type input "ultrass"
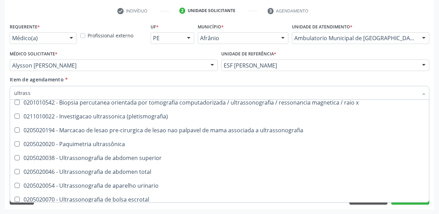
scroll to position [28, 0]
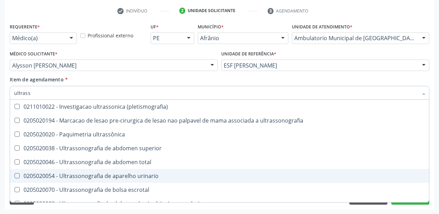
click at [86, 173] on div "0205020054 - Ultrassonografia de aparelho urinario" at bounding box center [219, 176] width 410 height 6
checkbox urinario "true"
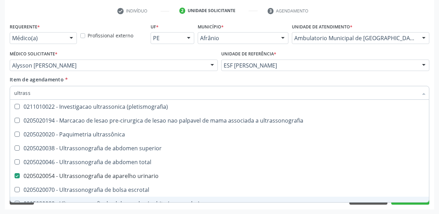
click at [58, 211] on div "Acompanhamento Acompanhe a situação das marcações correntes e finalizadas Relat…" at bounding box center [219, 61] width 439 height 305
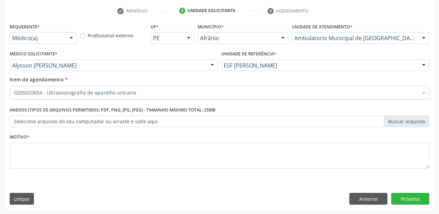
checkbox urinario "true"
checkbox valvar "false"
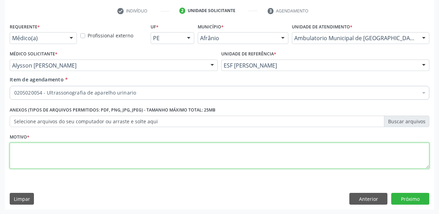
click at [36, 154] on textarea at bounding box center [219, 156] width 419 height 26
type textarea "*"
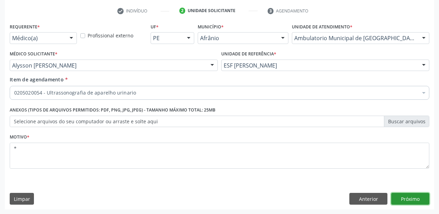
click at [404, 197] on button "Próximo" at bounding box center [410, 199] width 38 height 12
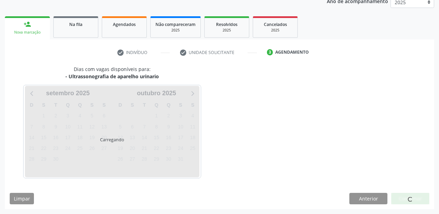
scroll to position [87, 0]
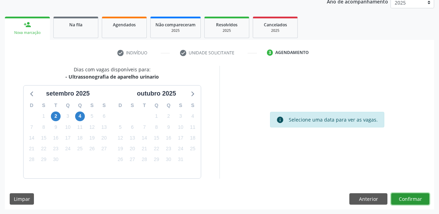
click at [410, 199] on button "Confirmar" at bounding box center [410, 199] width 38 height 12
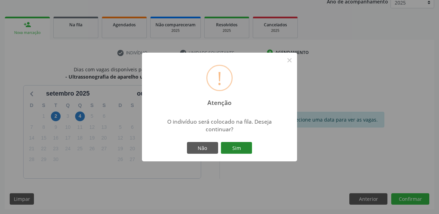
click at [244, 146] on button "Sim" at bounding box center [236, 148] width 31 height 12
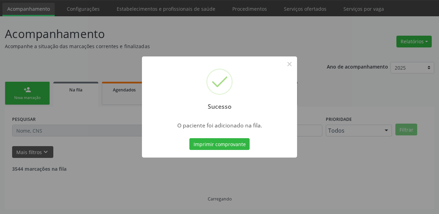
scroll to position [14, 0]
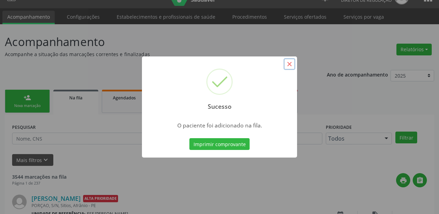
drag, startPoint x: 287, startPoint y: 64, endPoint x: 102, endPoint y: 67, distance: 185.1
click at [286, 64] on button "×" at bounding box center [289, 64] width 12 height 12
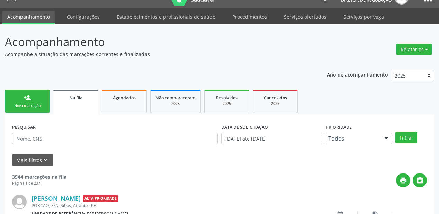
click at [27, 101] on div "person_add" at bounding box center [28, 98] width 8 height 8
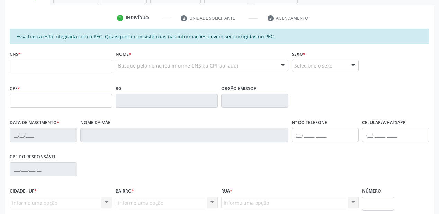
scroll to position [125, 0]
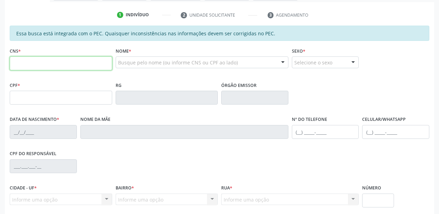
click at [28, 62] on input "text" at bounding box center [61, 63] width 102 height 14
type input "704 8095 8910 1143"
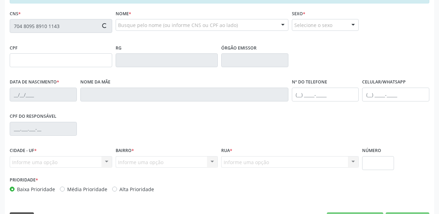
type input "033.473.874-14"
type input "31/12/1976"
type input "Maria das Graças Rodrigues"
type input "(87) 98834-2084"
type input "(87) 98857-2826"
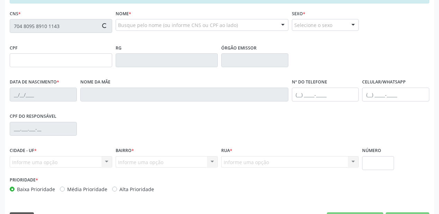
type input "S/N"
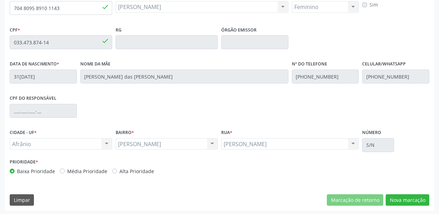
scroll to position [181, 0]
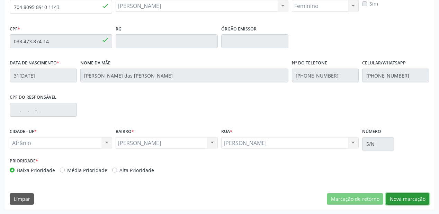
click at [397, 200] on button "Nova marcação" at bounding box center [407, 199] width 44 height 12
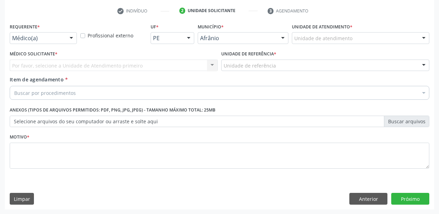
click at [300, 42] on div "Unidade de atendimento" at bounding box center [360, 38] width 137 height 12
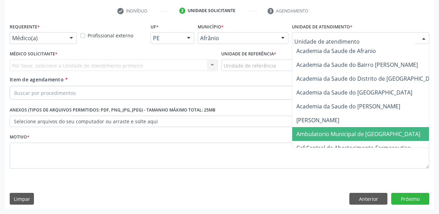
drag, startPoint x: 328, startPoint y: 130, endPoint x: 281, endPoint y: 94, distance: 59.7
click at [327, 130] on span "Ambulatorio Municipal de [GEOGRAPHIC_DATA]" at bounding box center [358, 134] width 124 height 8
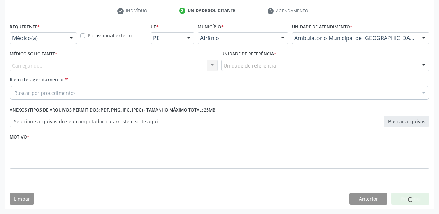
drag, startPoint x: 241, startPoint y: 65, endPoint x: 241, endPoint y: 71, distance: 6.6
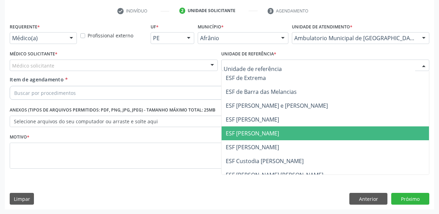
click at [243, 138] on span "ESF [PERSON_NAME]" at bounding box center [324, 133] width 207 height 14
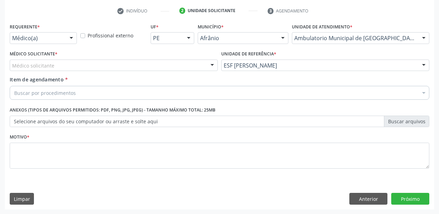
drag, startPoint x: 18, startPoint y: 63, endPoint x: 20, endPoint y: 71, distance: 8.2
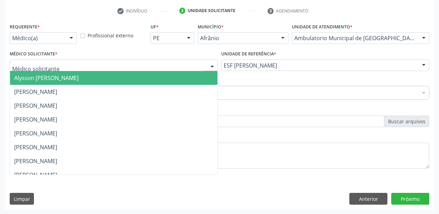
drag, startPoint x: 23, startPoint y: 80, endPoint x: 27, endPoint y: 82, distance: 3.7
click at [25, 81] on span "Alysson Rodrigo Ferreira Cavalcanti" at bounding box center [113, 78] width 207 height 14
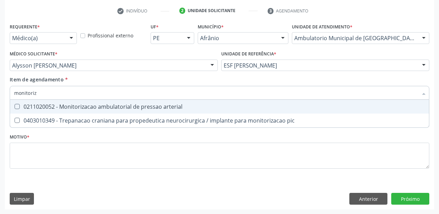
type input "monitoriza"
click at [48, 101] on span "0211020052 - Monitorizacao ambulatorial de pressao arterial" at bounding box center [219, 107] width 419 height 14
checkbox arterial "true"
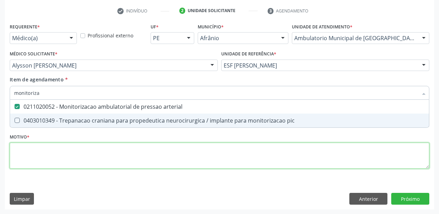
click at [37, 148] on div "Requerente * Médico(a) Médico(a) Enfermeiro(a) Paciente Nenhum resultado encont…" at bounding box center [219, 99] width 419 height 157
checkbox pic "true"
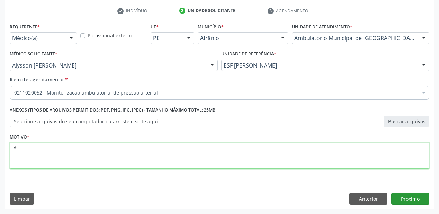
type textarea "*"
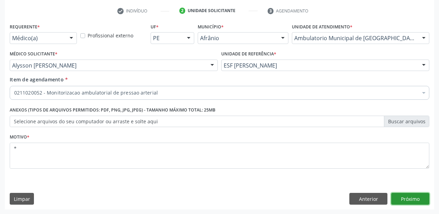
click at [406, 198] on button "Próximo" at bounding box center [410, 199] width 38 height 12
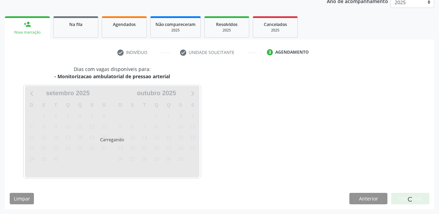
scroll to position [87, 0]
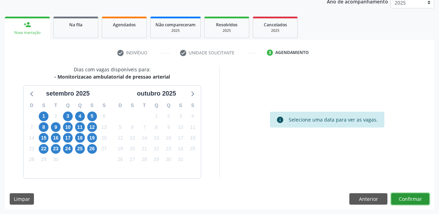
click at [400, 196] on button "Confirmar" at bounding box center [410, 199] width 38 height 12
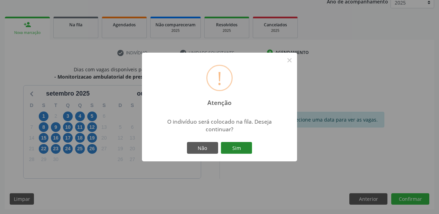
click at [236, 147] on button "Sim" at bounding box center [236, 148] width 31 height 12
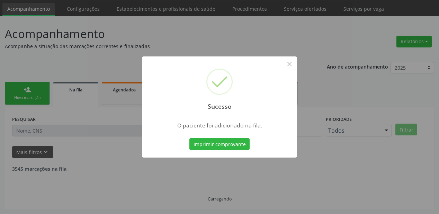
scroll to position [14, 0]
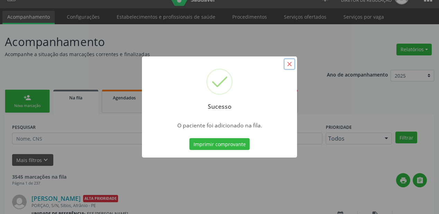
click at [287, 64] on button "×" at bounding box center [289, 64] width 12 height 12
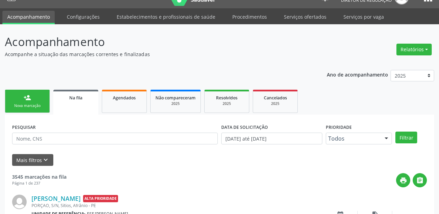
drag, startPoint x: 11, startPoint y: 104, endPoint x: 64, endPoint y: 107, distance: 52.7
click at [11, 104] on div "Nova marcação" at bounding box center [27, 105] width 35 height 5
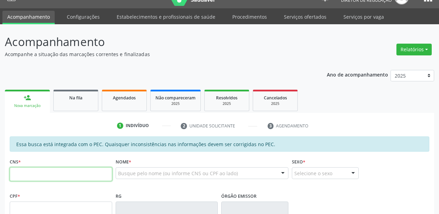
click at [21, 171] on input "text" at bounding box center [61, 174] width 102 height 14
type input "704 8095 8910 1143"
type input "033.473.874-14"
type input "31/12/1976"
type input "Maria das Graças Rodrigues"
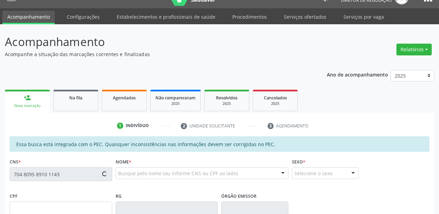
type input "(87) 98834-2084"
type input "(87) 98857-2826"
type input "S/N"
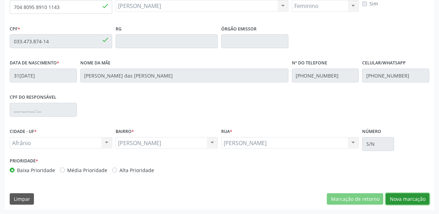
drag, startPoint x: 402, startPoint y: 199, endPoint x: 397, endPoint y: 195, distance: 6.4
click at [402, 199] on button "Nova marcação" at bounding box center [407, 199] width 44 height 12
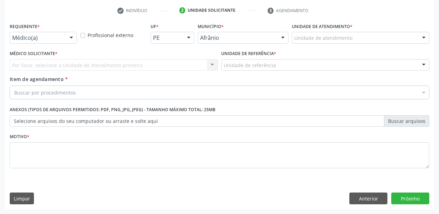
scroll to position [129, 0]
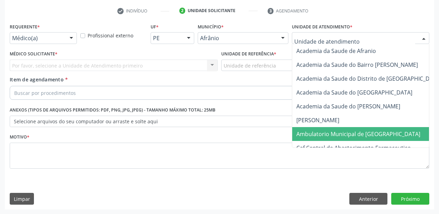
click at [313, 128] on span "Ambulatorio Municipal de [GEOGRAPHIC_DATA]" at bounding box center [376, 134] width 169 height 14
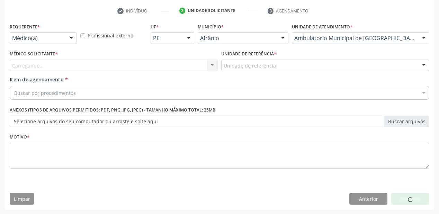
drag, startPoint x: 234, startPoint y: 65, endPoint x: 239, endPoint y: 102, distance: 37.3
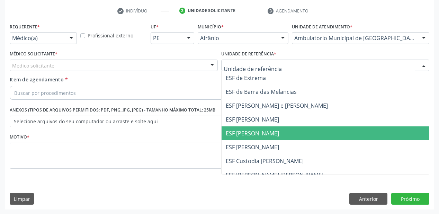
click at [243, 127] on span "ESF [PERSON_NAME]" at bounding box center [324, 133] width 207 height 14
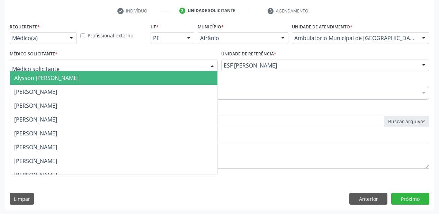
click at [22, 78] on span "Alysson Rodrigo Ferreira Cavalcanti" at bounding box center [46, 78] width 64 height 8
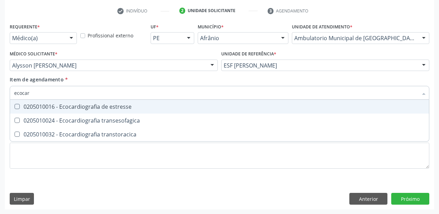
type input "ecocard"
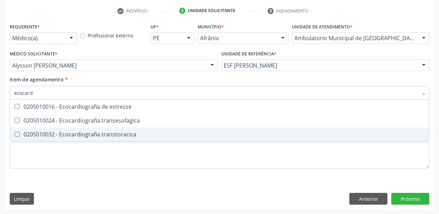
drag, startPoint x: 32, startPoint y: 131, endPoint x: 38, endPoint y: 138, distance: 9.3
click at [32, 131] on div "0205010032 - Ecocardiografia transtoracica" at bounding box center [219, 134] width 410 height 6
checkbox transtoracica "true"
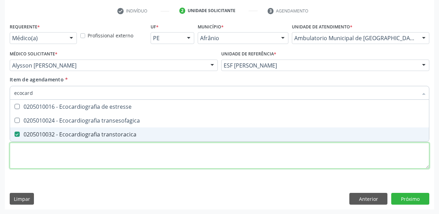
click at [33, 158] on div "Requerente * Médico(a) Médico(a) Enfermeiro(a) Paciente Nenhum resultado encont…" at bounding box center [219, 99] width 419 height 157
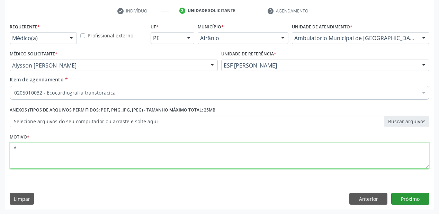
type textarea "*"
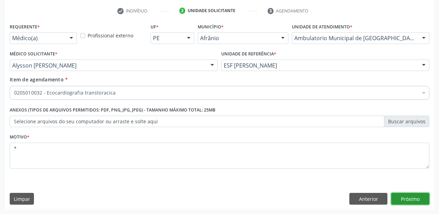
click at [409, 198] on button "Próximo" at bounding box center [410, 199] width 38 height 12
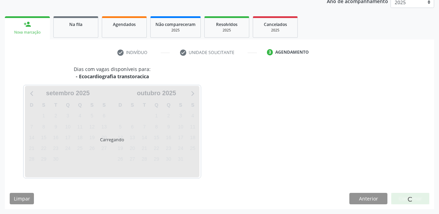
scroll to position [87, 0]
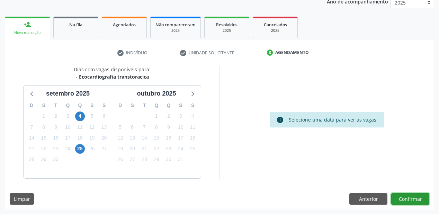
click at [404, 199] on button "Confirmar" at bounding box center [410, 199] width 38 height 12
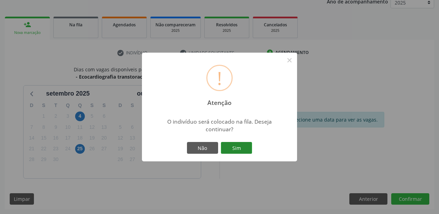
click at [239, 146] on button "Sim" at bounding box center [236, 148] width 31 height 12
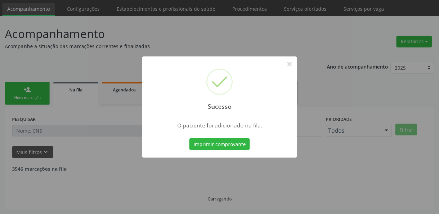
scroll to position [14, 0]
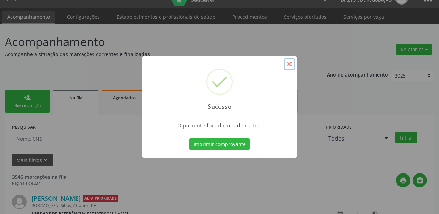
click at [286, 64] on button "×" at bounding box center [289, 64] width 12 height 12
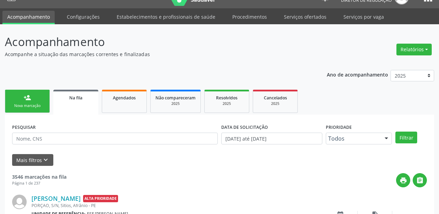
click at [39, 104] on div "Nova marcação" at bounding box center [27, 105] width 35 height 5
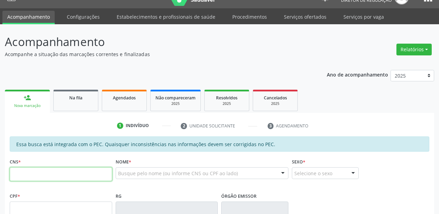
click at [28, 170] on input "text" at bounding box center [61, 174] width 102 height 14
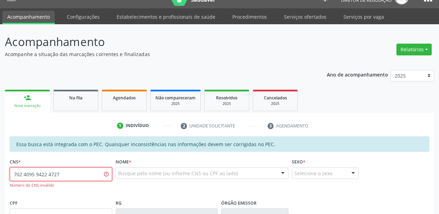
type input "702 4095 9422 4727"
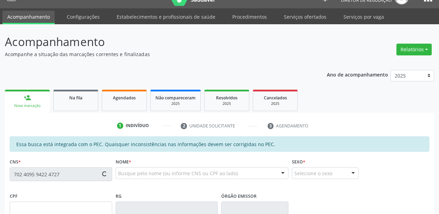
type input "120.559.004-80"
type input "18/05/2000"
type input "Ileide Gomes Rodrigues"
type input "(87) 98841-9235"
type input "S/N"
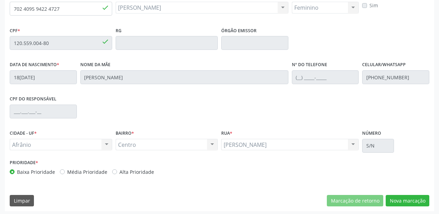
scroll to position [180, 0]
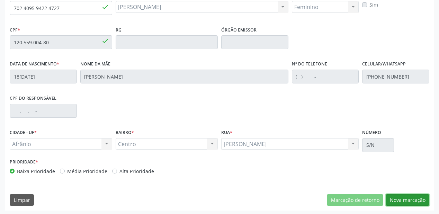
click at [401, 201] on button "Nova marcação" at bounding box center [407, 200] width 44 height 12
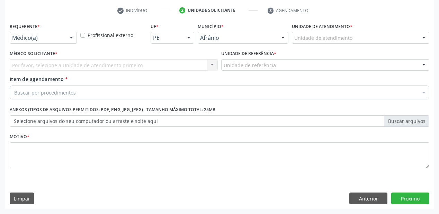
scroll to position [129, 0]
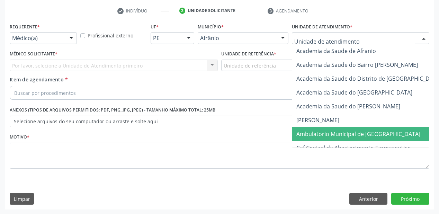
click at [304, 130] on span "Ambulatorio Municipal de [GEOGRAPHIC_DATA]" at bounding box center [358, 134] width 124 height 8
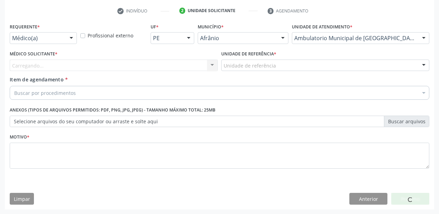
click at [241, 71] on div "Unidade de referência ESF de Extrema ESF de Barra das Melancias ESF Jose e Mari…" at bounding box center [325, 66] width 208 height 12
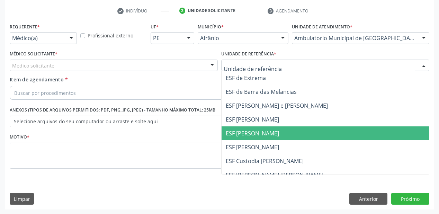
click at [250, 127] on span "ESF [PERSON_NAME]" at bounding box center [324, 133] width 207 height 14
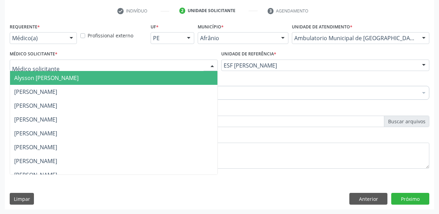
drag, startPoint x: 39, startPoint y: 67, endPoint x: 39, endPoint y: 77, distance: 9.3
click at [39, 77] on span "Alysson Rodrigo Ferreira Cavalcanti" at bounding box center [46, 78] width 64 height 8
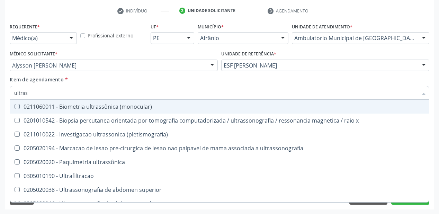
type input "ultrass"
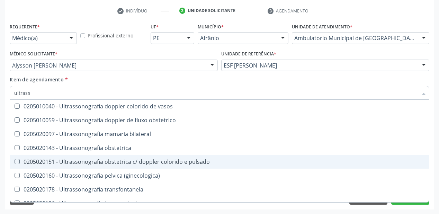
scroll to position [216, 0]
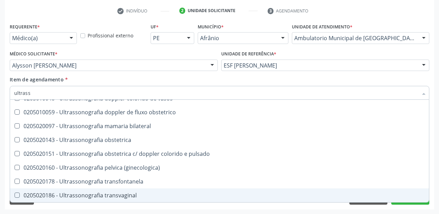
click at [95, 192] on div "0205020186 - Ultrassonografia transvaginal" at bounding box center [219, 195] width 410 height 6
checkbox transvaginal "true"
click at [64, 207] on div "Requerente * Médico(a) Médico(a) Enfermeiro(a) Paciente Nenhum resultado encont…" at bounding box center [219, 115] width 429 height 188
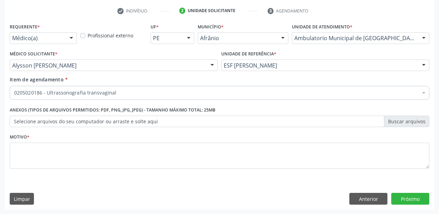
scroll to position [0, 0]
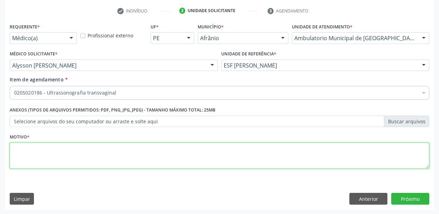
click at [38, 148] on textarea at bounding box center [219, 156] width 419 height 26
type textarea "r"
type textarea "rotina"
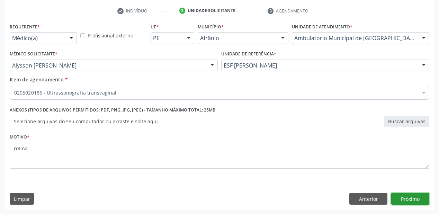
click at [403, 193] on button "Próximo" at bounding box center [410, 199] width 38 height 12
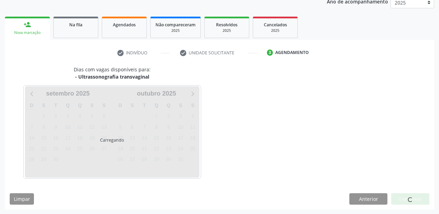
scroll to position [107, 0]
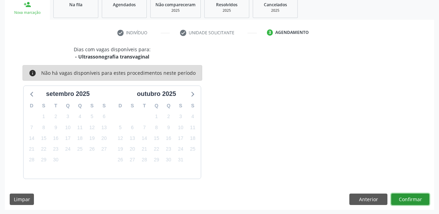
click at [410, 199] on button "Confirmar" at bounding box center [410, 199] width 38 height 12
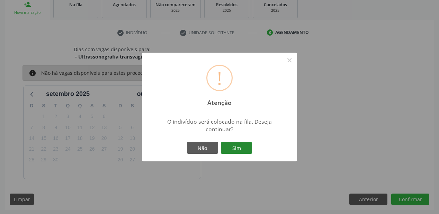
click at [238, 148] on button "Sim" at bounding box center [236, 148] width 31 height 12
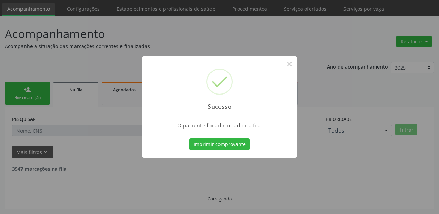
scroll to position [14, 0]
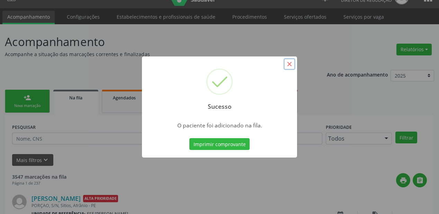
click at [288, 65] on button "×" at bounding box center [289, 64] width 12 height 12
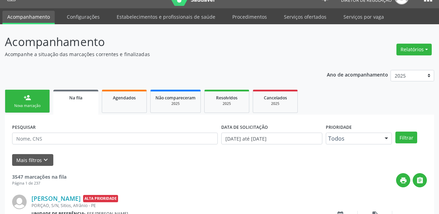
click at [35, 103] on div "Nova marcação" at bounding box center [27, 105] width 35 height 5
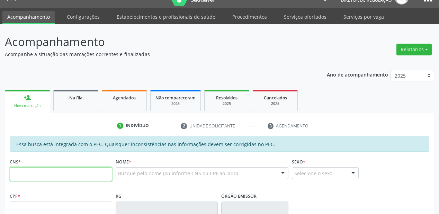
click at [43, 170] on input "text" at bounding box center [61, 174] width 102 height 14
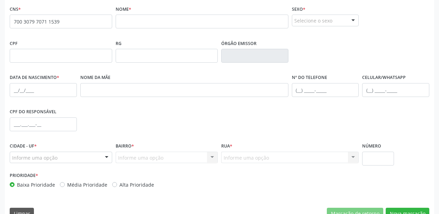
scroll to position [70, 0]
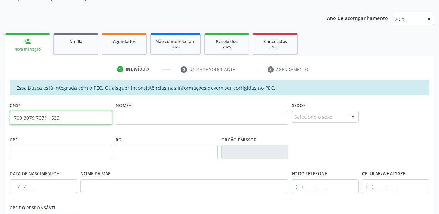
click at [66, 115] on input "700 3079 7071 1539" at bounding box center [61, 118] width 102 height 14
type input "7"
type input "709 6006 3447 1476"
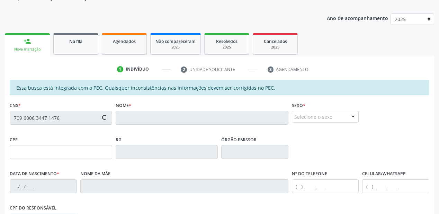
type input "032.846.604-29"
type input "02/03/1964"
type input "Raimunda Vieira de Carvalho"
type input "(87) 98833-0621"
type input "S/N"
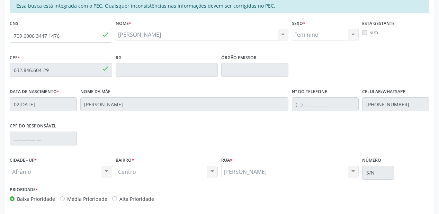
scroll to position [181, 0]
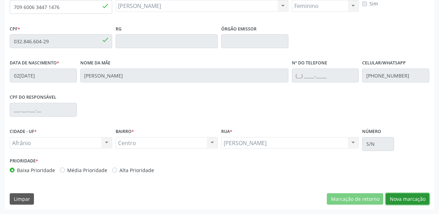
click at [399, 198] on button "Nova marcação" at bounding box center [407, 199] width 44 height 12
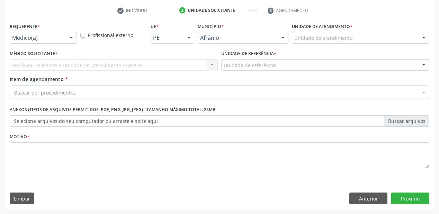
scroll to position [129, 0]
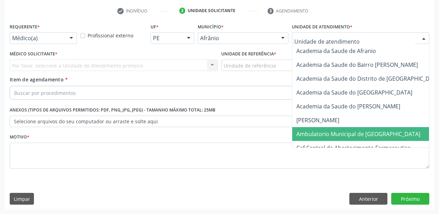
click at [310, 132] on span "Ambulatorio Municipal de [GEOGRAPHIC_DATA]" at bounding box center [358, 134] width 124 height 8
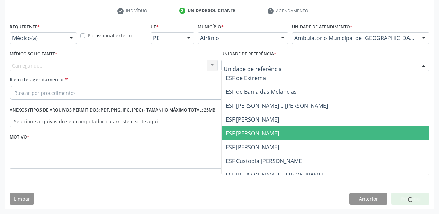
click at [235, 135] on span "ESF [PERSON_NAME]" at bounding box center [252, 133] width 53 height 8
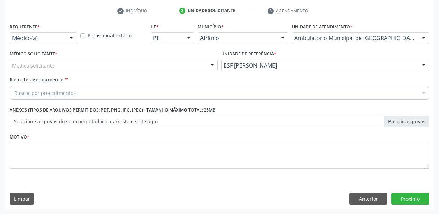
drag, startPoint x: 38, startPoint y: 66, endPoint x: 38, endPoint y: 76, distance: 9.7
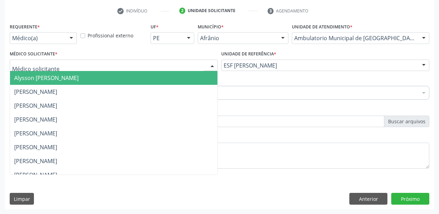
click at [37, 80] on span "Alysson Rodrigo Ferreira Cavalcanti" at bounding box center [46, 78] width 64 height 8
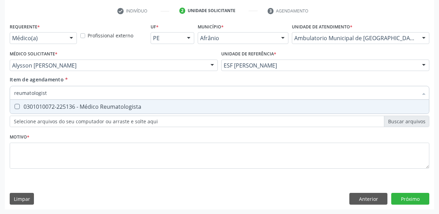
type input "reumatologista"
click at [33, 109] on div "0301010072-225136 - Médico Reumatologista" at bounding box center [219, 107] width 410 height 6
checkbox Reumatologista "true"
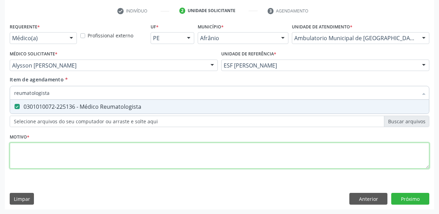
click at [26, 152] on div "Requerente * Médico(a) Médico(a) Enfermeiro(a) Paciente Nenhum resultado encont…" at bounding box center [219, 99] width 419 height 157
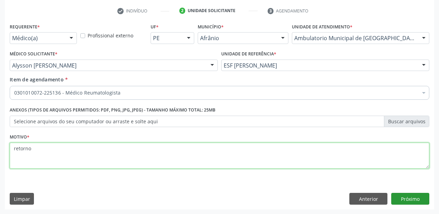
type textarea "retorno"
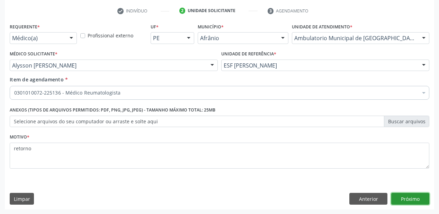
click at [407, 199] on button "Próximo" at bounding box center [410, 199] width 38 height 12
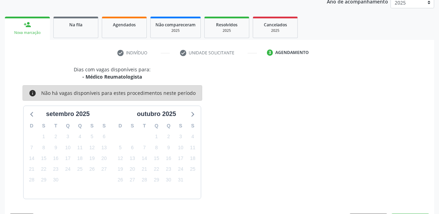
scroll to position [107, 0]
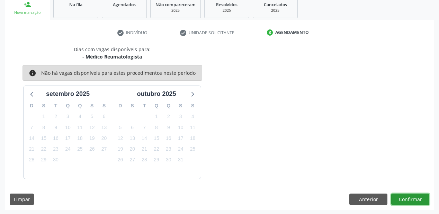
click at [402, 199] on button "Confirmar" at bounding box center [410, 199] width 38 height 12
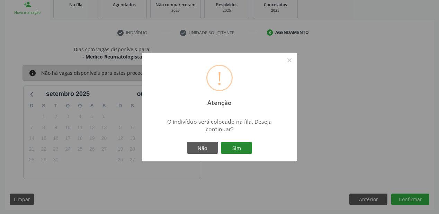
click at [243, 149] on button "Sim" at bounding box center [236, 148] width 31 height 12
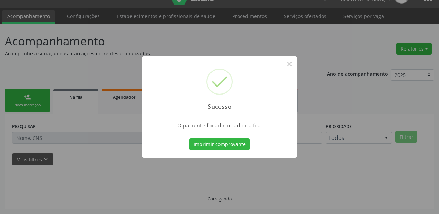
scroll to position [14, 0]
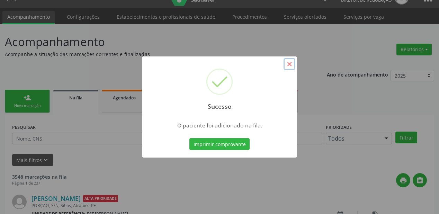
click at [289, 61] on button "×" at bounding box center [289, 64] width 12 height 12
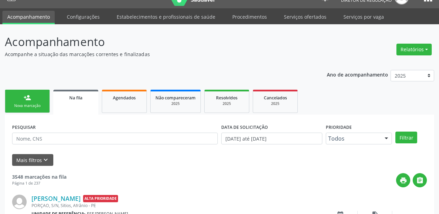
click at [27, 106] on div "Nova marcação" at bounding box center [27, 105] width 35 height 5
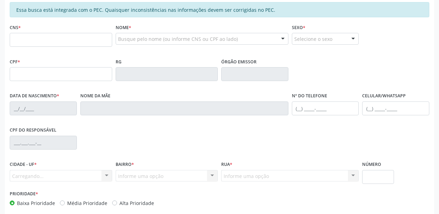
scroll to position [152, 0]
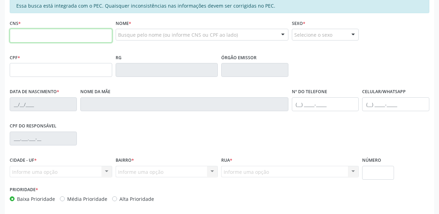
click at [24, 39] on input "text" at bounding box center [61, 36] width 102 height 14
type input "704 3065 9118 7094"
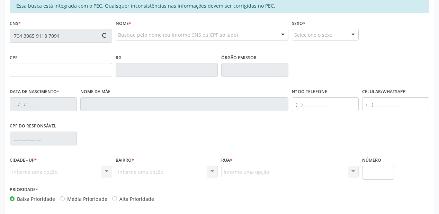
type input "040.365.984-14"
type input "23/10/1964"
type input "Maria das Dores Nunes"
type input "(87) 99196-6709"
type input "S/N"
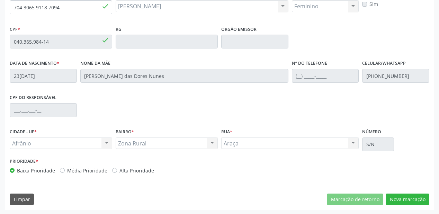
scroll to position [181, 0]
click at [398, 200] on button "Nova marcação" at bounding box center [407, 199] width 44 height 12
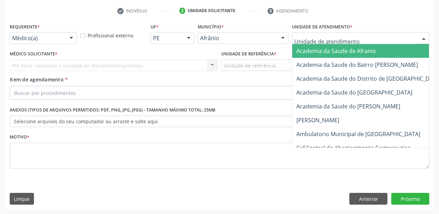
drag, startPoint x: 318, startPoint y: 39, endPoint x: 317, endPoint y: 84, distance: 45.3
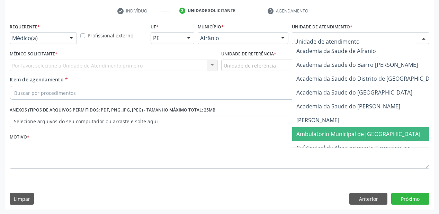
drag, startPoint x: 316, startPoint y: 131, endPoint x: 286, endPoint y: 113, distance: 34.8
click at [315, 131] on span "Ambulatorio Municipal de [GEOGRAPHIC_DATA]" at bounding box center [358, 134] width 124 height 8
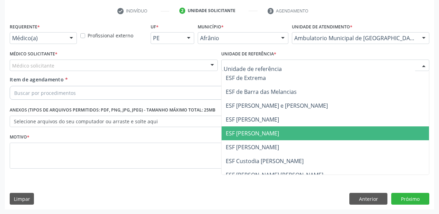
click at [250, 127] on span "ESF [PERSON_NAME]" at bounding box center [324, 133] width 207 height 14
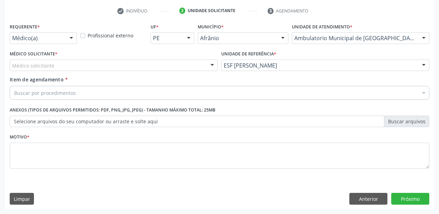
drag, startPoint x: 18, startPoint y: 68, endPoint x: 21, endPoint y: 76, distance: 8.4
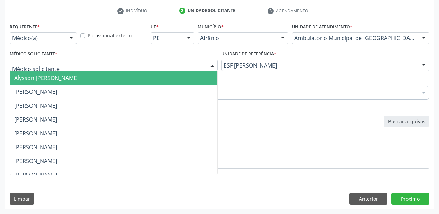
drag, startPoint x: 21, startPoint y: 76, endPoint x: 22, endPoint y: 82, distance: 5.6
click at [21, 77] on span "Alysson Rodrigo Ferreira Cavalcanti" at bounding box center [46, 78] width 64 height 8
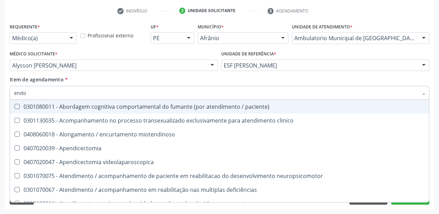
type input "endoc"
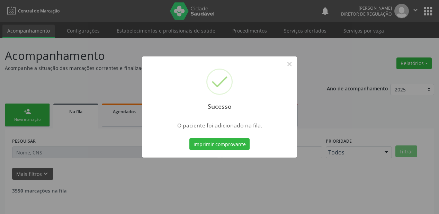
scroll to position [14, 0]
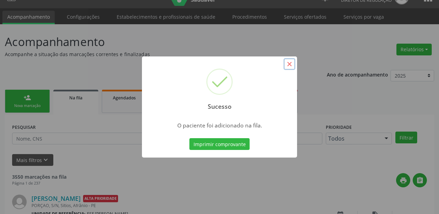
click at [289, 65] on button "×" at bounding box center [289, 64] width 12 height 12
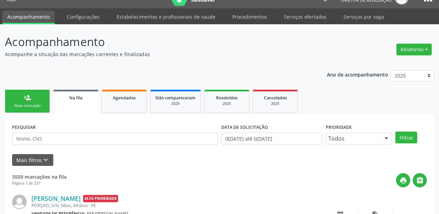
click at [30, 102] on link "person_add Nova marcação" at bounding box center [27, 101] width 45 height 23
click at [30, 101] on link "person_add Nova marcação" at bounding box center [27, 101] width 45 height 23
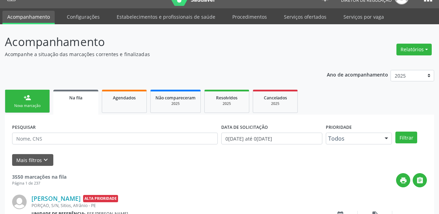
click at [30, 101] on link "person_add Nova marcação" at bounding box center [27, 101] width 45 height 23
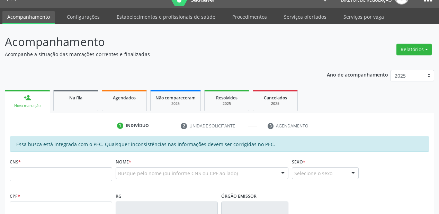
click at [30, 101] on link "person_add Nova marcação" at bounding box center [27, 101] width 45 height 23
click at [55, 171] on input "text" at bounding box center [61, 174] width 102 height 14
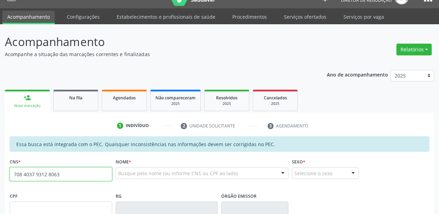
type input "708 4037 9312 8063"
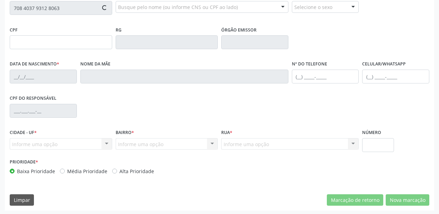
scroll to position [180, 0]
type input "061.816.634-36"
type input "17/04/1984"
type input "Josefa Angela Rodrigues"
type input "(89) 99460-2087"
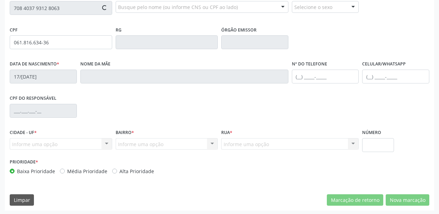
type input "S/N"
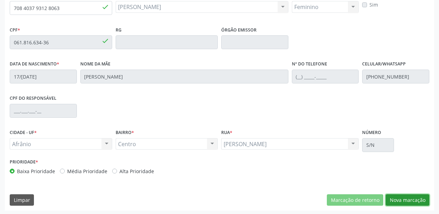
click at [403, 199] on button "Nova marcação" at bounding box center [407, 200] width 44 height 12
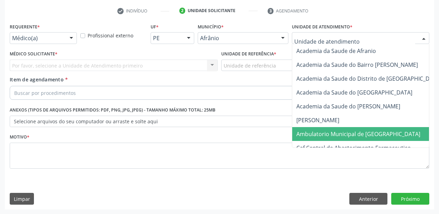
click at [321, 132] on span "Ambulatorio Municipal de [GEOGRAPHIC_DATA]" at bounding box center [358, 134] width 124 height 8
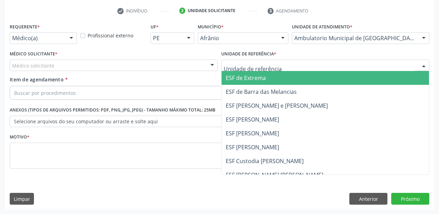
drag, startPoint x: 242, startPoint y: 65, endPoint x: 249, endPoint y: 111, distance: 46.8
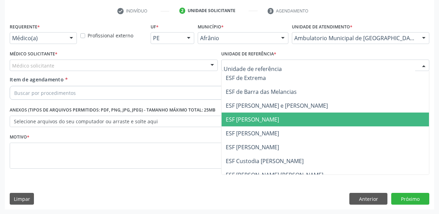
click at [252, 125] on span "ESF [PERSON_NAME]" at bounding box center [324, 119] width 207 height 14
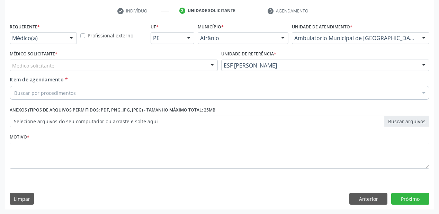
drag, startPoint x: 33, startPoint y: 66, endPoint x: 33, endPoint y: 75, distance: 9.3
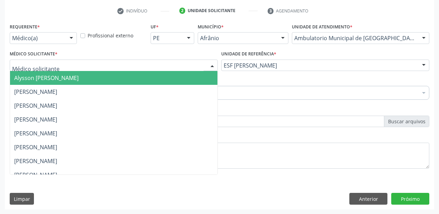
drag, startPoint x: 33, startPoint y: 75, endPoint x: 32, endPoint y: 89, distance: 13.5
click at [33, 75] on span "Alysson [PERSON_NAME]" at bounding box center [46, 78] width 64 height 8
click at [33, 88] on span "[PERSON_NAME]" at bounding box center [35, 92] width 43 height 8
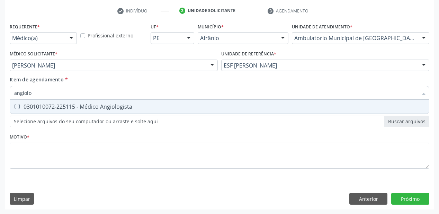
type input "angiolog"
click at [32, 111] on span "0301010072-225115 - Médico Angiologista" at bounding box center [219, 107] width 419 height 14
checkbox Angiologista "true"
click at [28, 142] on div "Requerente * Médico(a) Médico(a) Enfermeiro(a) Paciente Nenhum resultado encont…" at bounding box center [219, 99] width 419 height 157
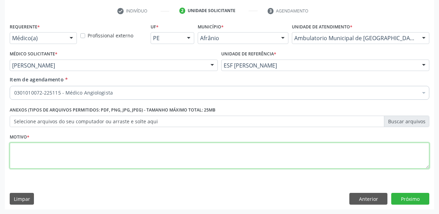
click at [38, 173] on div "Motivo *" at bounding box center [219, 155] width 423 height 46
type textarea "retorno"
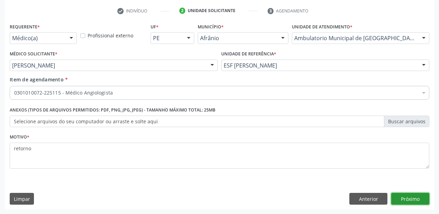
click at [401, 198] on button "Próximo" at bounding box center [410, 199] width 38 height 12
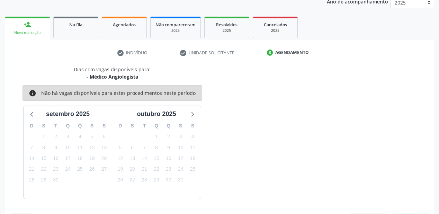
scroll to position [107, 0]
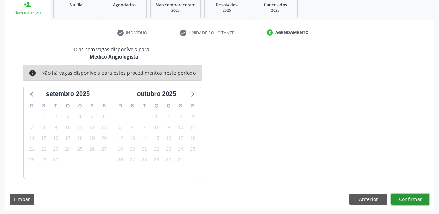
click at [405, 198] on button "Confirmar" at bounding box center [410, 199] width 38 height 12
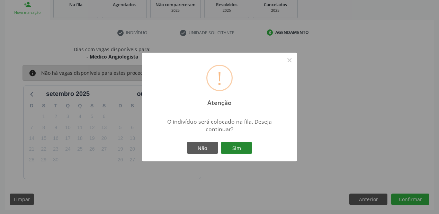
click at [238, 148] on button "Sim" at bounding box center [236, 148] width 31 height 12
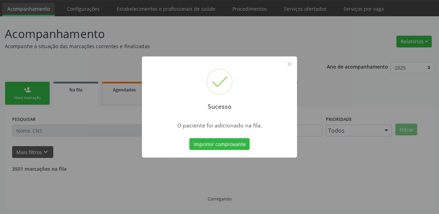
scroll to position [14, 0]
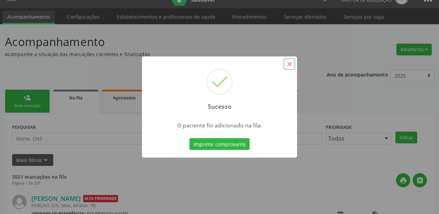
click at [290, 65] on button "×" at bounding box center [289, 64] width 12 height 12
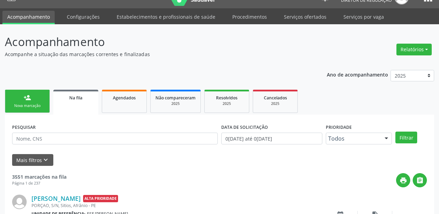
click at [40, 96] on link "person_add Nova marcação" at bounding box center [27, 101] width 45 height 23
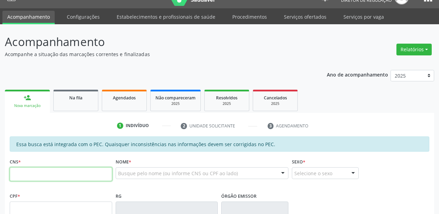
click at [42, 171] on input "text" at bounding box center [61, 174] width 102 height 14
type input "700 1089 5547 2416"
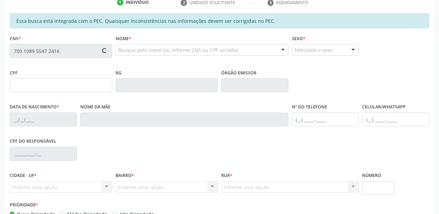
scroll to position [152, 0]
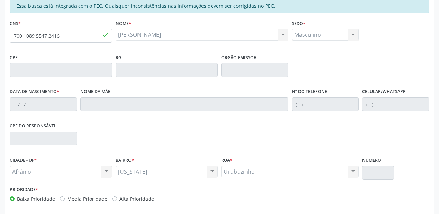
type input "15/04/2016"
type input "S/N"
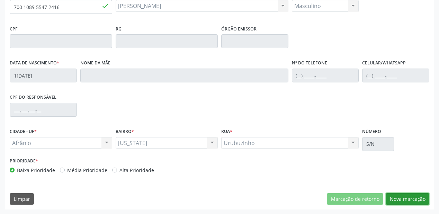
click at [396, 196] on button "Nova marcação" at bounding box center [407, 199] width 44 height 12
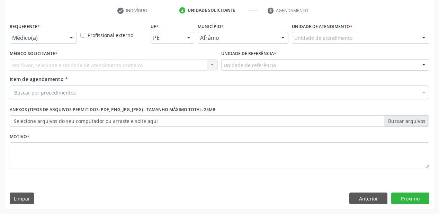
scroll to position [129, 0]
click at [303, 42] on div "Unidade de atendimento" at bounding box center [360, 38] width 137 height 12
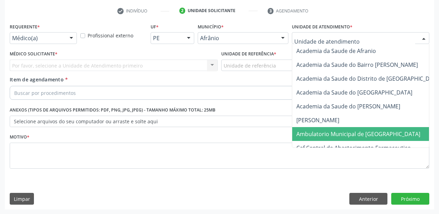
click at [305, 135] on span "Ambulatorio Municipal de [GEOGRAPHIC_DATA]" at bounding box center [358, 134] width 124 height 8
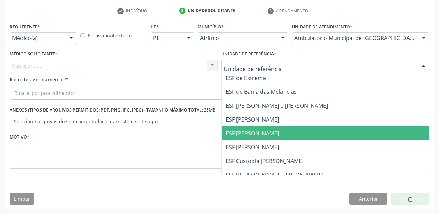
click at [238, 135] on span "ESF [PERSON_NAME]" at bounding box center [252, 133] width 53 height 8
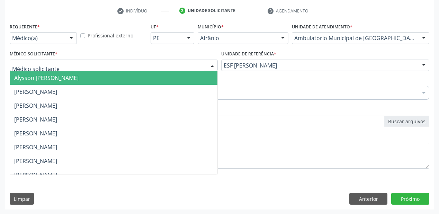
click at [28, 80] on span "Alysson [PERSON_NAME]" at bounding box center [46, 78] width 64 height 8
click at [26, 92] on span "[PERSON_NAME]" at bounding box center [35, 92] width 43 height 8
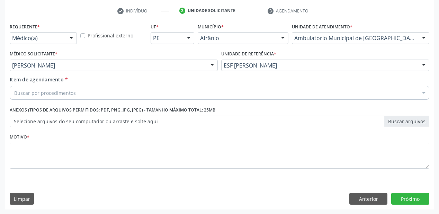
click at [33, 96] on div "Buscar por procedimentos" at bounding box center [219, 93] width 419 height 14
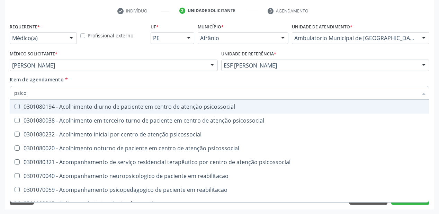
type input "psicop"
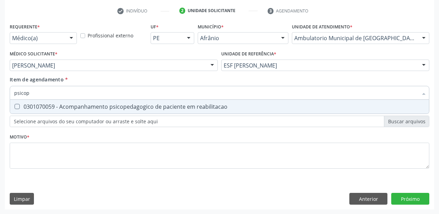
click at [35, 106] on div "0301070059 - Acompanhamento psicopedagogico de paciente em reabilitacao" at bounding box center [219, 107] width 410 height 6
checkbox reabilitacao "true"
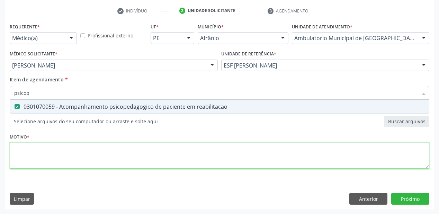
click at [28, 152] on div "Requerente * Médico(a) Médico(a) Enfermeiro(a) Paciente Nenhum resultado encont…" at bounding box center [219, 99] width 419 height 157
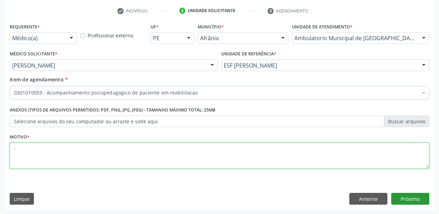
type textarea "-"
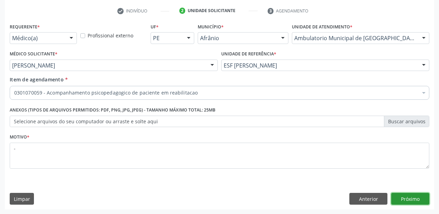
click at [400, 197] on button "Próximo" at bounding box center [410, 199] width 38 height 12
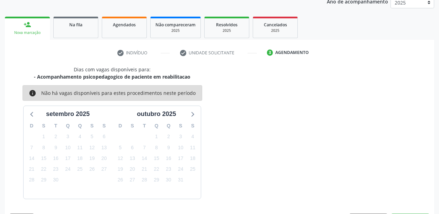
scroll to position [107, 0]
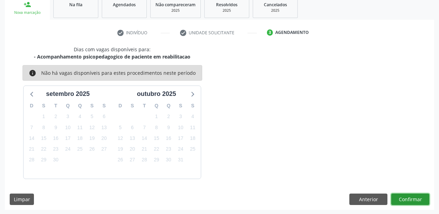
click at [404, 199] on button "Confirmar" at bounding box center [410, 199] width 38 height 12
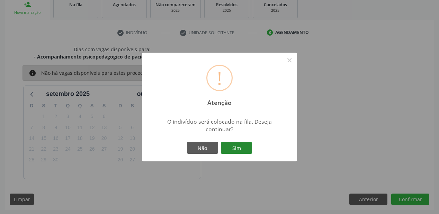
click at [234, 145] on button "Sim" at bounding box center [236, 148] width 31 height 12
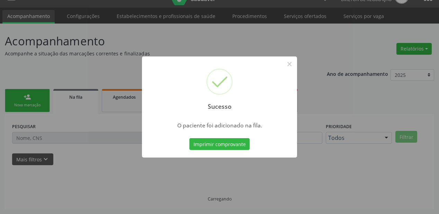
scroll to position [14, 0]
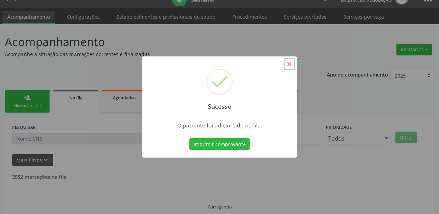
click at [290, 63] on button "×" at bounding box center [289, 64] width 12 height 12
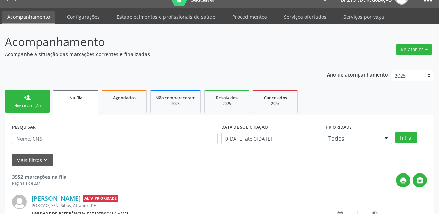
click at [33, 105] on div "Nova marcação" at bounding box center [27, 105] width 35 height 5
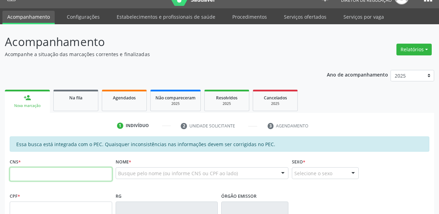
click at [29, 173] on input "text" at bounding box center [61, 174] width 102 height 14
type input "705 2034 3615 1878"
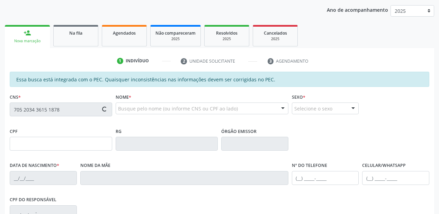
scroll to position [125, 0]
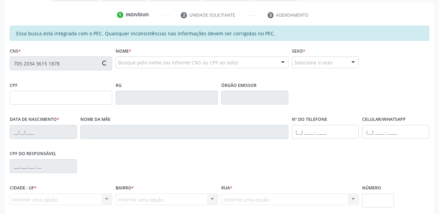
type input "001.797.405-47"
type input "04/03/1968"
type input "Maria Elza de Jesus"
type input "(87) 98831-3035"
type input "S/N"
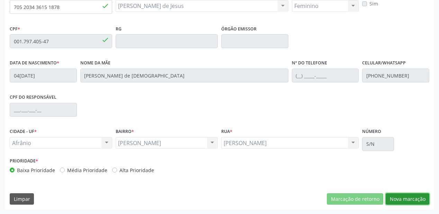
click at [397, 195] on button "Nova marcação" at bounding box center [407, 199] width 44 height 12
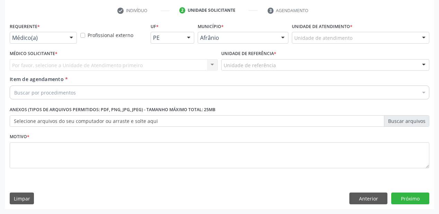
scroll to position [129, 0]
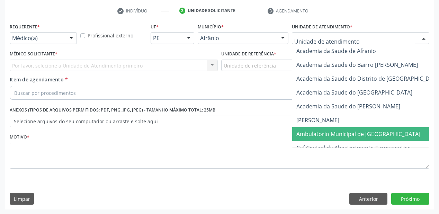
click at [310, 131] on span "Ambulatorio Municipal de [GEOGRAPHIC_DATA]" at bounding box center [358, 134] width 124 height 8
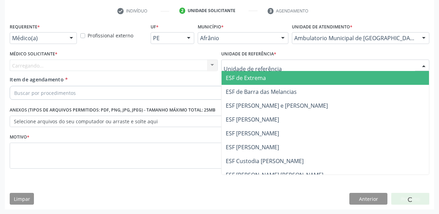
drag, startPoint x: 245, startPoint y: 66, endPoint x: 247, endPoint y: 107, distance: 40.9
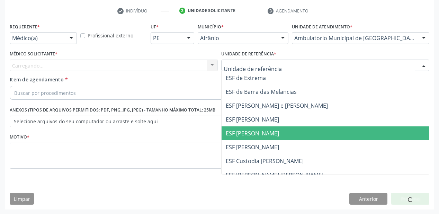
click at [248, 127] on span "ESF [PERSON_NAME]" at bounding box center [324, 133] width 207 height 14
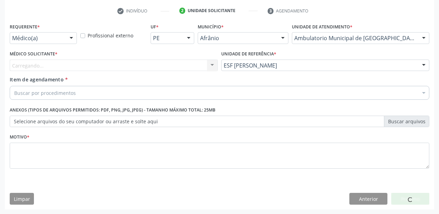
click at [27, 67] on div "Carregando... Nenhum resultado encontrado para: " " Não há nenhuma opção para s…" at bounding box center [114, 66] width 208 height 12
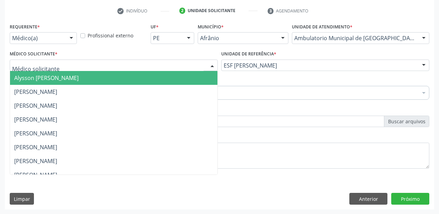
drag, startPoint x: 39, startPoint y: 67, endPoint x: 35, endPoint y: 76, distance: 9.9
drag, startPoint x: 34, startPoint y: 77, endPoint x: 35, endPoint y: 82, distance: 4.3
click at [34, 78] on span "Alysson Rodrigo Ferreira Cavalcanti" at bounding box center [46, 78] width 64 height 8
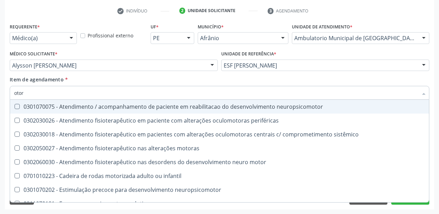
type input "otorr"
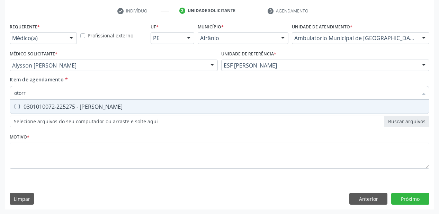
click at [80, 109] on div "0301010072-225275 - Médico Otorrinolaringologista" at bounding box center [219, 107] width 410 height 6
checkbox Otorrinolaringologista "true"
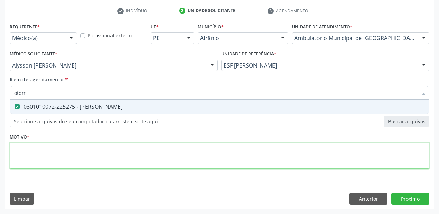
click at [43, 152] on div "Requerente * Médico(a) Médico(a) Enfermeiro(a) Paciente Nenhum resultado encont…" at bounding box center [219, 99] width 419 height 157
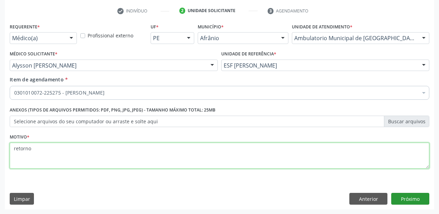
type textarea "retorno"
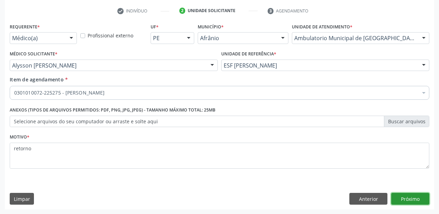
click at [399, 198] on button "Próximo" at bounding box center [410, 199] width 38 height 12
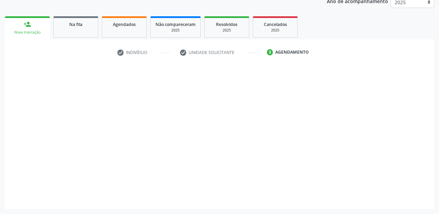
scroll to position [87, 0]
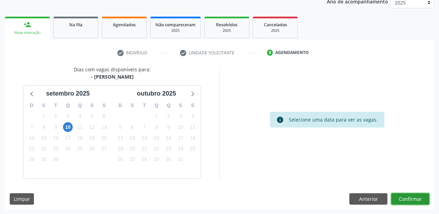
click at [402, 196] on button "Confirmar" at bounding box center [410, 199] width 38 height 12
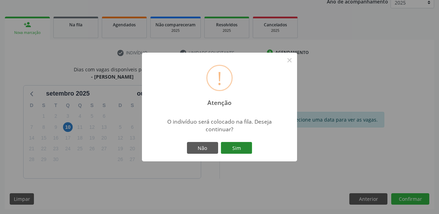
click at [244, 144] on button "Sim" at bounding box center [236, 148] width 31 height 12
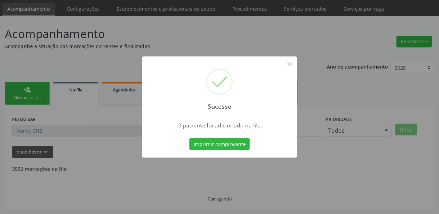
scroll to position [14, 0]
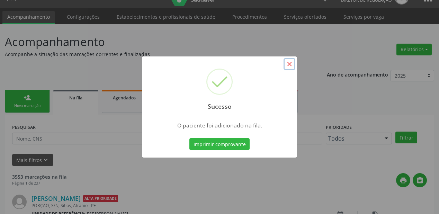
click at [286, 64] on button "×" at bounding box center [289, 64] width 12 height 12
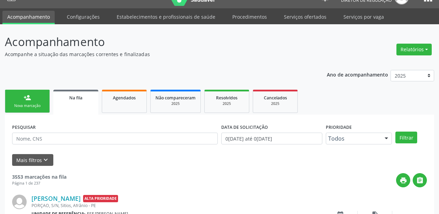
click at [19, 100] on link "person_add Nova marcação" at bounding box center [27, 101] width 45 height 23
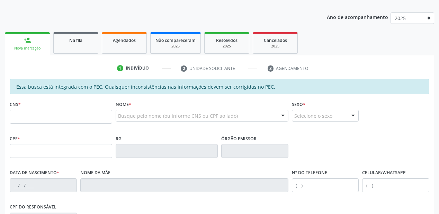
scroll to position [69, 0]
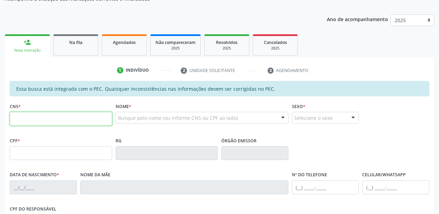
click at [40, 121] on input "text" at bounding box center [61, 119] width 102 height 14
type input "705 2034 3615 1878"
type input "001.797.405-47"
type input "04/03/1968"
type input "Maria Elza de Jesus"
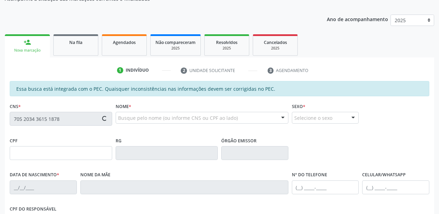
type input "(87) 98831-3035"
type input "S/N"
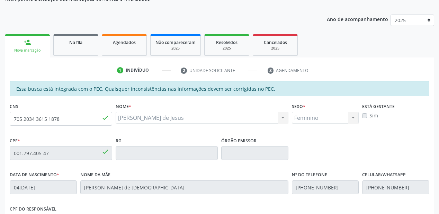
scroll to position [181, 0]
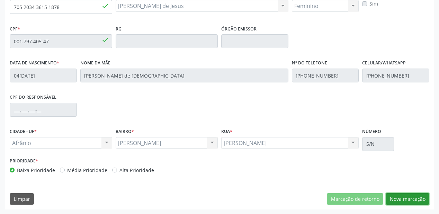
click at [401, 199] on button "Nova marcação" at bounding box center [407, 199] width 44 height 12
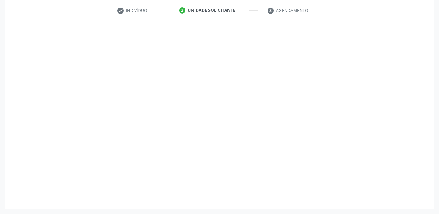
scroll to position [129, 0]
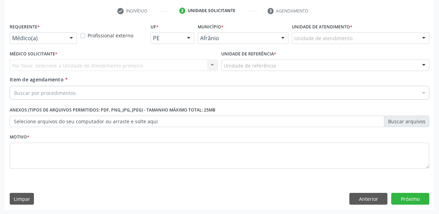
drag, startPoint x: 300, startPoint y: 40, endPoint x: 305, endPoint y: 74, distance: 34.7
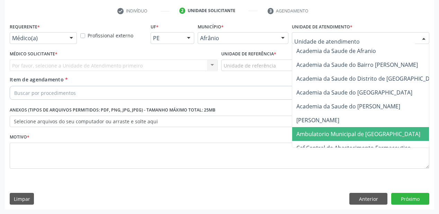
drag, startPoint x: 311, startPoint y: 134, endPoint x: 269, endPoint y: 91, distance: 60.4
click at [311, 133] on span "Ambulatorio Municipal de [GEOGRAPHIC_DATA]" at bounding box center [358, 134] width 124 height 8
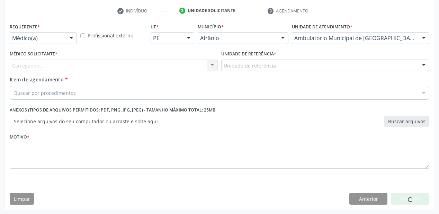
drag, startPoint x: 229, startPoint y: 65, endPoint x: 230, endPoint y: 76, distance: 11.1
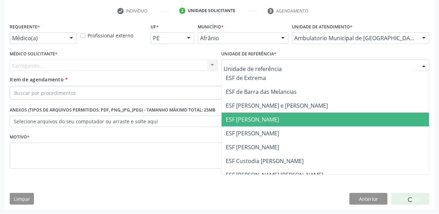
click at [237, 122] on span "ESF [PERSON_NAME]" at bounding box center [252, 120] width 53 height 8
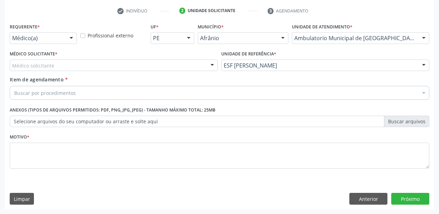
click at [45, 69] on div "Médico solicitante" at bounding box center [114, 66] width 208 height 12
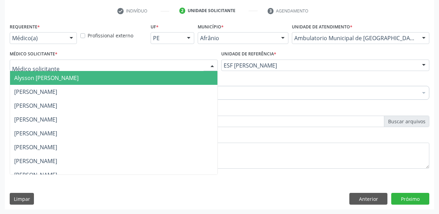
click at [42, 81] on span "Alysson Rodrigo Ferreira Cavalcanti" at bounding box center [113, 78] width 207 height 14
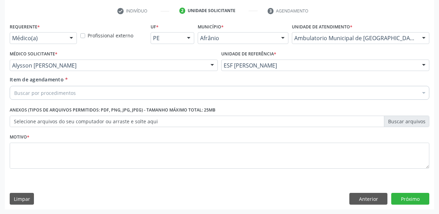
drag, startPoint x: 35, startPoint y: 86, endPoint x: 34, endPoint y: 94, distance: 8.3
click at [34, 93] on div "Buscar por procedimentos" at bounding box center [219, 93] width 419 height 14
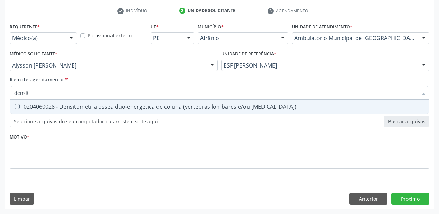
type input "densito"
click at [30, 107] on div "0204060028 - Densitometria ossea duo-energetica de coluna (vertebras lombares e…" at bounding box center [219, 107] width 410 height 6
checkbox femur\) "true"
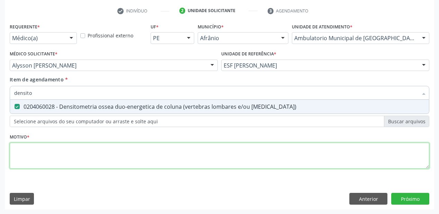
click at [24, 152] on div "Requerente * Médico(a) Médico(a) Enfermeiro(a) Paciente Nenhum resultado encont…" at bounding box center [219, 99] width 419 height 157
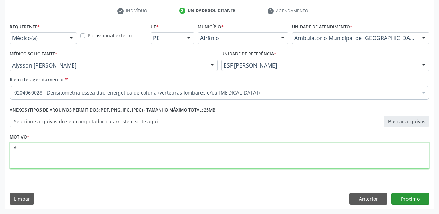
type textarea "*"
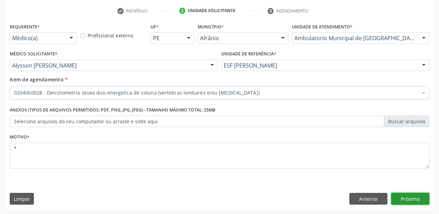
click at [405, 201] on button "Próximo" at bounding box center [410, 199] width 38 height 12
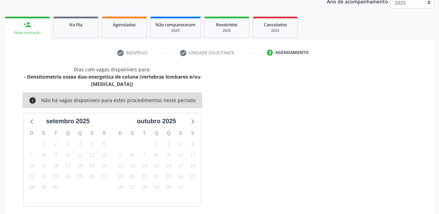
scroll to position [107, 0]
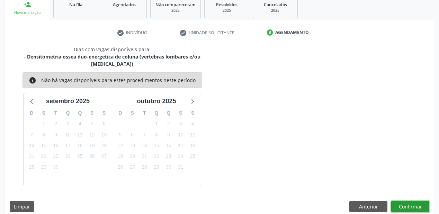
click at [404, 201] on button "Confirmar" at bounding box center [410, 207] width 38 height 12
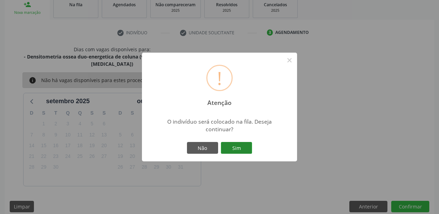
click at [239, 148] on button "Sim" at bounding box center [236, 148] width 31 height 12
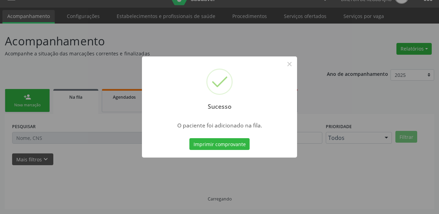
scroll to position [14, 0]
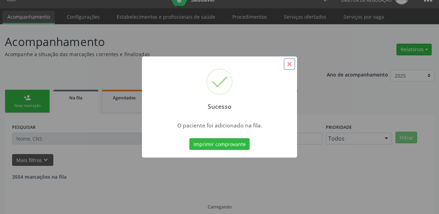
click at [288, 66] on button "×" at bounding box center [289, 64] width 12 height 12
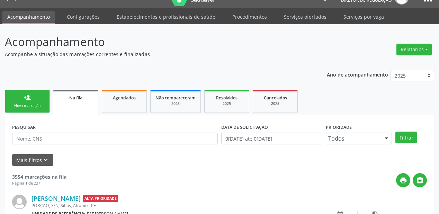
click at [15, 102] on link "person_add Nova marcação" at bounding box center [27, 101] width 45 height 23
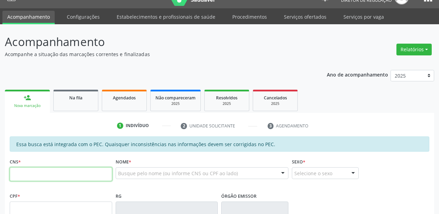
click at [54, 170] on input "text" at bounding box center [61, 174] width 102 height 14
type input "702 1008 6191 1970"
type input "418.173.704-72"
type input "05/07/1944"
type input "Eva Antonia da Conceicao"
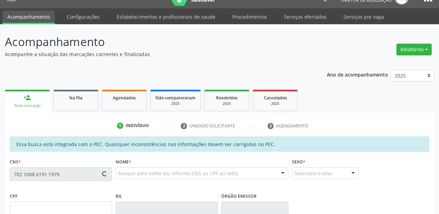
type input "(87) 8856-5773"
type input "(87) 9178-5538"
type input "S/N"
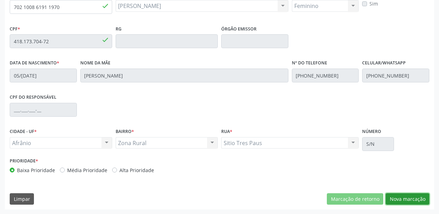
click at [388, 195] on button "Nova marcação" at bounding box center [407, 199] width 44 height 12
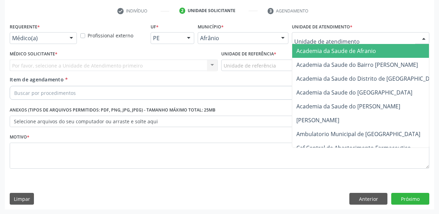
click at [310, 32] on div at bounding box center [360, 38] width 137 height 12
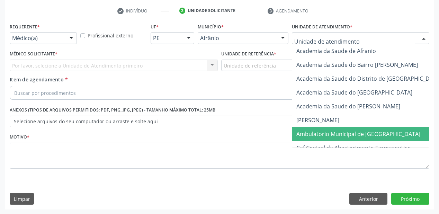
drag, startPoint x: 325, startPoint y: 137, endPoint x: 309, endPoint y: 126, distance: 19.2
click at [325, 137] on span "Ambulatorio Municipal de [GEOGRAPHIC_DATA]" at bounding box center [376, 134] width 169 height 14
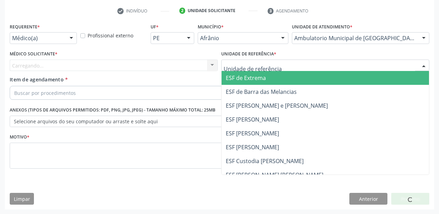
drag, startPoint x: 250, startPoint y: 65, endPoint x: 250, endPoint y: 97, distance: 32.5
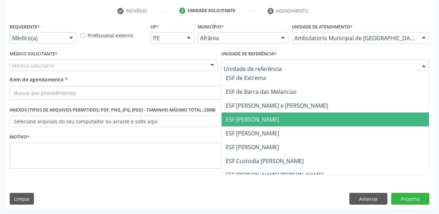
click at [251, 119] on span "ESF [PERSON_NAME]" at bounding box center [252, 120] width 53 height 8
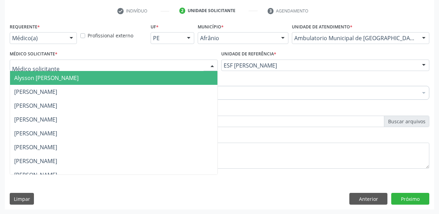
drag, startPoint x: 51, startPoint y: 66, endPoint x: 50, endPoint y: 75, distance: 8.4
click at [50, 75] on span "Alysson Rodrigo Ferreira Cavalcanti" at bounding box center [46, 78] width 64 height 8
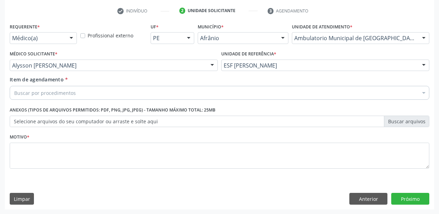
click at [43, 87] on div "Buscar por procedimentos" at bounding box center [219, 93] width 419 height 14
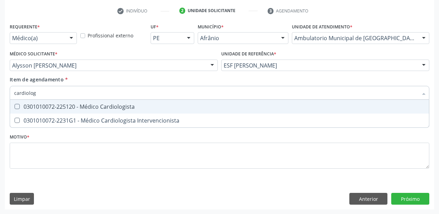
type input "cardiologi"
click at [55, 105] on div "0301010072-225120 - Médico Cardiologista" at bounding box center [219, 107] width 410 height 6
checkbox Cardiologista "true"
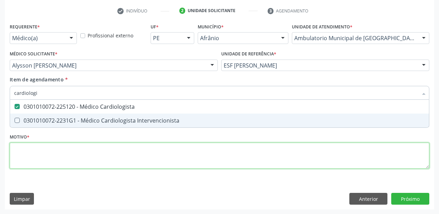
click at [24, 156] on div "Requerente * Médico(a) Médico(a) Enfermeiro(a) Paciente Nenhum resultado encont…" at bounding box center [219, 99] width 419 height 157
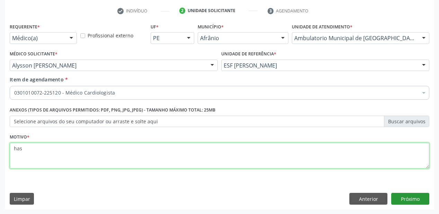
type textarea "has"
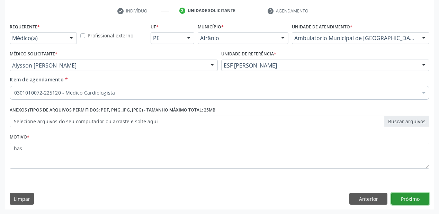
click at [400, 196] on button "Próximo" at bounding box center [410, 199] width 38 height 12
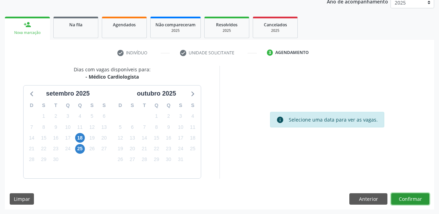
click at [402, 197] on button "Confirmar" at bounding box center [410, 199] width 38 height 12
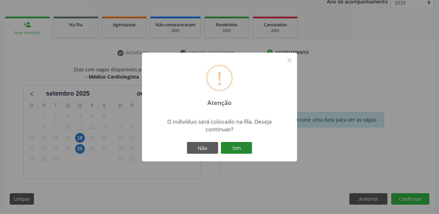
click at [235, 145] on button "Sim" at bounding box center [236, 148] width 31 height 12
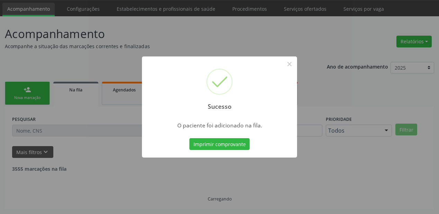
scroll to position [14, 0]
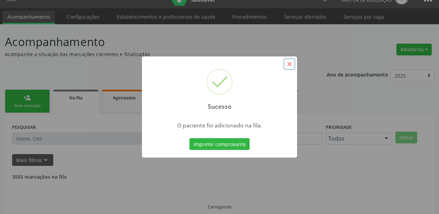
click at [288, 65] on button "×" at bounding box center [289, 64] width 12 height 12
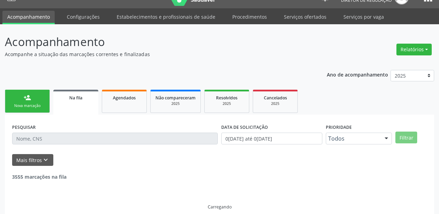
click at [19, 100] on link "person_add Nova marcação" at bounding box center [27, 101] width 45 height 23
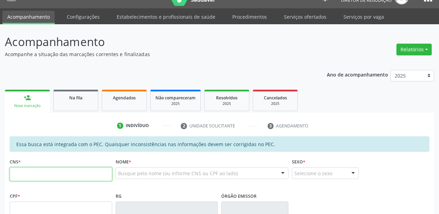
click at [42, 173] on input "text" at bounding box center [61, 174] width 102 height 14
type input "706 9031 7502 1137"
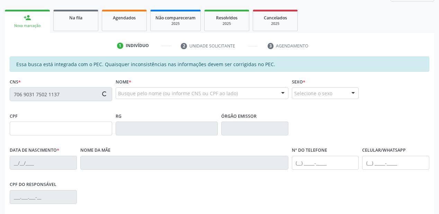
scroll to position [180, 0]
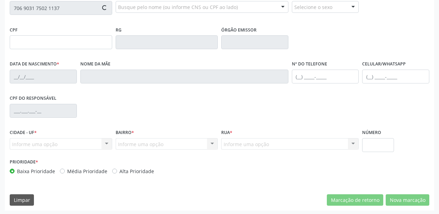
type input "484.339.694-04"
type input "25/01/1958"
type input "Luiza Antonia da Conceicao"
type input "(87) 98861-3680"
type input "S/N"
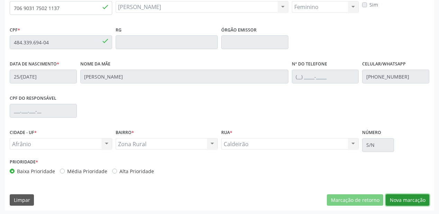
click at [404, 204] on button "Nova marcação" at bounding box center [407, 200] width 44 height 12
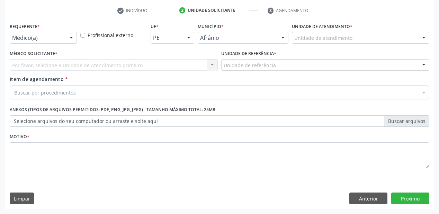
scroll to position [129, 0]
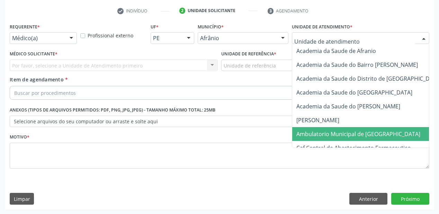
click at [318, 132] on span "Ambulatorio Municipal de [GEOGRAPHIC_DATA]" at bounding box center [358, 134] width 124 height 8
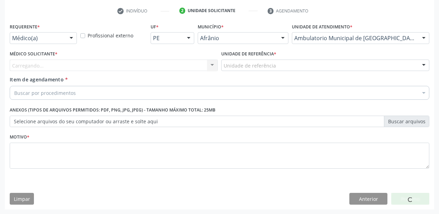
drag, startPoint x: 242, startPoint y: 62, endPoint x: 241, endPoint y: 91, distance: 29.8
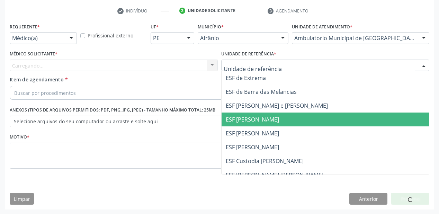
click at [241, 123] on span "ESF [PERSON_NAME]" at bounding box center [324, 119] width 207 height 14
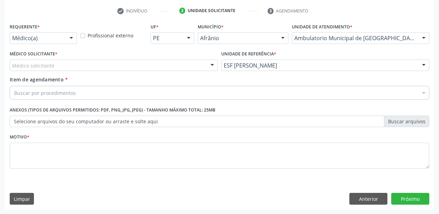
drag, startPoint x: 34, startPoint y: 65, endPoint x: 33, endPoint y: 74, distance: 8.7
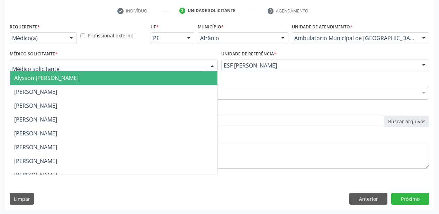
click at [32, 76] on span "Alysson Rodrigo Ferreira Cavalcanti" at bounding box center [46, 78] width 64 height 8
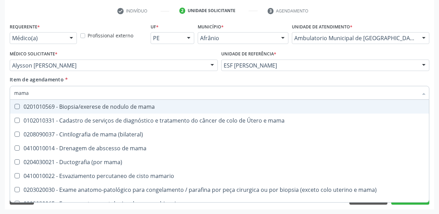
type input "mamar"
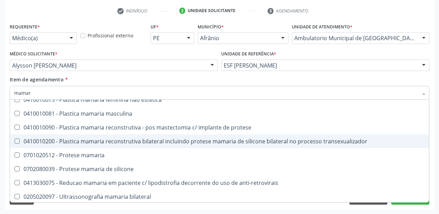
scroll to position [36, 0]
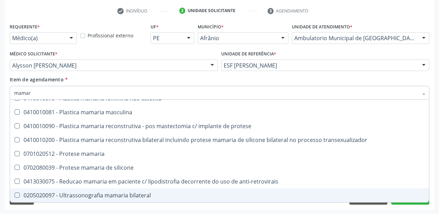
click at [84, 194] on div "0205020097 - Ultrassonografia mamaria bilateral" at bounding box center [219, 195] width 410 height 6
checkbox bilateral "true"
click at [52, 206] on div "Requerente * Médico(a) Médico(a) Enfermeiro(a) Paciente Nenhum resultado encont…" at bounding box center [219, 115] width 429 height 188
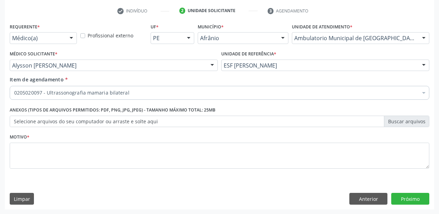
scroll to position [0, 0]
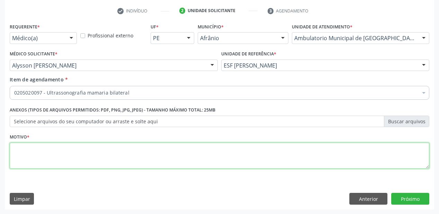
click at [30, 157] on textarea at bounding box center [219, 156] width 419 height 26
type textarea "*"
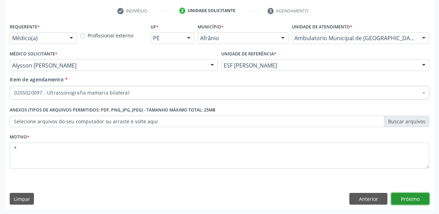
click at [405, 195] on button "Próximo" at bounding box center [410, 199] width 38 height 12
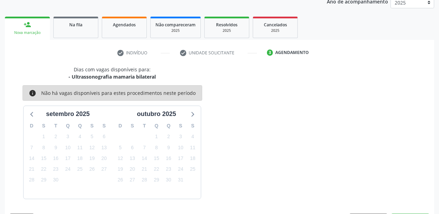
scroll to position [107, 0]
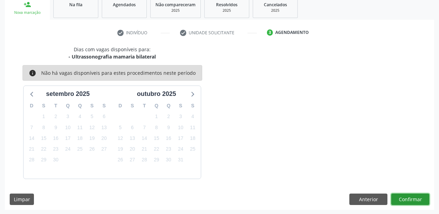
click at [401, 200] on button "Confirmar" at bounding box center [410, 199] width 38 height 12
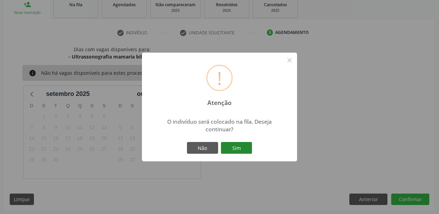
click at [239, 150] on button "Sim" at bounding box center [236, 148] width 31 height 12
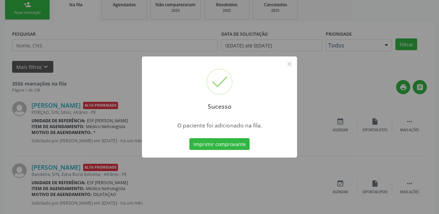
scroll to position [14, 0]
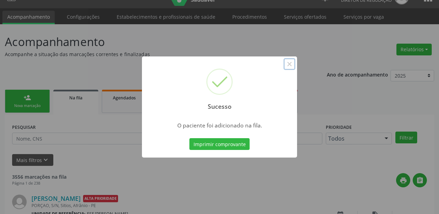
drag, startPoint x: 291, startPoint y: 63, endPoint x: 284, endPoint y: 62, distance: 6.6
click at [290, 63] on button "×" at bounding box center [289, 64] width 12 height 12
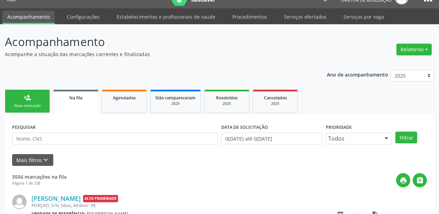
click at [36, 97] on link "person_add Nova marcação" at bounding box center [27, 101] width 45 height 23
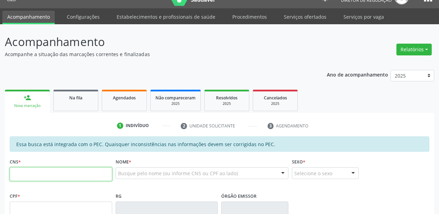
click at [37, 171] on input "text" at bounding box center [61, 174] width 102 height 14
type input "701 2090 1783 1112"
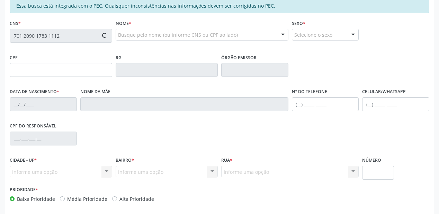
type input "716.270.944-31"
type input "12/06/2015"
type input "Airla Pereira dos Reis Silva"
type input "(87) 98100-6470"
type input "687"
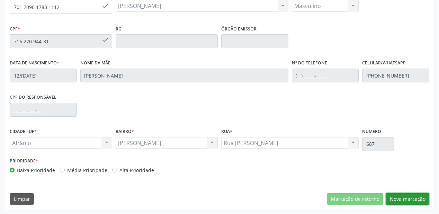
click at [394, 194] on button "Nova marcação" at bounding box center [407, 199] width 44 height 12
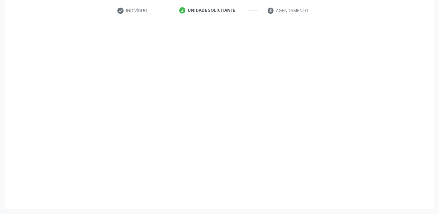
scroll to position [129, 0]
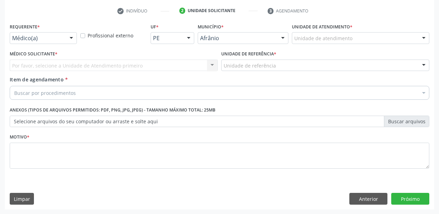
drag, startPoint x: 305, startPoint y: 38, endPoint x: 308, endPoint y: 62, distance: 24.1
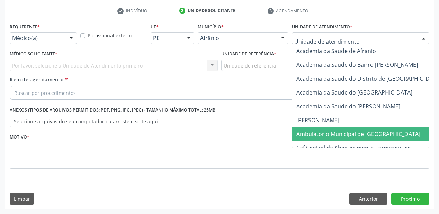
drag, startPoint x: 317, startPoint y: 134, endPoint x: 293, endPoint y: 115, distance: 30.5
click at [316, 133] on span "Ambulatorio Municipal de [GEOGRAPHIC_DATA]" at bounding box center [358, 134] width 124 height 8
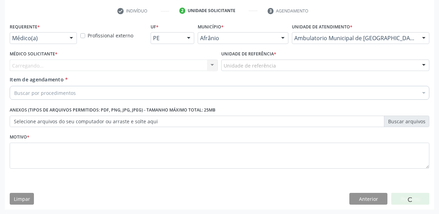
drag, startPoint x: 250, startPoint y: 68, endPoint x: 250, endPoint y: 72, distance: 4.2
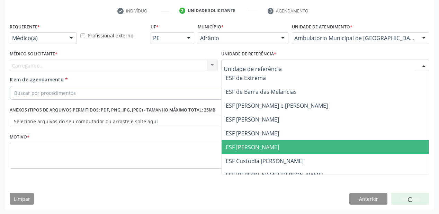
click at [256, 141] on span "ESF [PERSON_NAME]" at bounding box center [324, 147] width 207 height 14
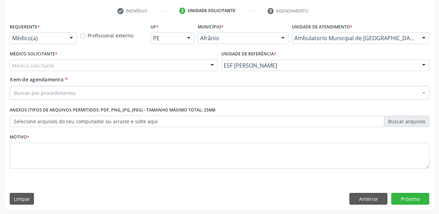
drag, startPoint x: 22, startPoint y: 63, endPoint x: 24, endPoint y: 77, distance: 13.9
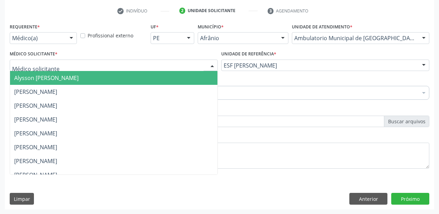
click at [26, 83] on span "Alysson Rodrigo Ferreira Cavalcanti" at bounding box center [113, 78] width 207 height 14
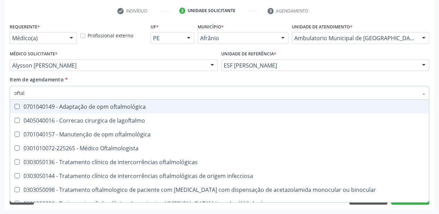
type input "oftalm"
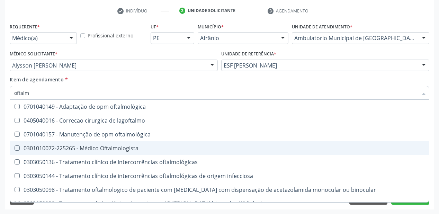
click at [66, 149] on div "0301010072-225265 - Médico Oftalmologista" at bounding box center [219, 148] width 410 height 6
checkbox Oftalmologista "true"
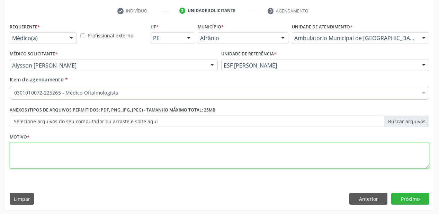
click at [33, 159] on textarea at bounding box center [219, 156] width 419 height 26
type textarea "*"
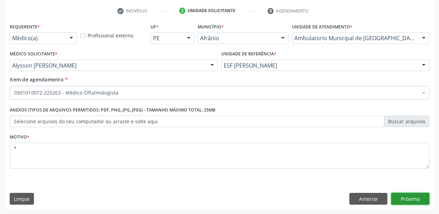
click at [399, 198] on button "Próximo" at bounding box center [410, 199] width 38 height 12
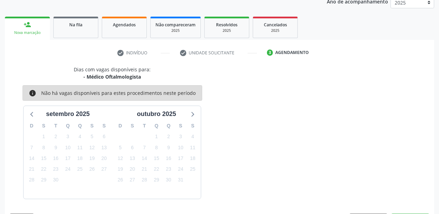
scroll to position [107, 0]
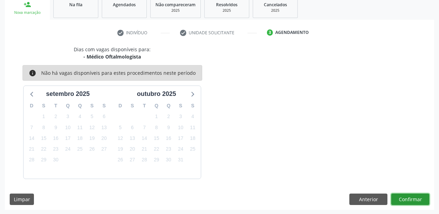
click at [404, 200] on button "Confirmar" at bounding box center [410, 199] width 38 height 12
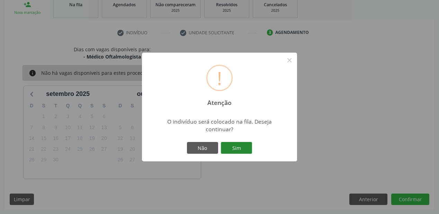
click at [242, 147] on button "Sim" at bounding box center [236, 148] width 31 height 12
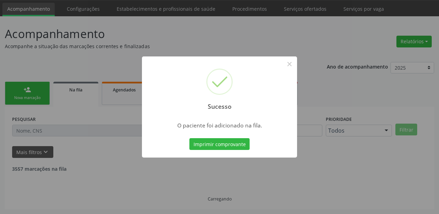
scroll to position [14, 0]
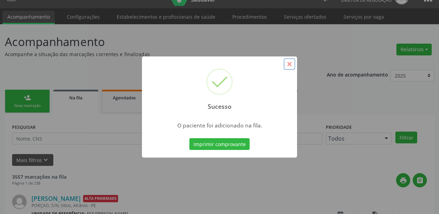
click at [290, 64] on button "×" at bounding box center [289, 64] width 12 height 12
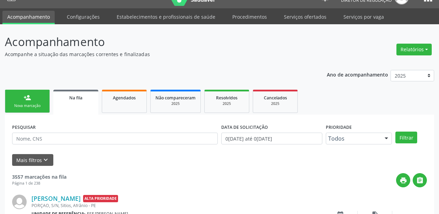
click at [45, 99] on link "person_add Nova marcação" at bounding box center [27, 101] width 45 height 23
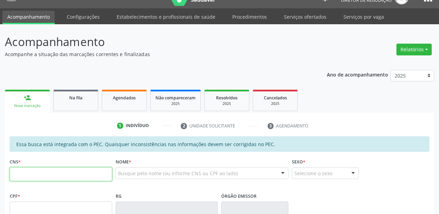
click at [29, 168] on input "text" at bounding box center [61, 174] width 102 height 14
type input "705 00"
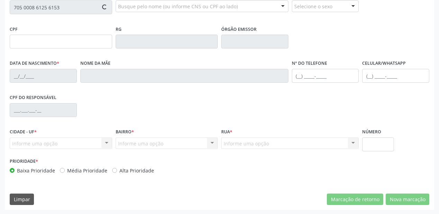
scroll to position [181, 0]
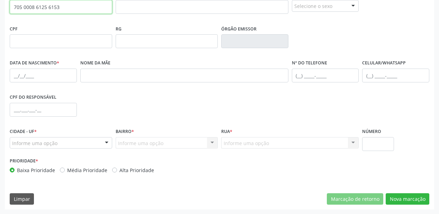
click at [63, 13] on input "705 0008 6125 6153" at bounding box center [61, 7] width 102 height 14
type input "7"
type input "703 6070 0545 4239"
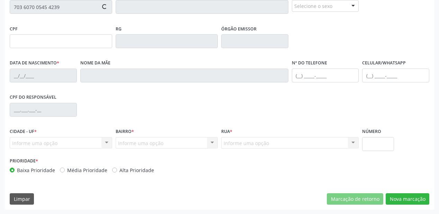
type input "301.636.504-97"
type input "[DATE]"
type input "Benedita [PERSON_NAME]"
type input "[PHONE_NUMBER]"
type input "S/N"
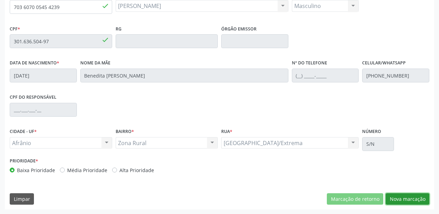
click at [392, 201] on button "Nova marcação" at bounding box center [407, 199] width 44 height 12
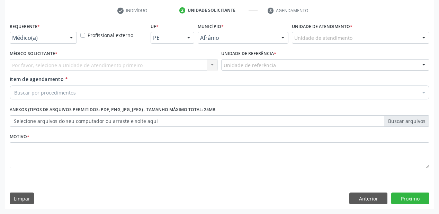
scroll to position [129, 0]
drag, startPoint x: 299, startPoint y: 38, endPoint x: 304, endPoint y: 70, distance: 32.3
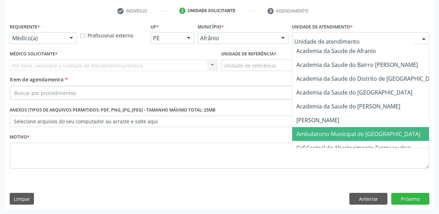
drag, startPoint x: 311, startPoint y: 131, endPoint x: 268, endPoint y: 82, distance: 64.9
click at [310, 129] on span "Ambulatorio Municipal de [GEOGRAPHIC_DATA]" at bounding box center [376, 134] width 169 height 14
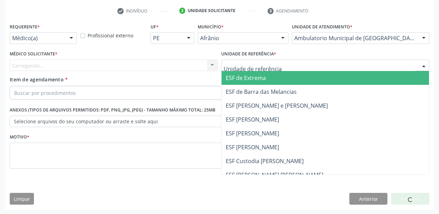
drag, startPoint x: 242, startPoint y: 63, endPoint x: 246, endPoint y: 108, distance: 44.5
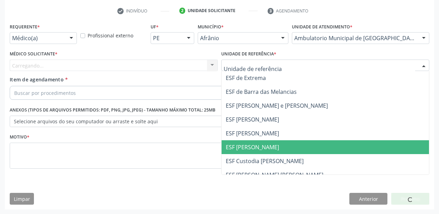
click at [246, 145] on span "ESF [PERSON_NAME]" at bounding box center [252, 147] width 53 height 8
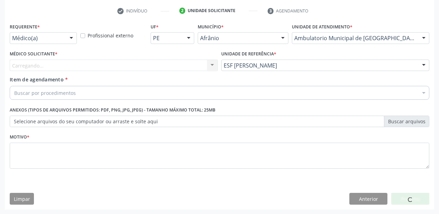
click at [39, 63] on div "Carregando... Nenhum resultado encontrado para: " " Não há nenhuma opção para s…" at bounding box center [114, 66] width 208 height 12
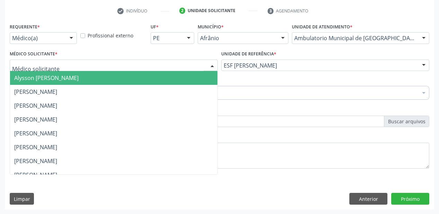
click at [33, 74] on span "Alysson [PERSON_NAME]" at bounding box center [46, 78] width 64 height 8
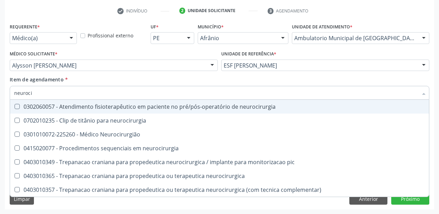
type input "neurocir"
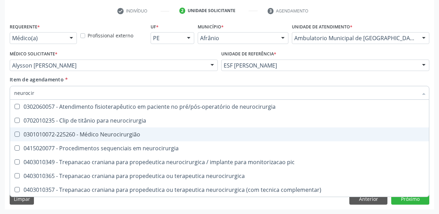
click at [30, 134] on div "0301010072-225260 - Médico Neurocirurgião" at bounding box center [219, 134] width 410 height 6
checkbox Neurocirurgião "true"
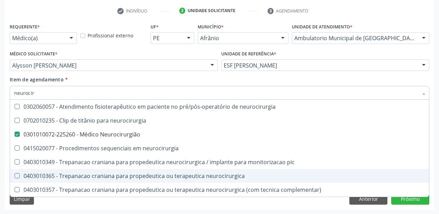
click at [68, 206] on div "Requerente * Médico(a) Médico(a) Enfermeiro(a) Paciente Nenhum resultado encont…" at bounding box center [219, 115] width 429 height 188
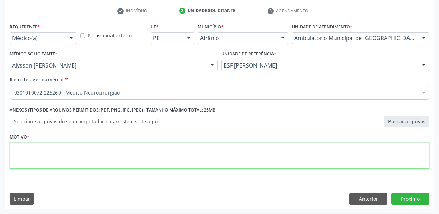
click at [34, 151] on textarea at bounding box center [219, 156] width 419 height 26
type textarea "r"
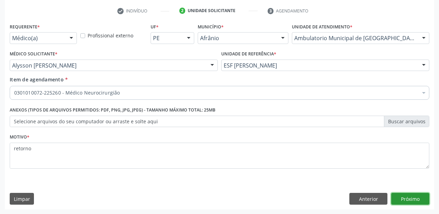
click at [401, 200] on button "Próximo" at bounding box center [410, 199] width 38 height 12
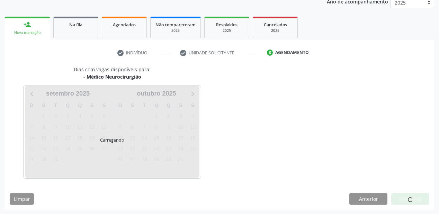
scroll to position [107, 0]
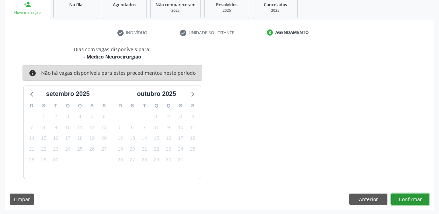
click at [405, 195] on button "Confirmar" at bounding box center [410, 199] width 38 height 12
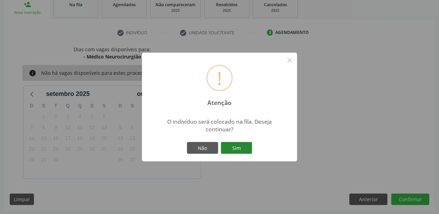
click at [241, 150] on button "Sim" at bounding box center [236, 148] width 31 height 12
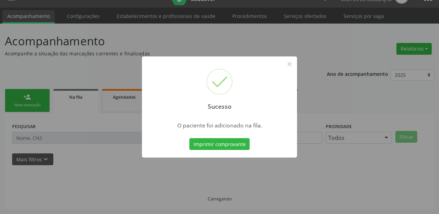
scroll to position [14, 0]
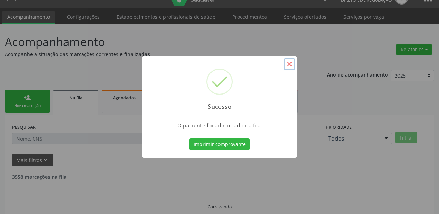
click at [287, 64] on button "×" at bounding box center [289, 64] width 12 height 12
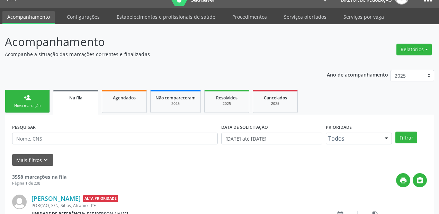
click at [25, 103] on div "Nova marcação" at bounding box center [27, 105] width 35 height 5
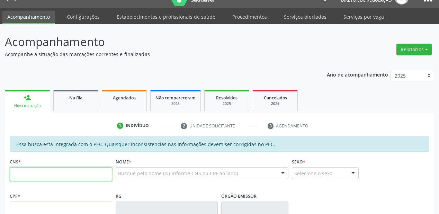
click at [39, 175] on input "text" at bounding box center [61, 174] width 102 height 14
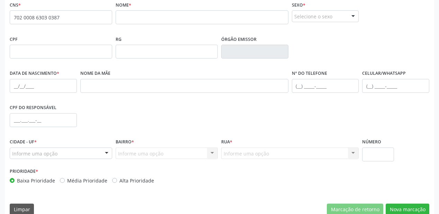
scroll to position [153, 0]
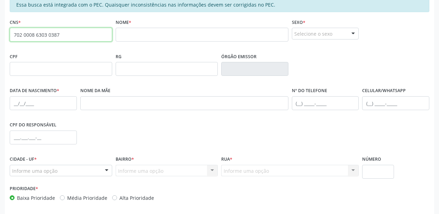
click at [66, 32] on input "702 0008 6303 0387" at bounding box center [61, 35] width 102 height 14
type input "7"
type input "708"
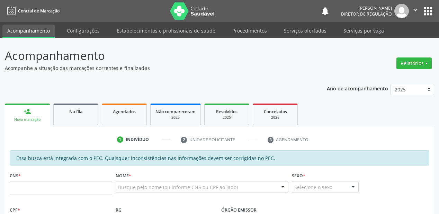
scroll to position [176, 0]
